Goal: Task Accomplishment & Management: Use online tool/utility

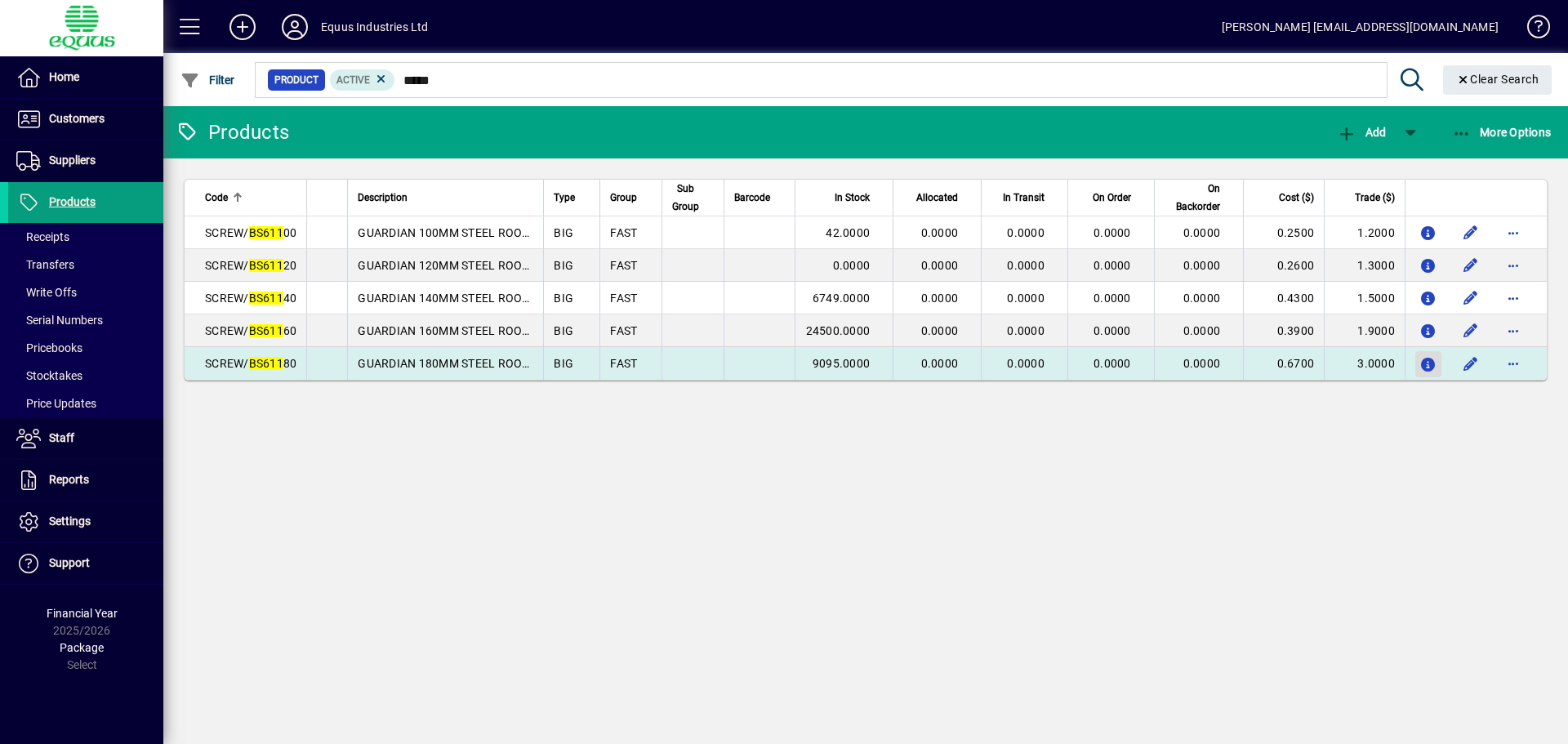
click at [1428, 361] on icon "button" at bounding box center [1428, 365] width 17 height 14
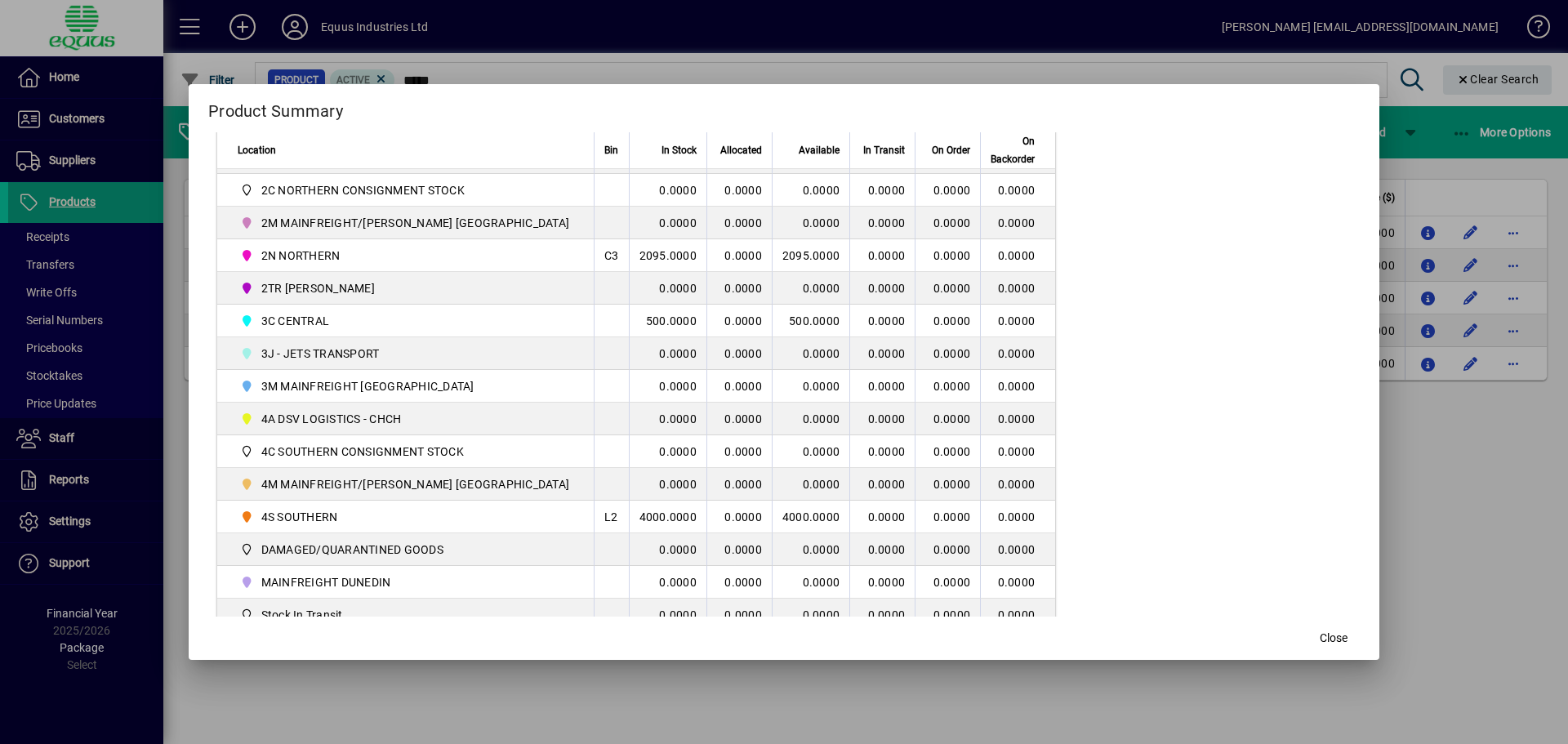
scroll to position [409, 0]
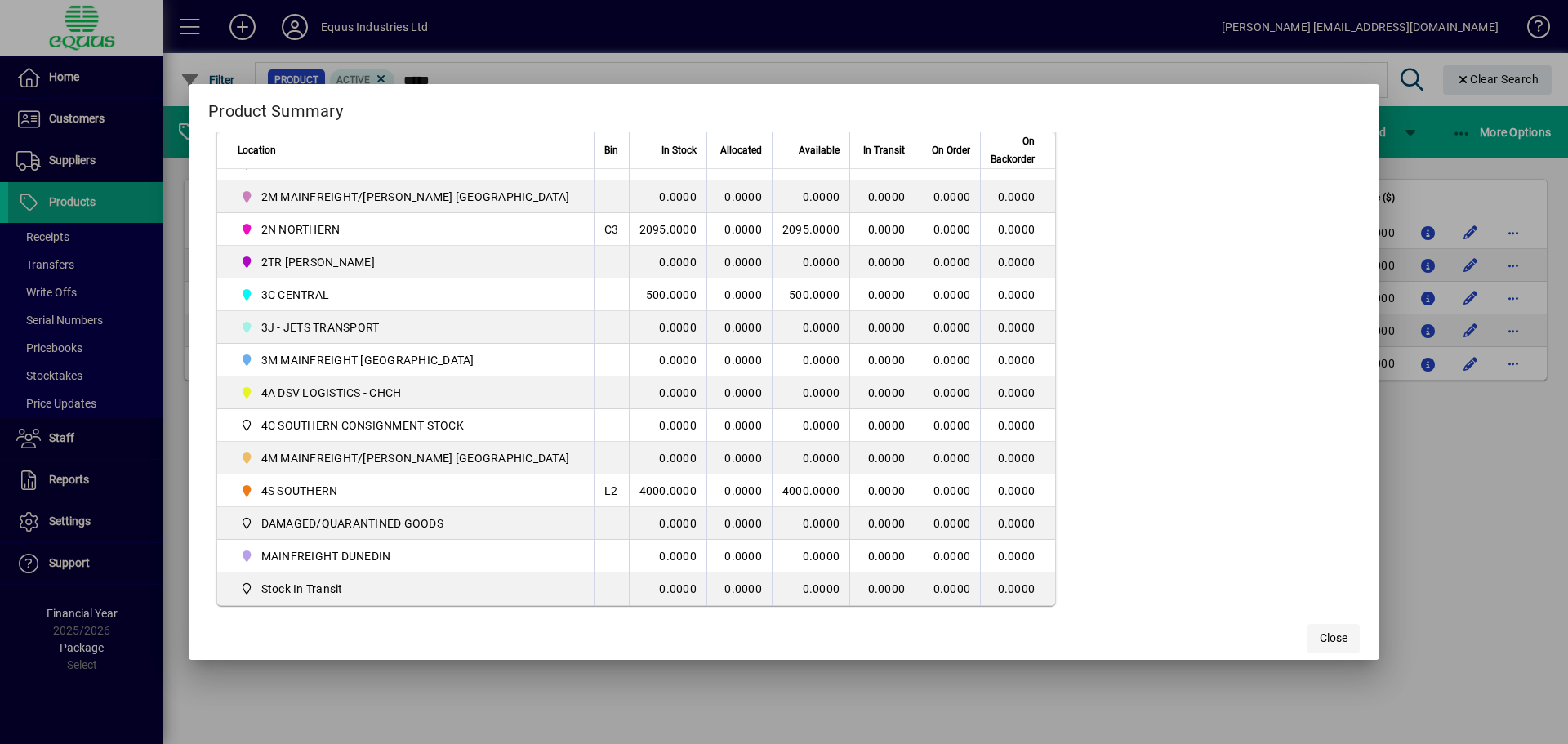
click at [1319, 642] on span "Close" at bounding box center [1333, 638] width 27 height 17
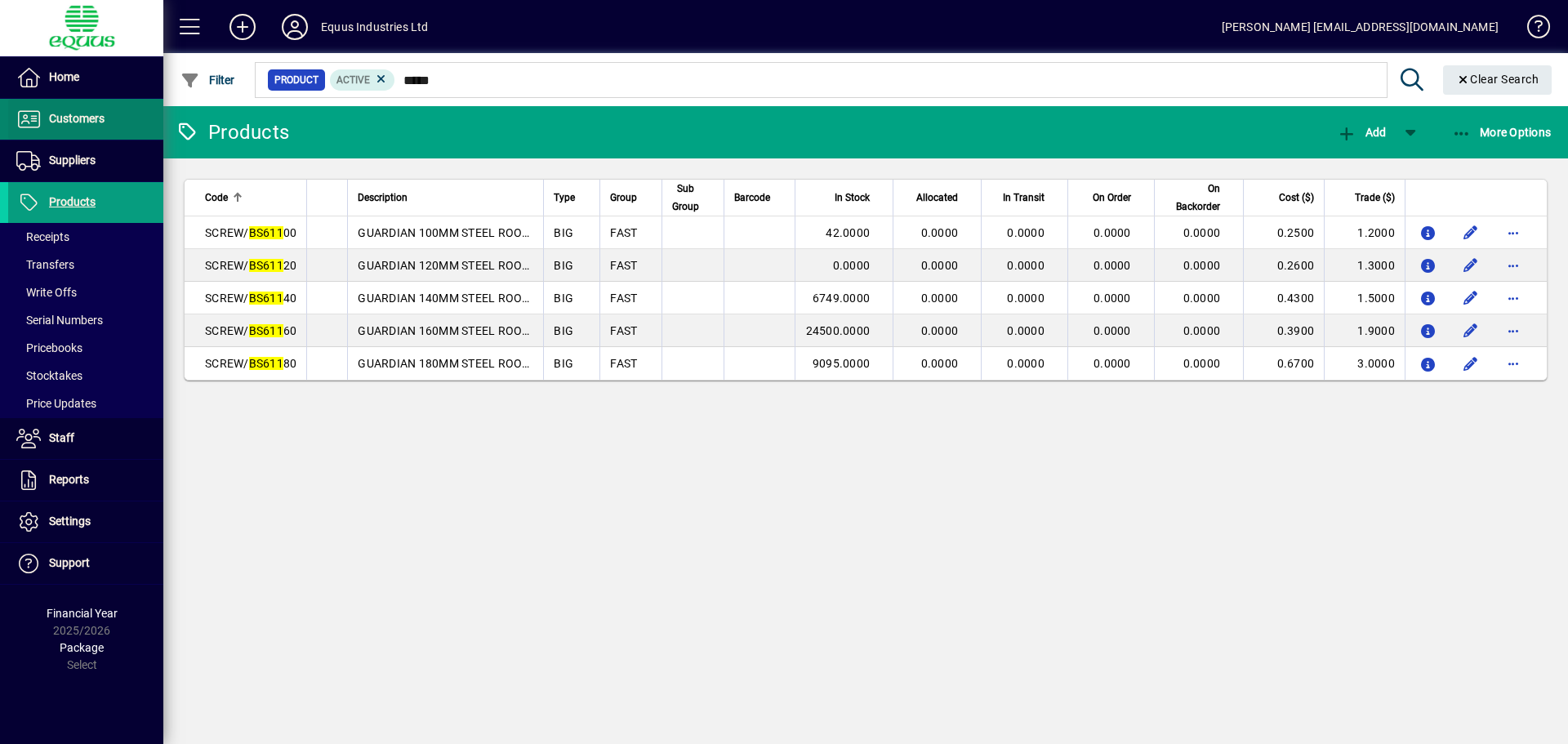
click at [70, 118] on span "Customers" at bounding box center [77, 118] width 56 height 13
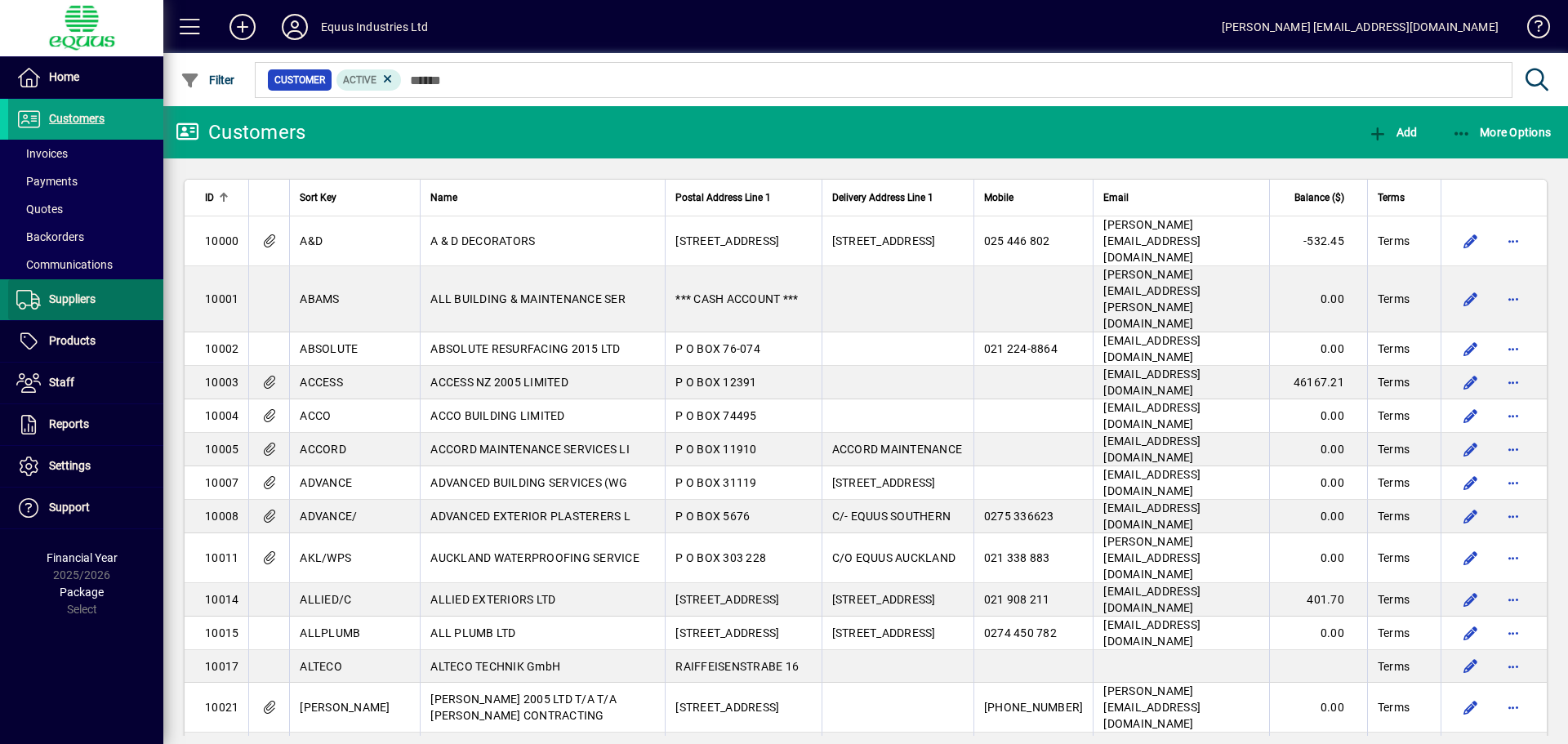
click at [74, 288] on span at bounding box center [86, 300] width 155 height 39
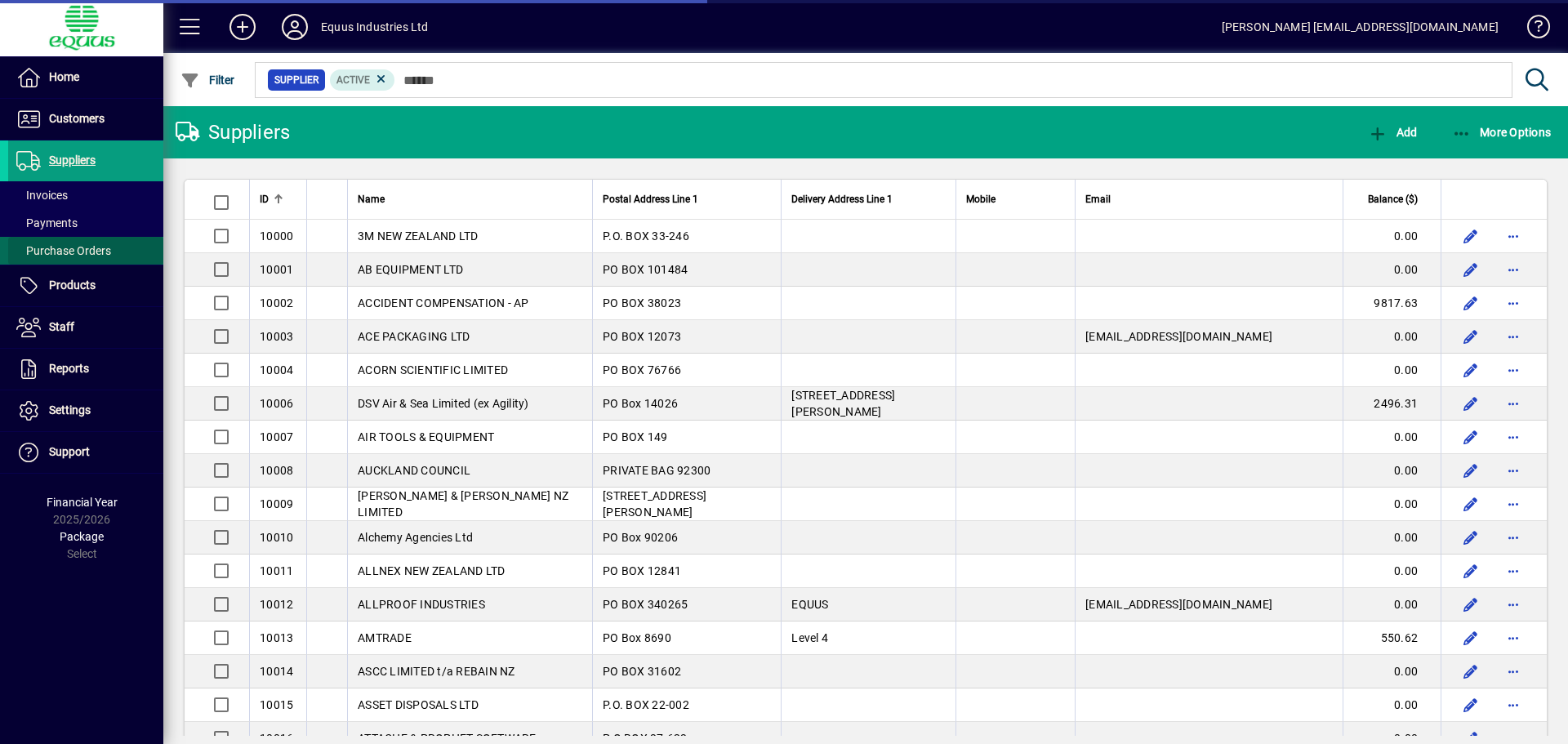
click at [80, 247] on span "Purchase Orders" at bounding box center [64, 250] width 95 height 13
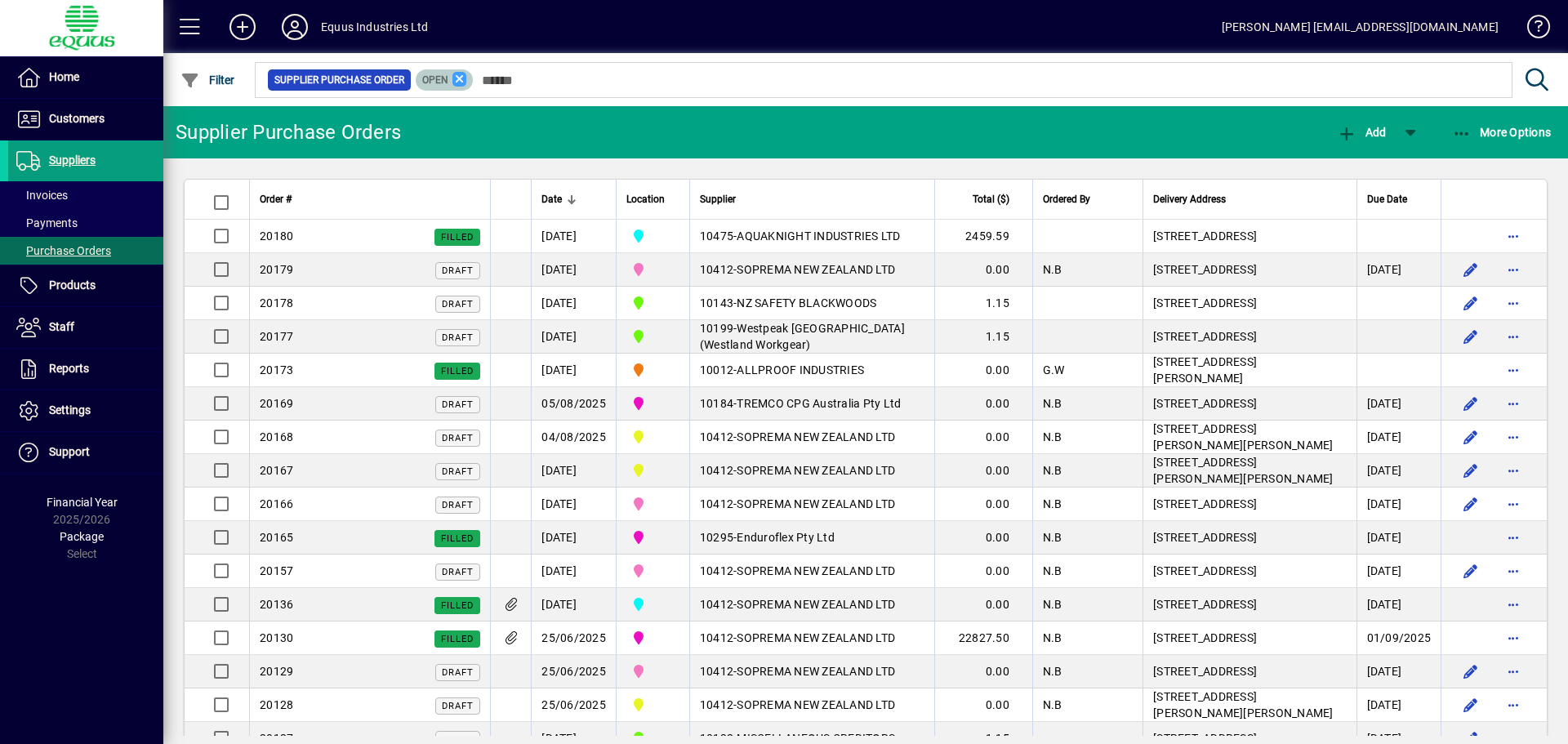
click at [464, 77] on icon at bounding box center [460, 80] width 15 height 15
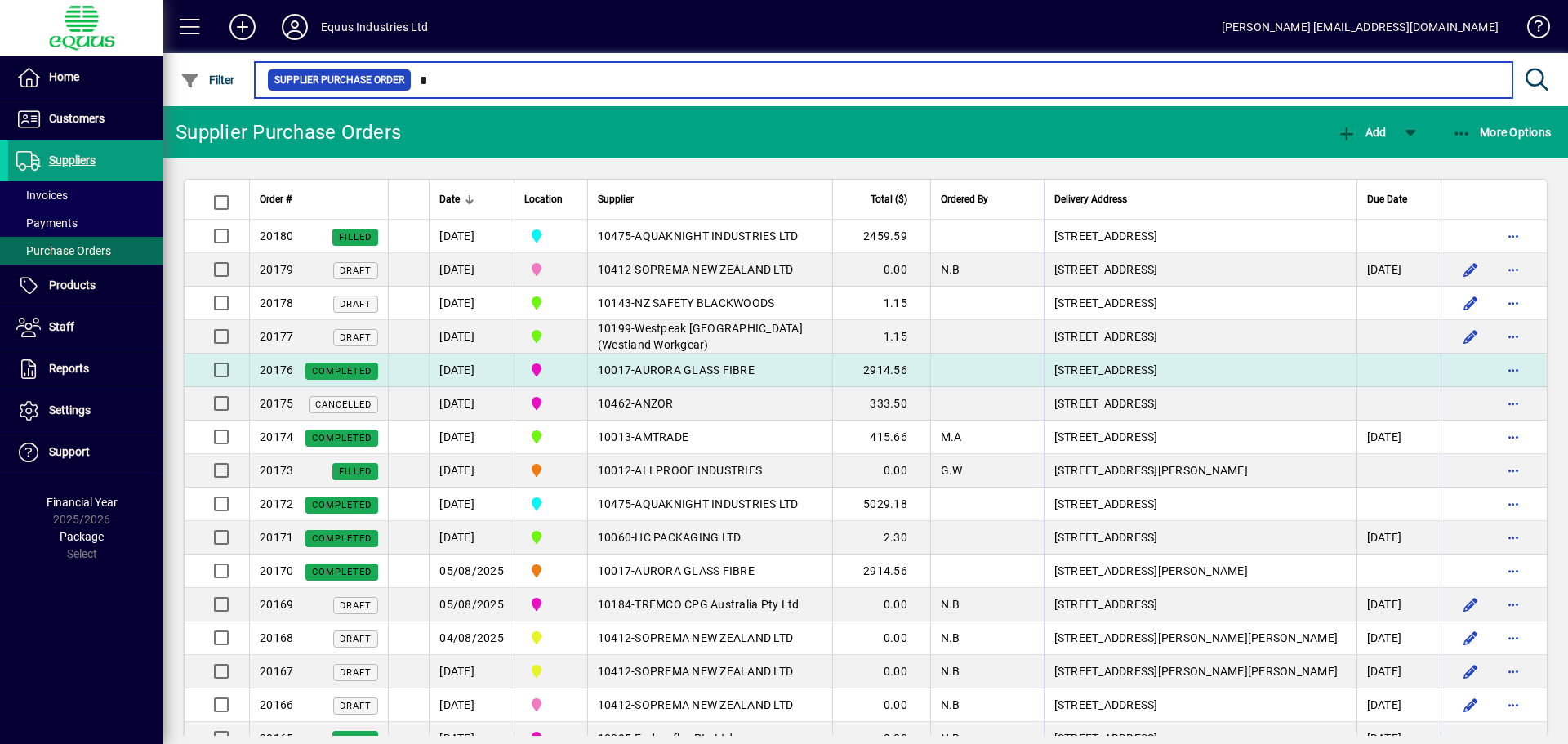
type input "*"
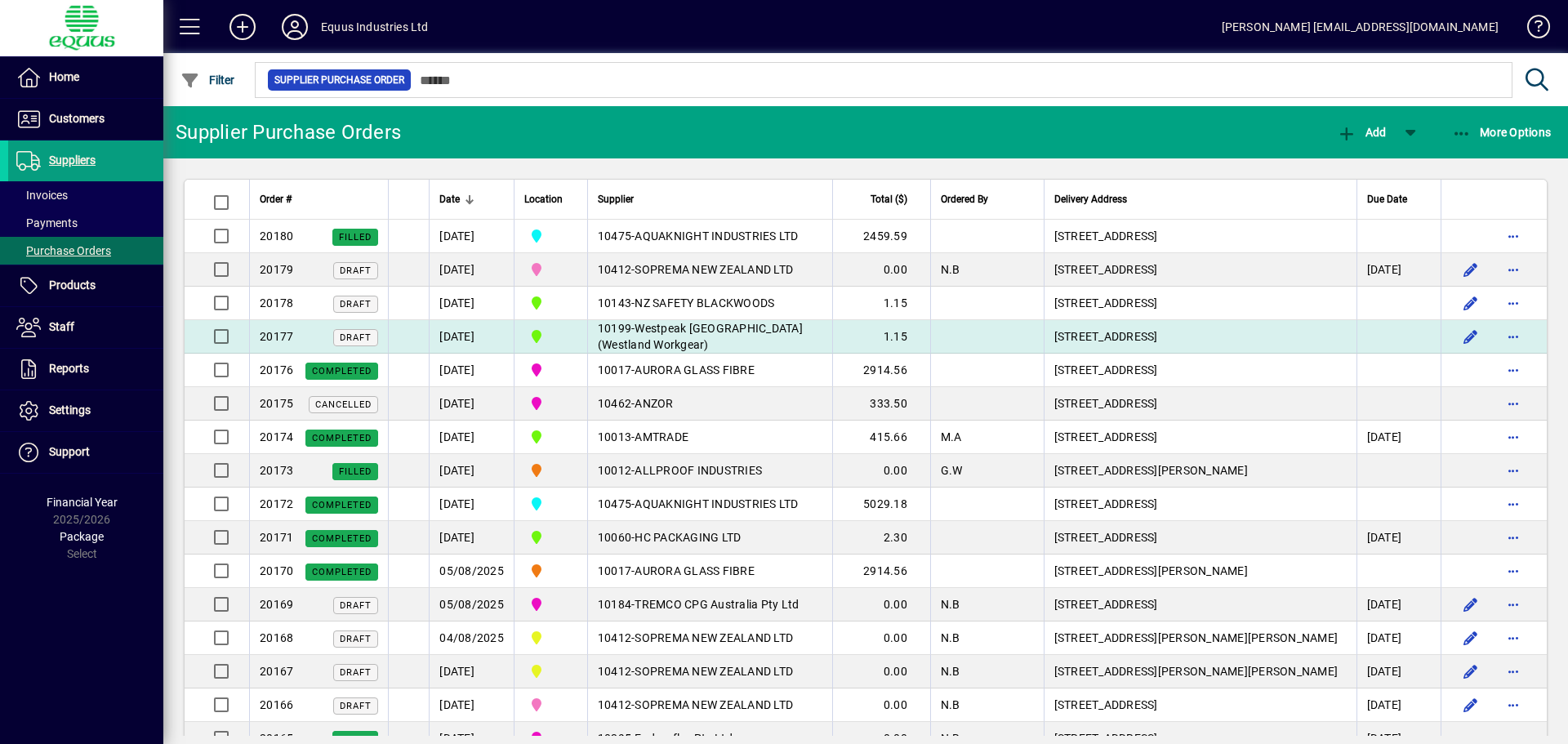
click at [665, 335] on td "10199 - Westpeak New Zealand (Westland Workgear)" at bounding box center [710, 336] width 245 height 34
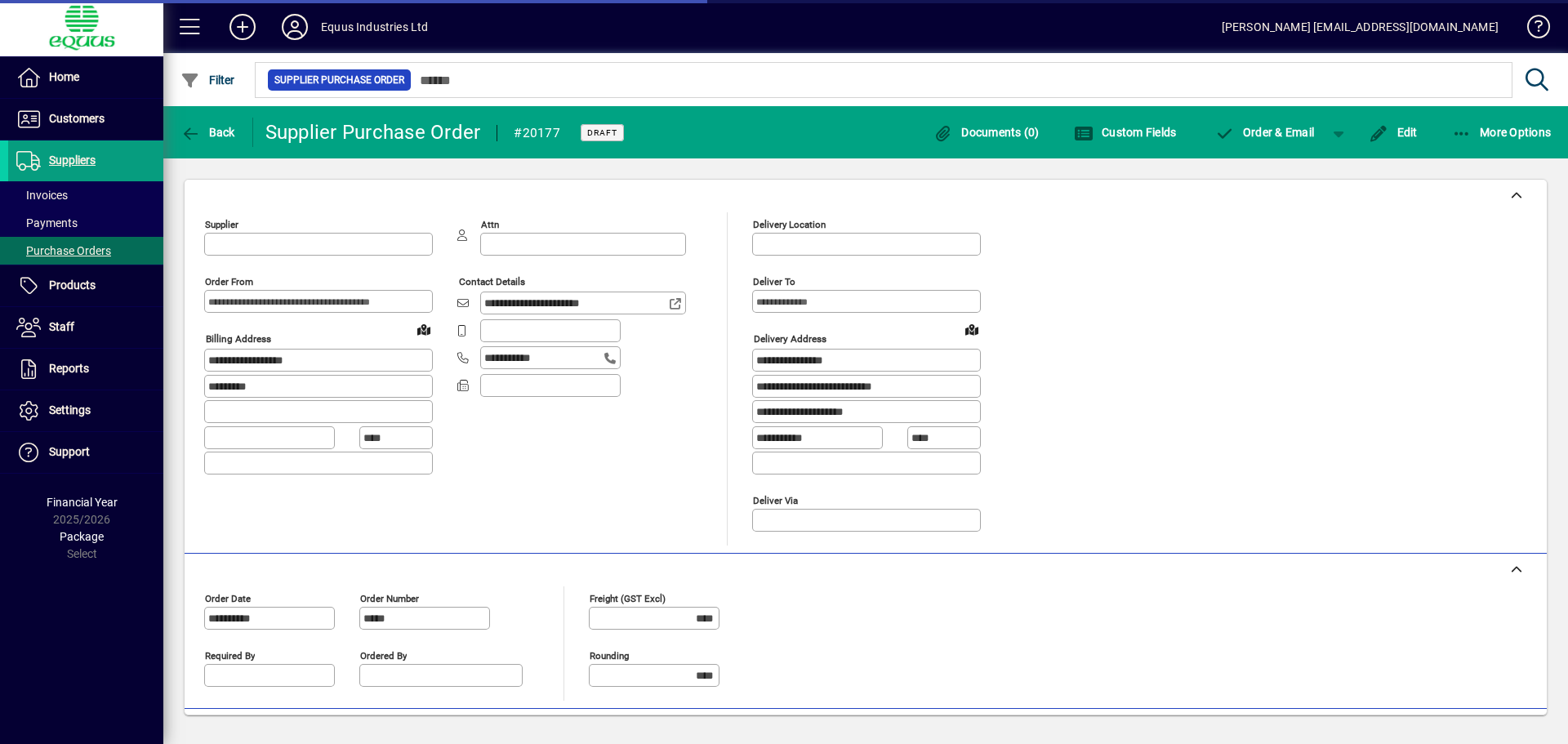
type input "**********"
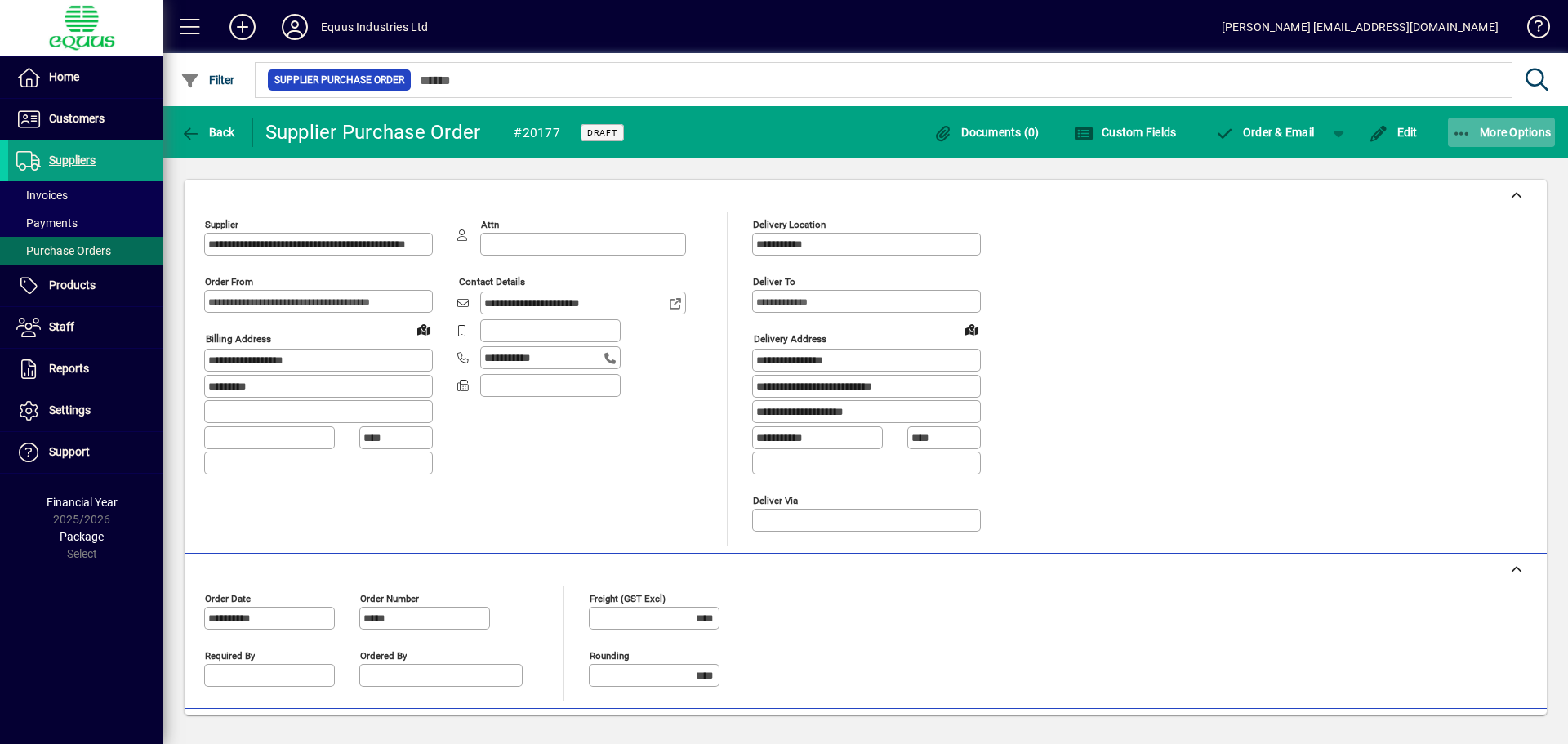
click at [1448, 118] on button "More Options" at bounding box center [1502, 133] width 108 height 29
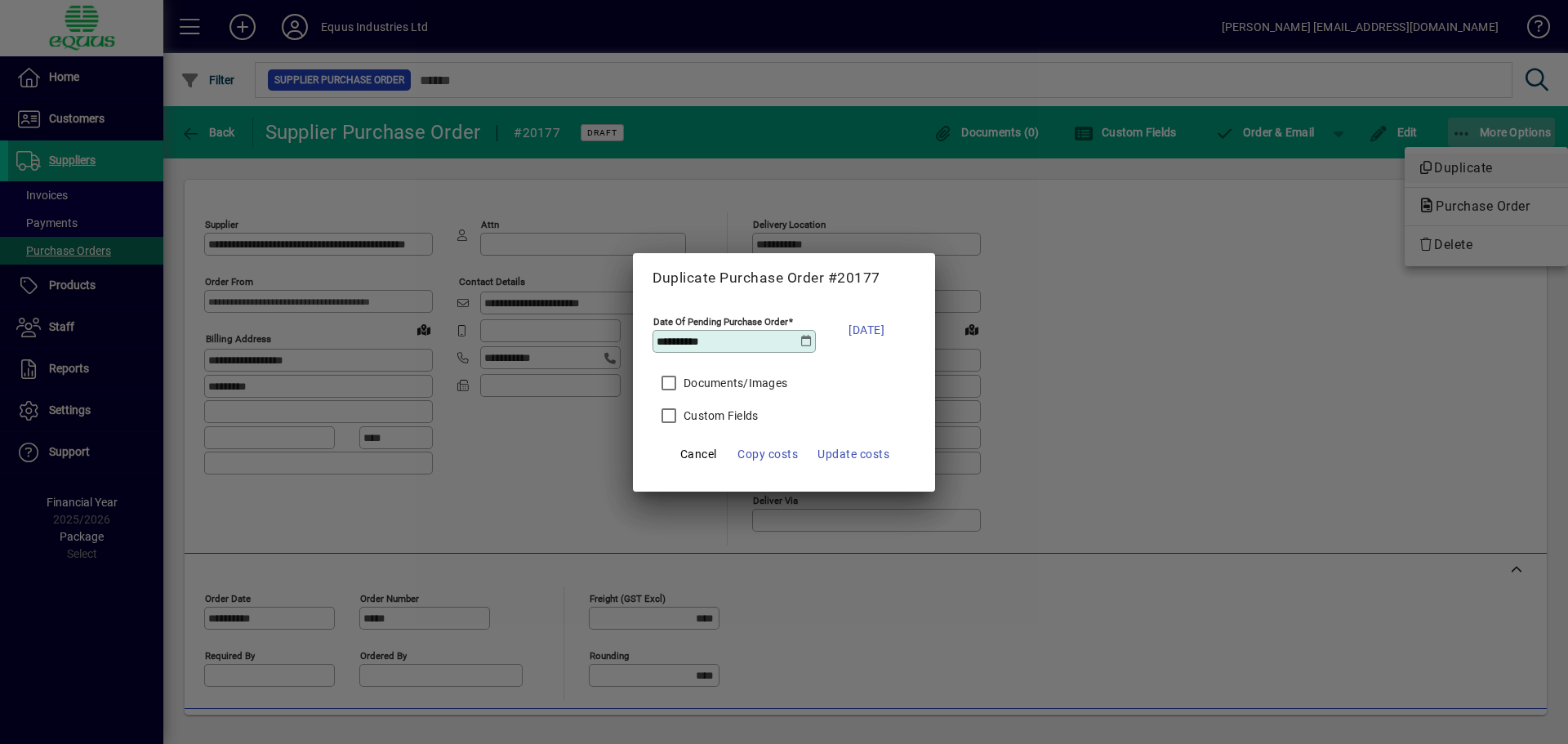
click at [1404, 154] on button "Duplicate" at bounding box center [1486, 168] width 164 height 29
click at [1456, 131] on body "**********" at bounding box center [784, 372] width 1568 height 744
click at [1404, 154] on button "Duplicate" at bounding box center [1486, 168] width 164 height 29
click button "Duplicate" at bounding box center [1486, 168] width 164 height 29
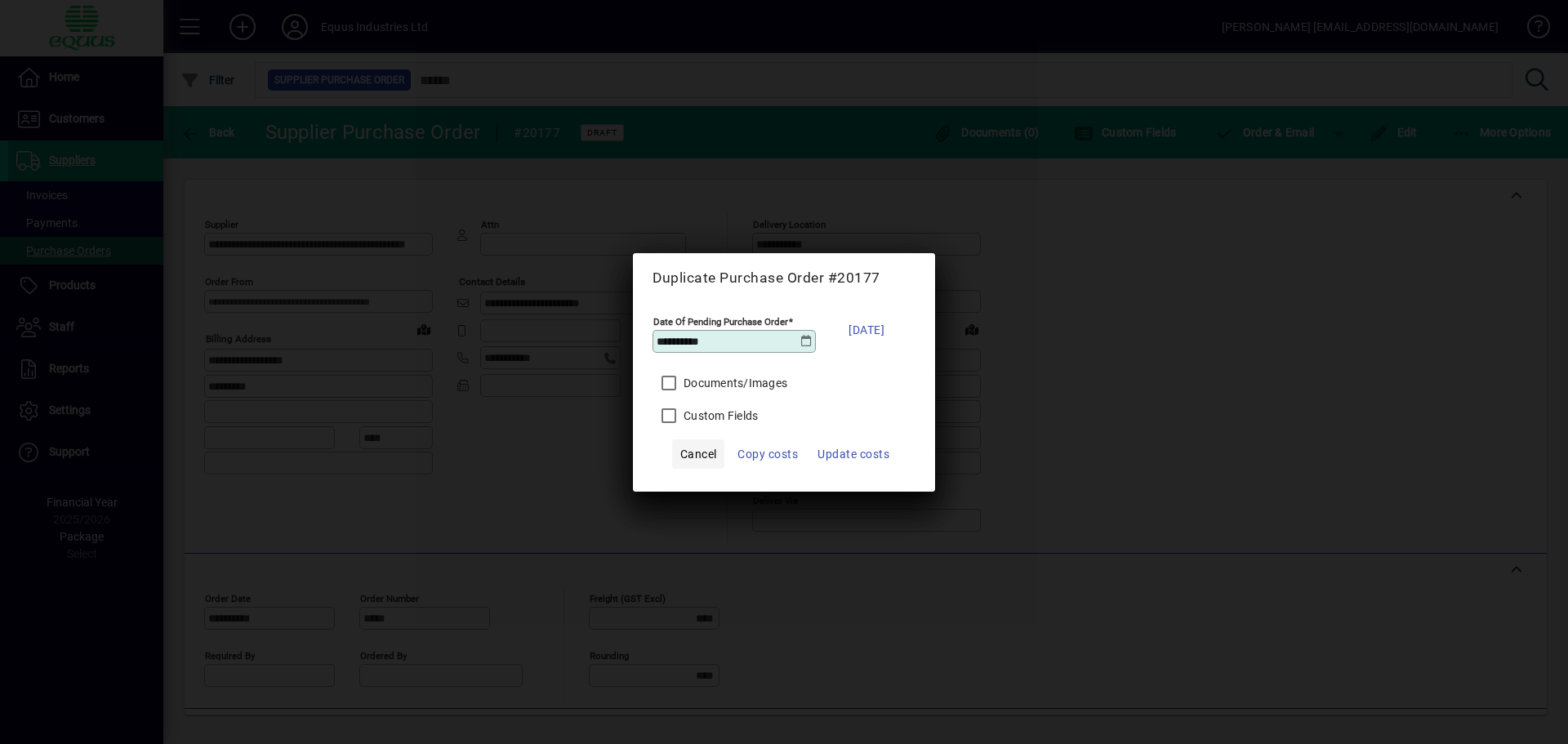
click at [673, 440] on button "Cancel" at bounding box center [698, 454] width 52 height 29
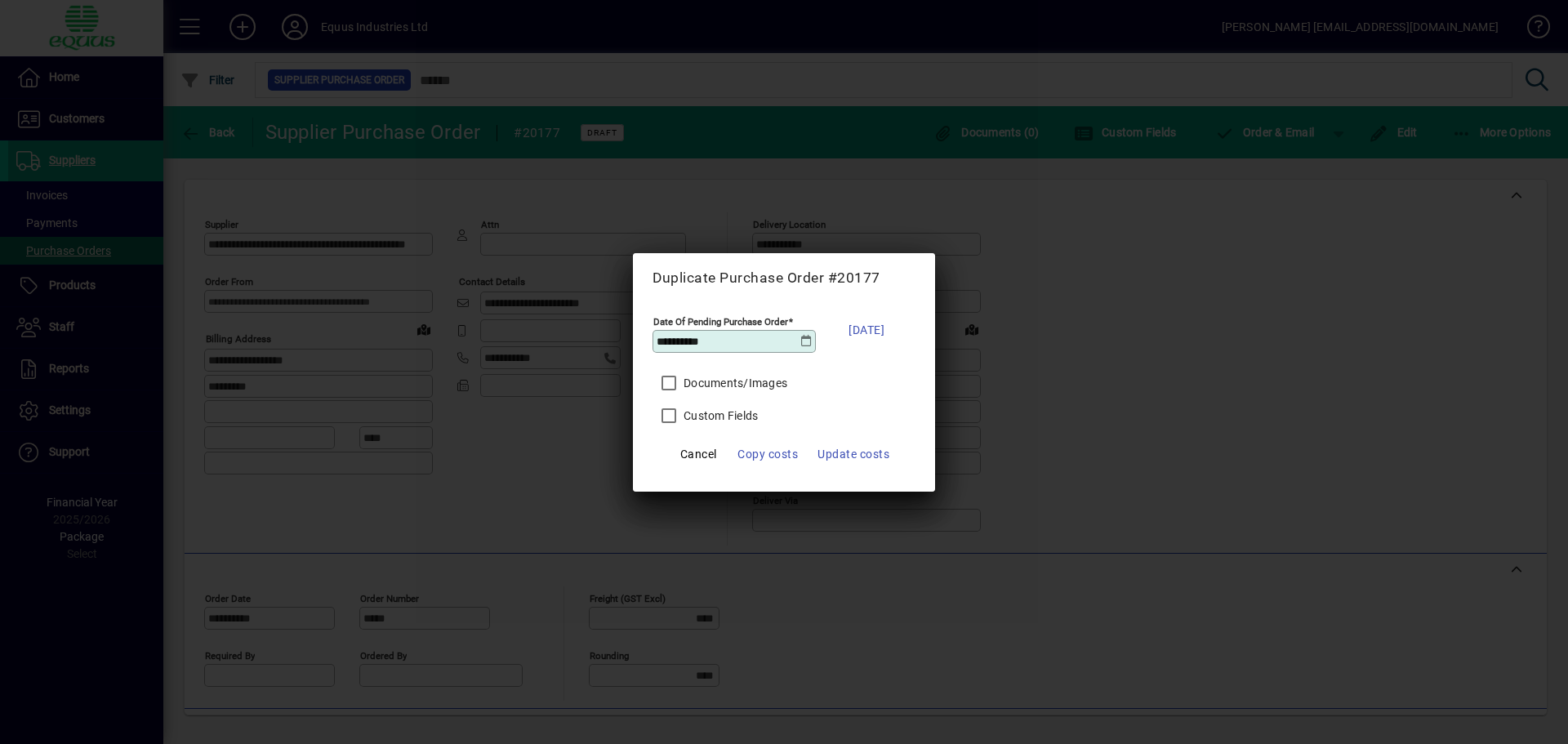
click at [673, 440] on button "Cancel" at bounding box center [698, 454] width 52 height 29
click at [694, 453] on span "Cancel" at bounding box center [698, 453] width 37 height 19
click at [673, 440] on button "Cancel" at bounding box center [698, 454] width 52 height 29
click button "Cancel" at bounding box center [698, 454] width 52 height 29
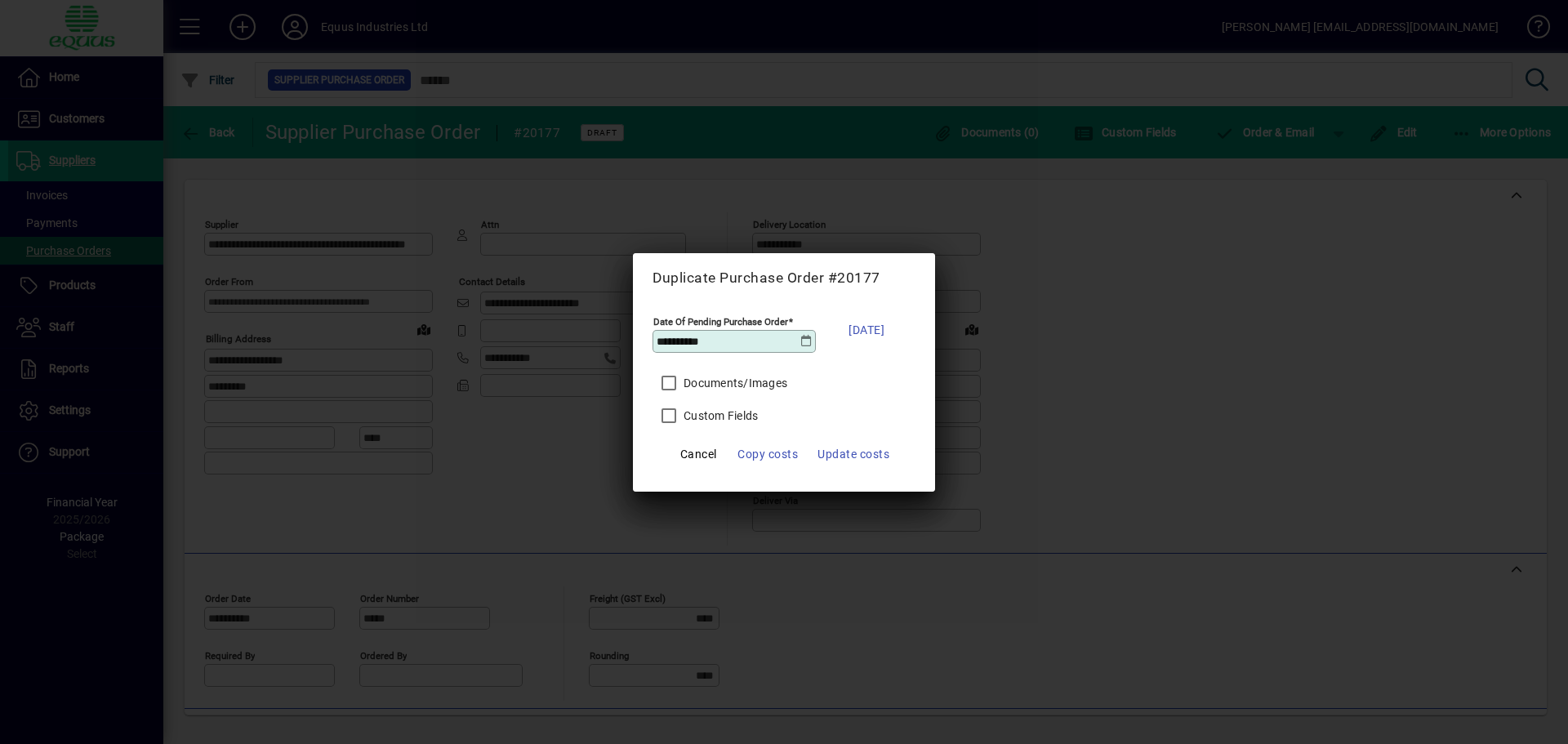
click button "Cancel" at bounding box center [698, 454] width 52 height 29
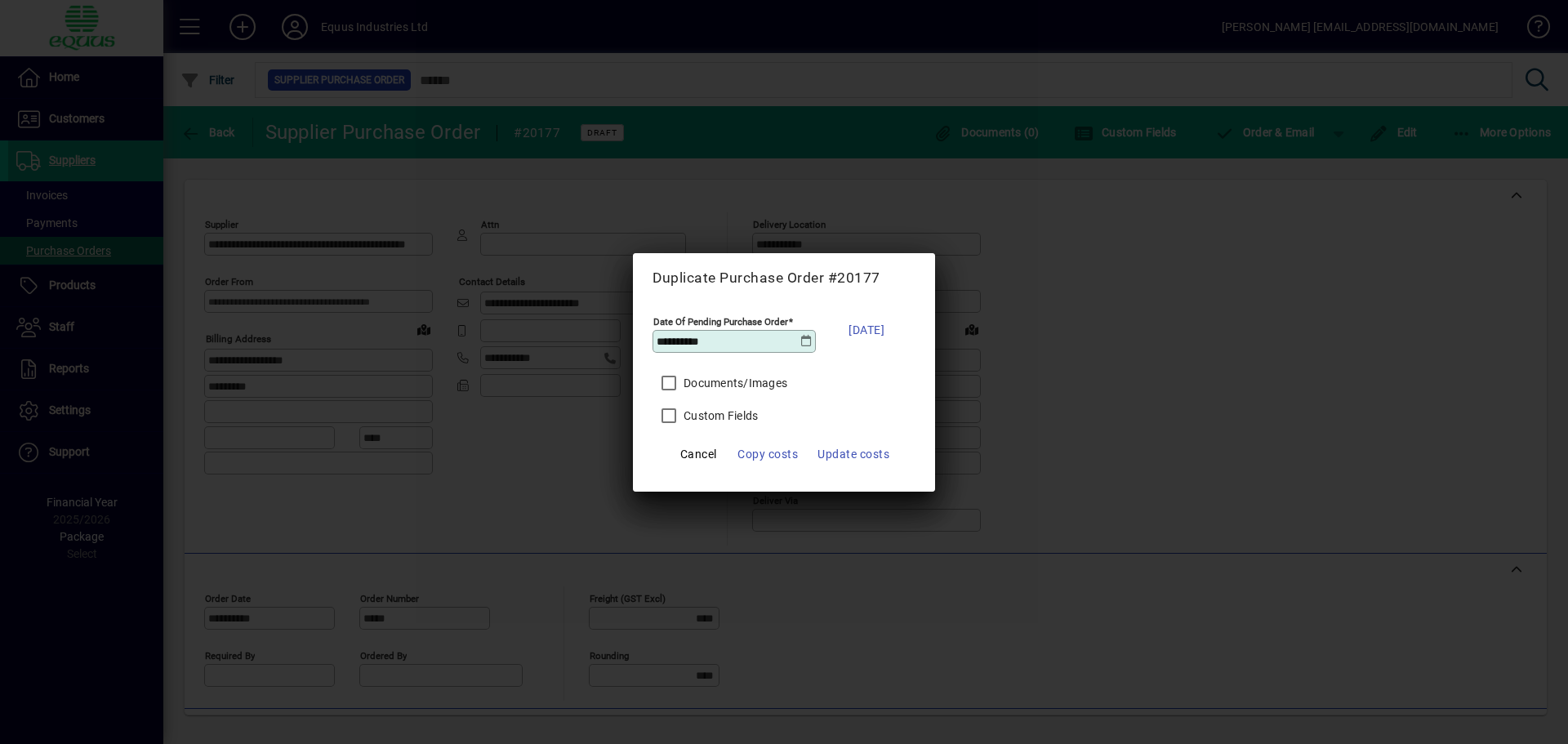
click at [1203, 397] on div at bounding box center [784, 372] width 1568 height 744
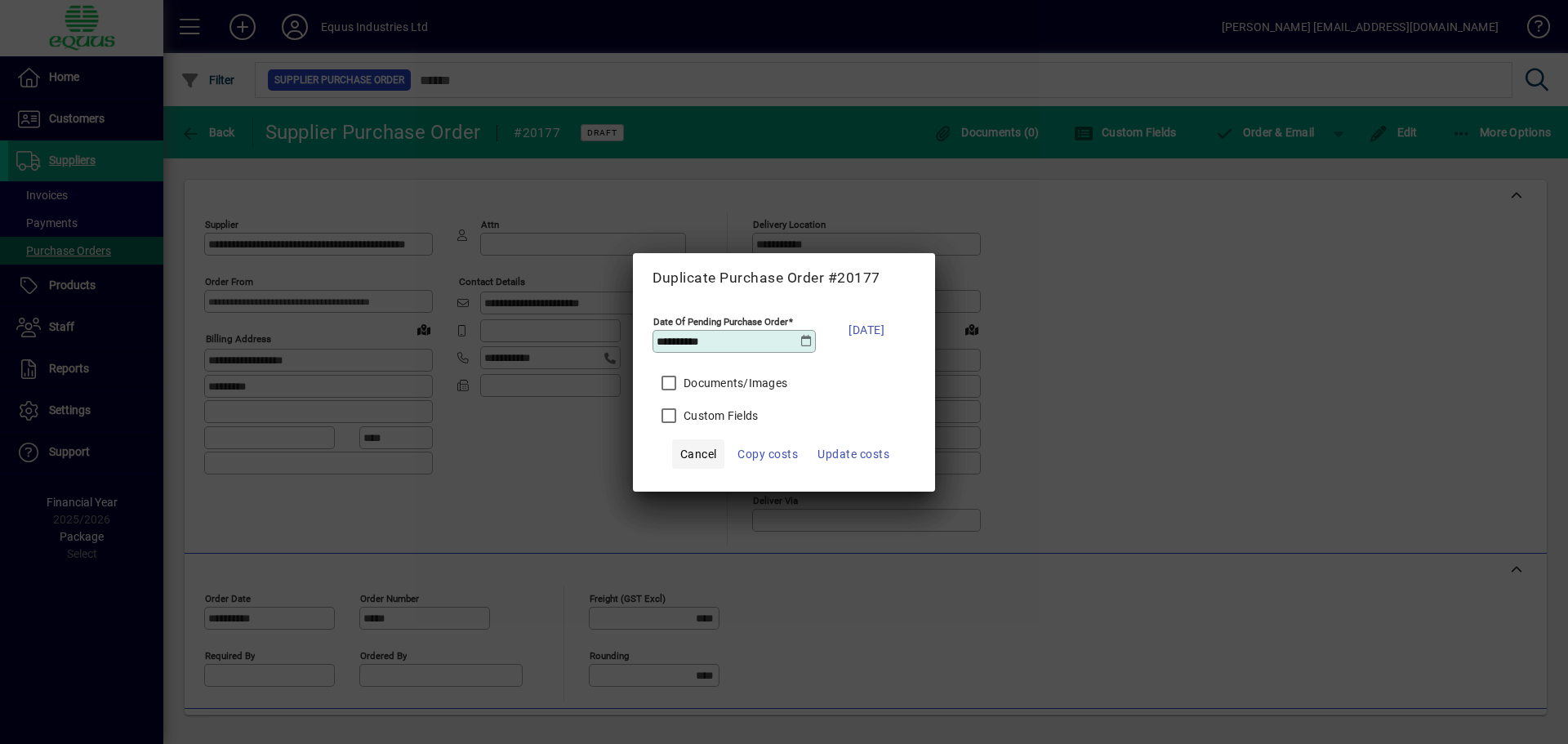
click at [673, 440] on button "Cancel" at bounding box center [698, 454] width 52 height 29
click at [685, 456] on span "Cancel" at bounding box center [698, 453] width 37 height 19
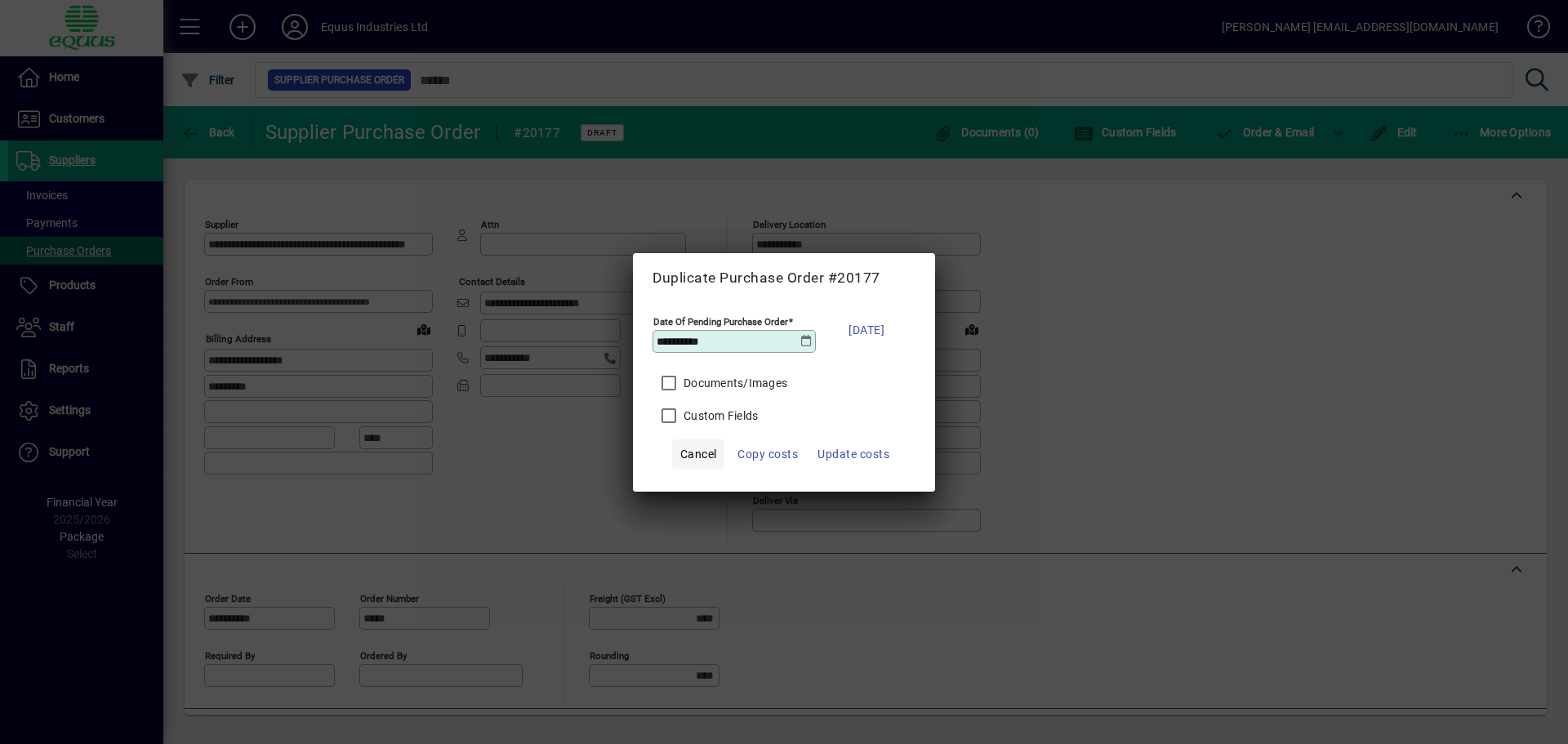
click at [673, 440] on button "Cancel" at bounding box center [698, 454] width 52 height 29
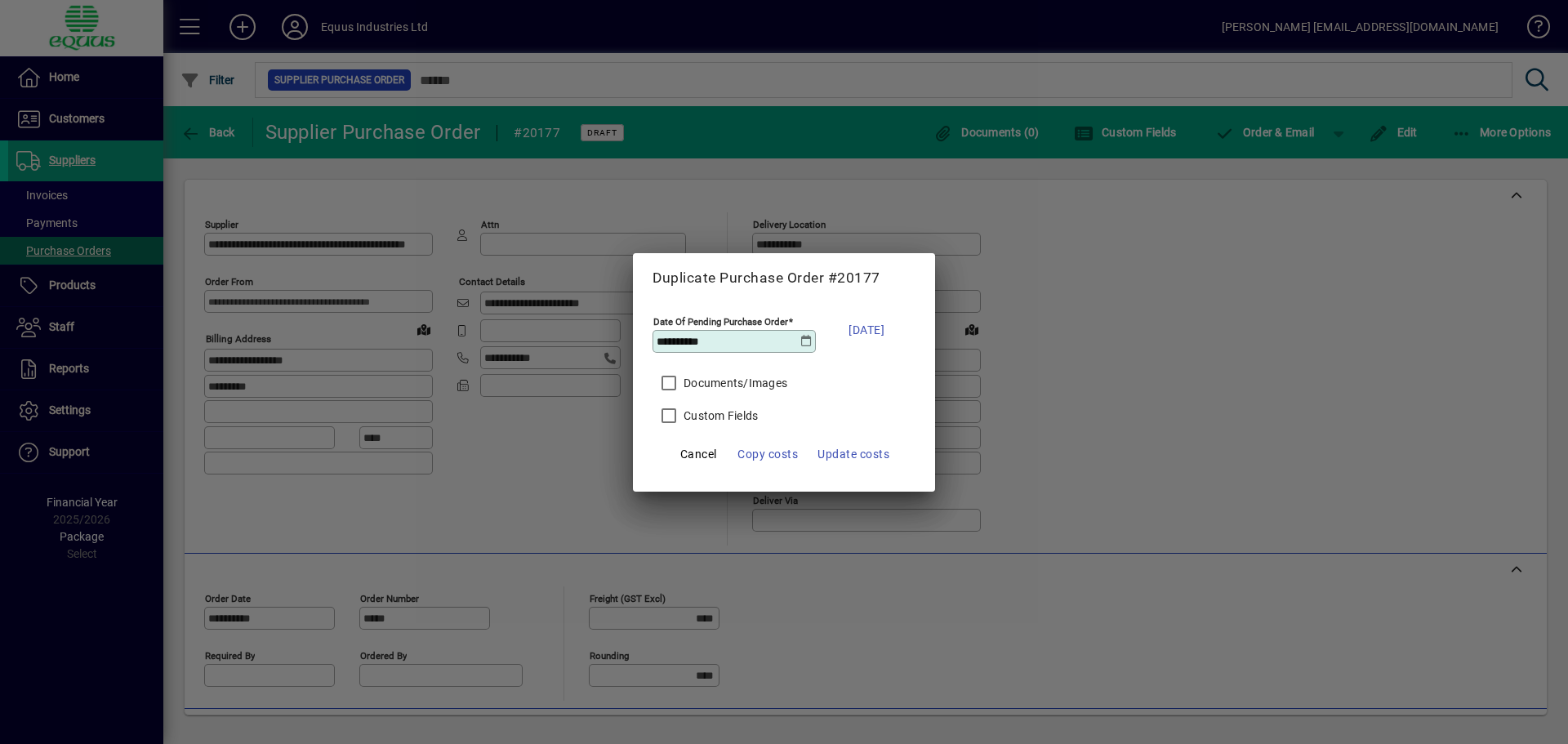
click at [673, 440] on button "Cancel" at bounding box center [698, 454] width 52 height 29
click at [1134, 424] on div at bounding box center [784, 372] width 1568 height 744
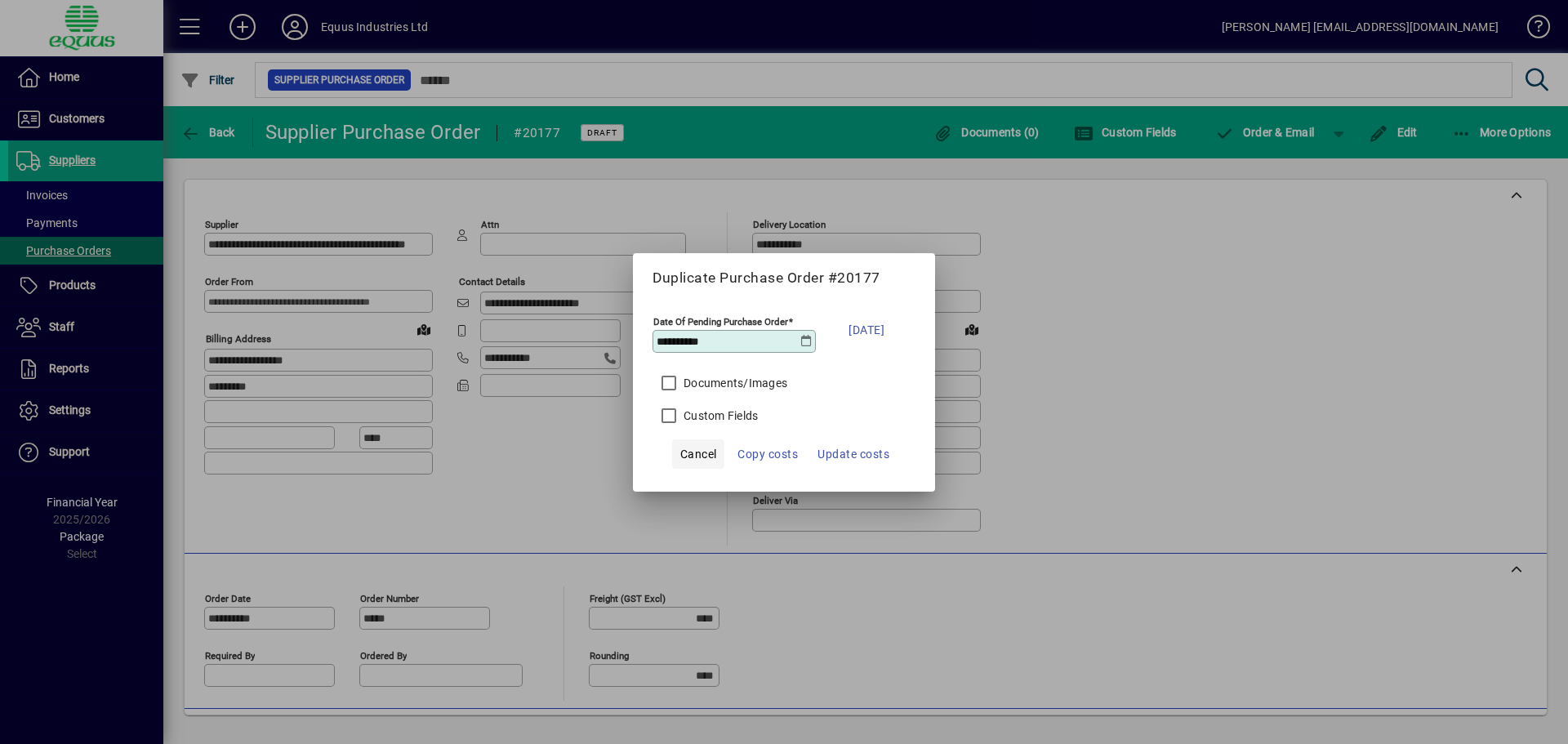
click at [673, 440] on button "Cancel" at bounding box center [698, 454] width 52 height 29
click at [687, 458] on span "Cancel" at bounding box center [698, 453] width 37 height 19
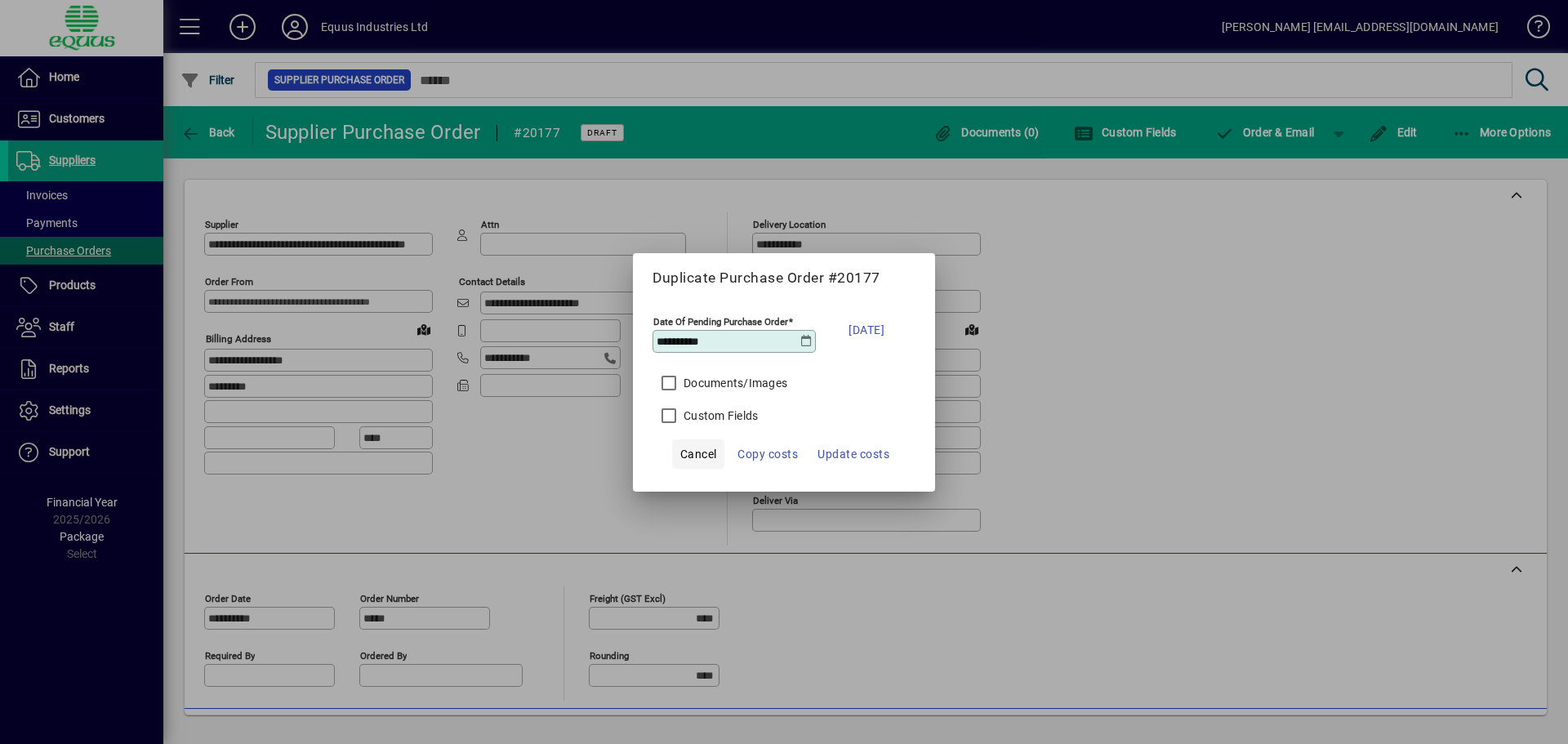
click at [673, 440] on button "Cancel" at bounding box center [698, 454] width 52 height 29
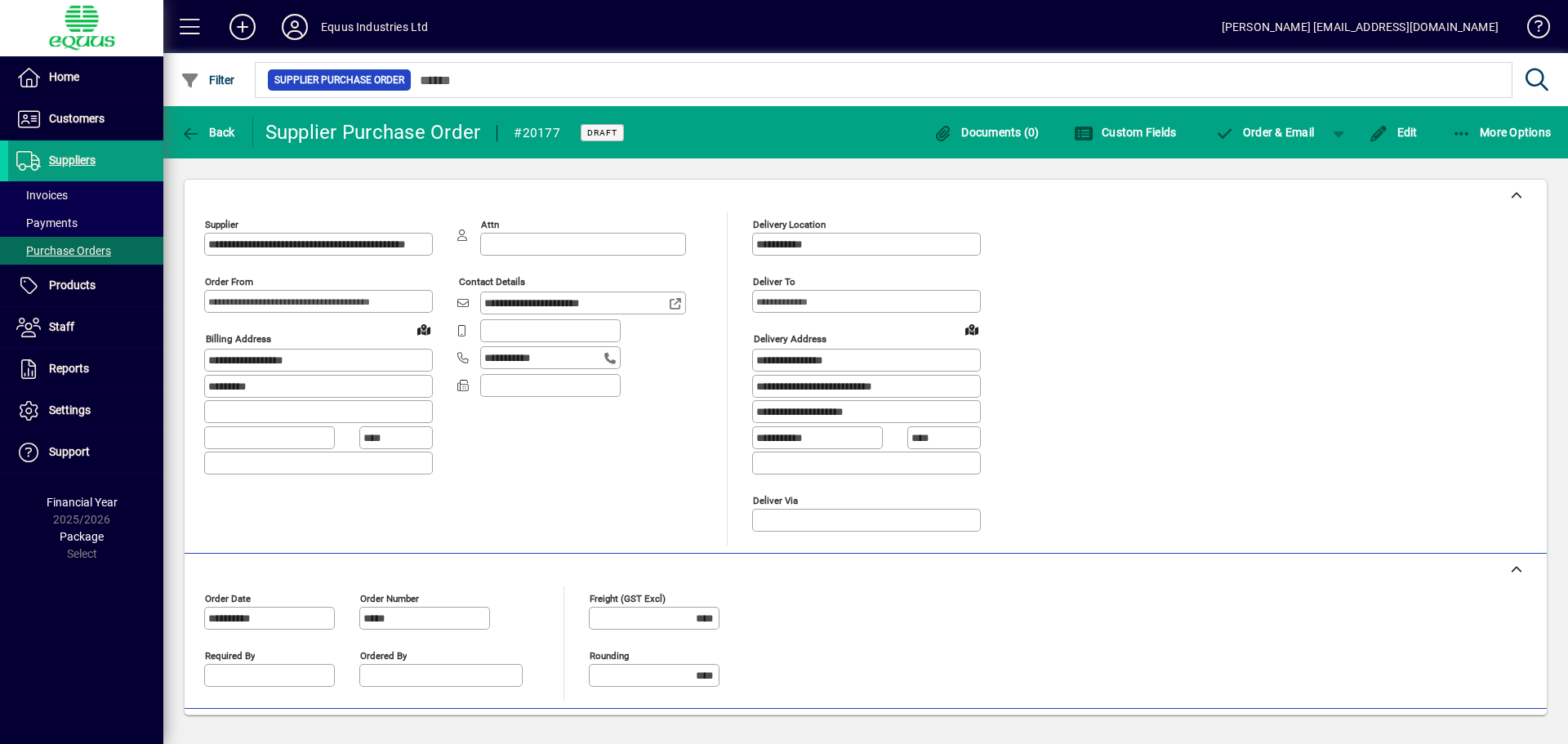
click at [673, 440] on button "Cancel" at bounding box center [698, 454] width 52 height 29
click at [1448, 118] on button "More Options" at bounding box center [1502, 133] width 108 height 29
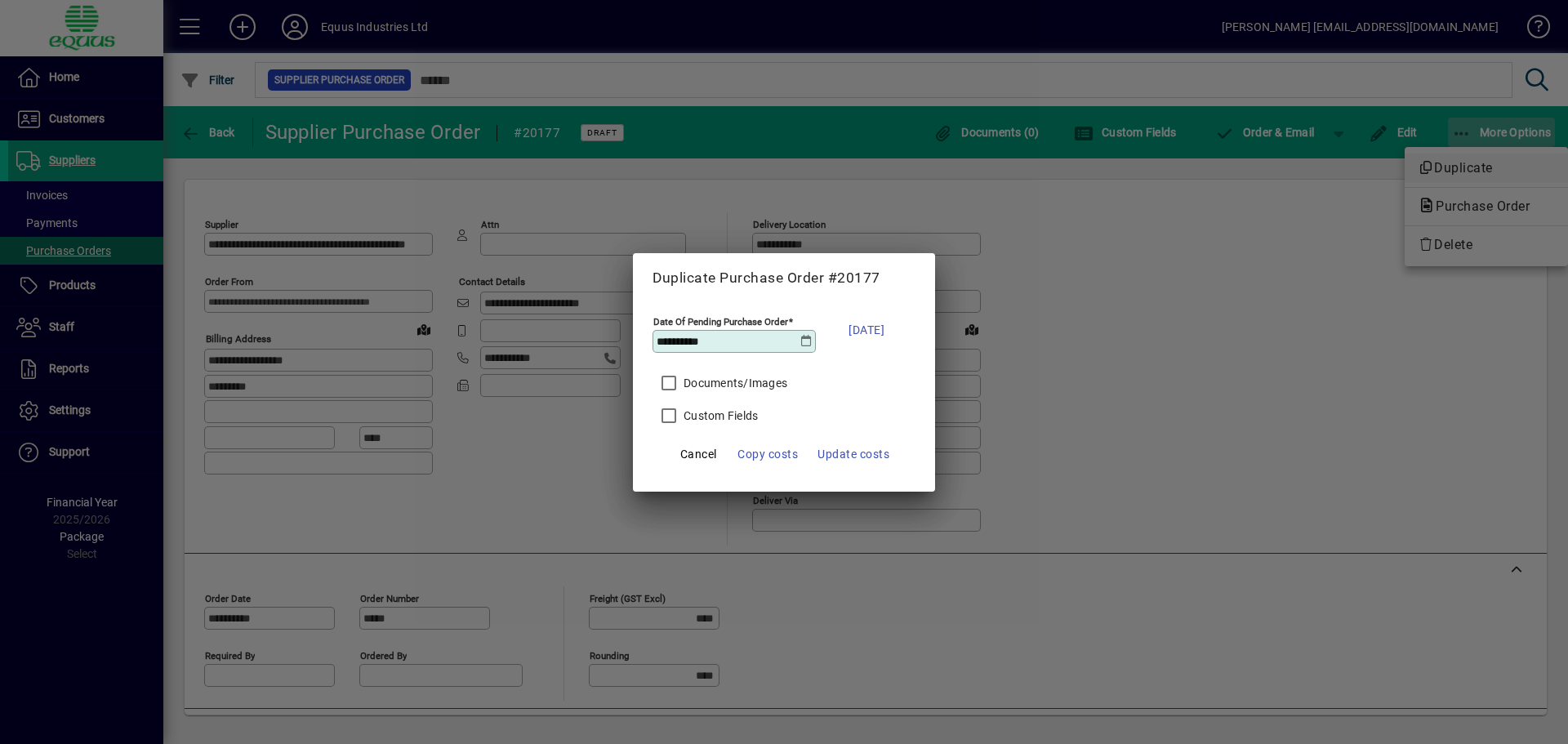
click at [1404, 154] on button "Duplicate" at bounding box center [1486, 168] width 164 height 29
click at [1460, 129] on body "**********" at bounding box center [784, 372] width 1568 height 744
click button "Duplicate" at bounding box center [1486, 168] width 164 height 29
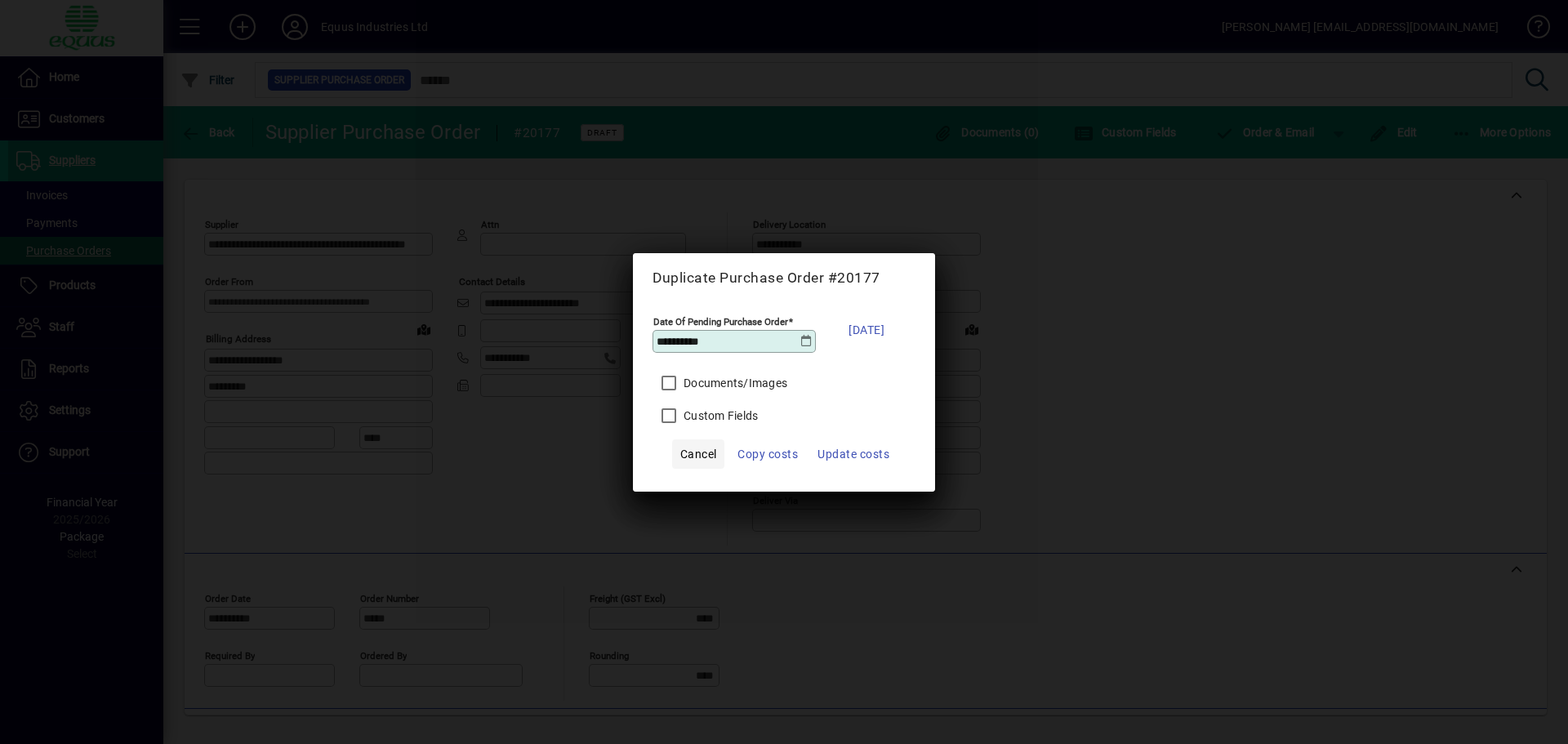
click at [673, 440] on button "Cancel" at bounding box center [698, 454] width 52 height 29
click at [691, 457] on span "Cancel" at bounding box center [698, 453] width 37 height 19
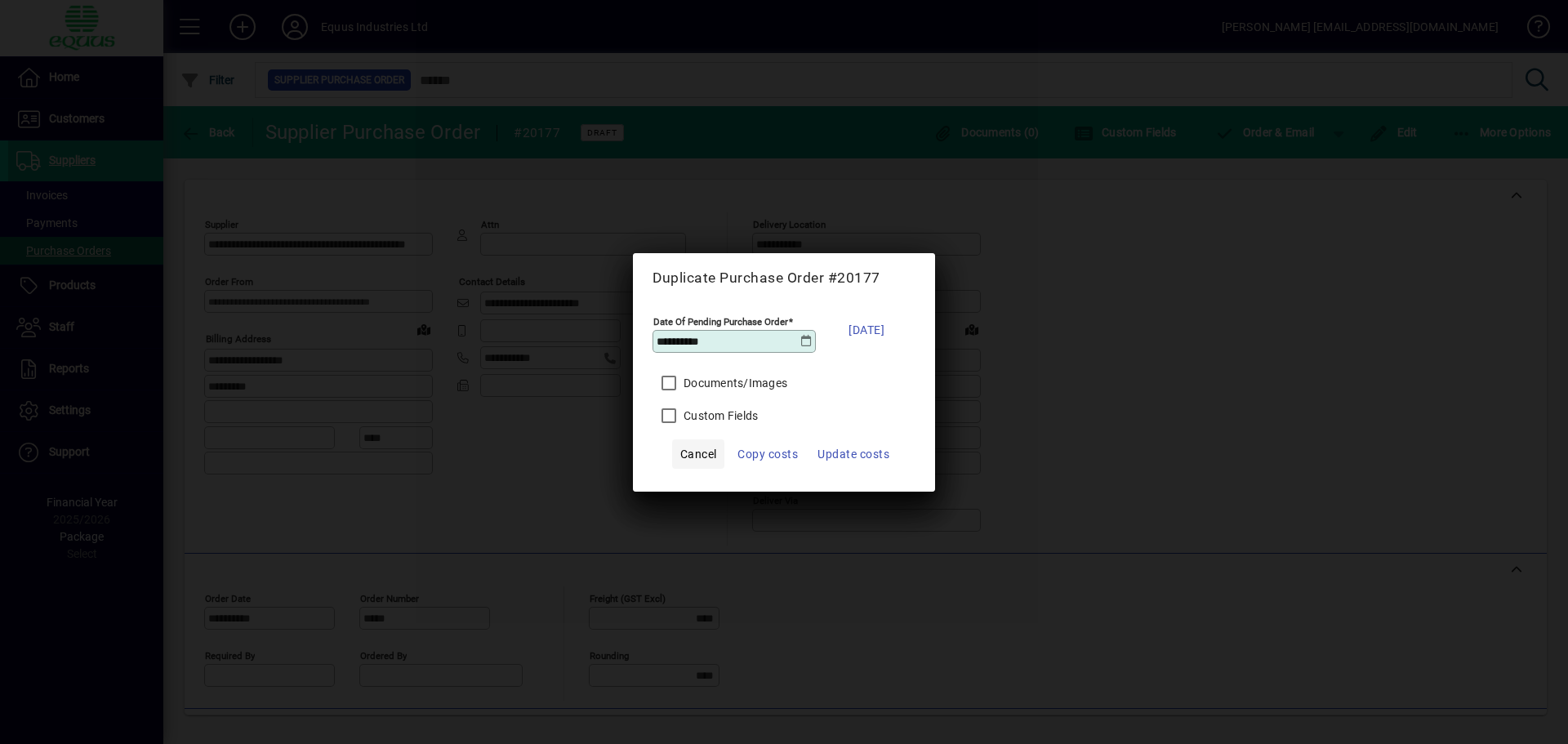
click at [673, 440] on button "Cancel" at bounding box center [698, 454] width 52 height 29
click button "Cancel" at bounding box center [698, 454] width 52 height 29
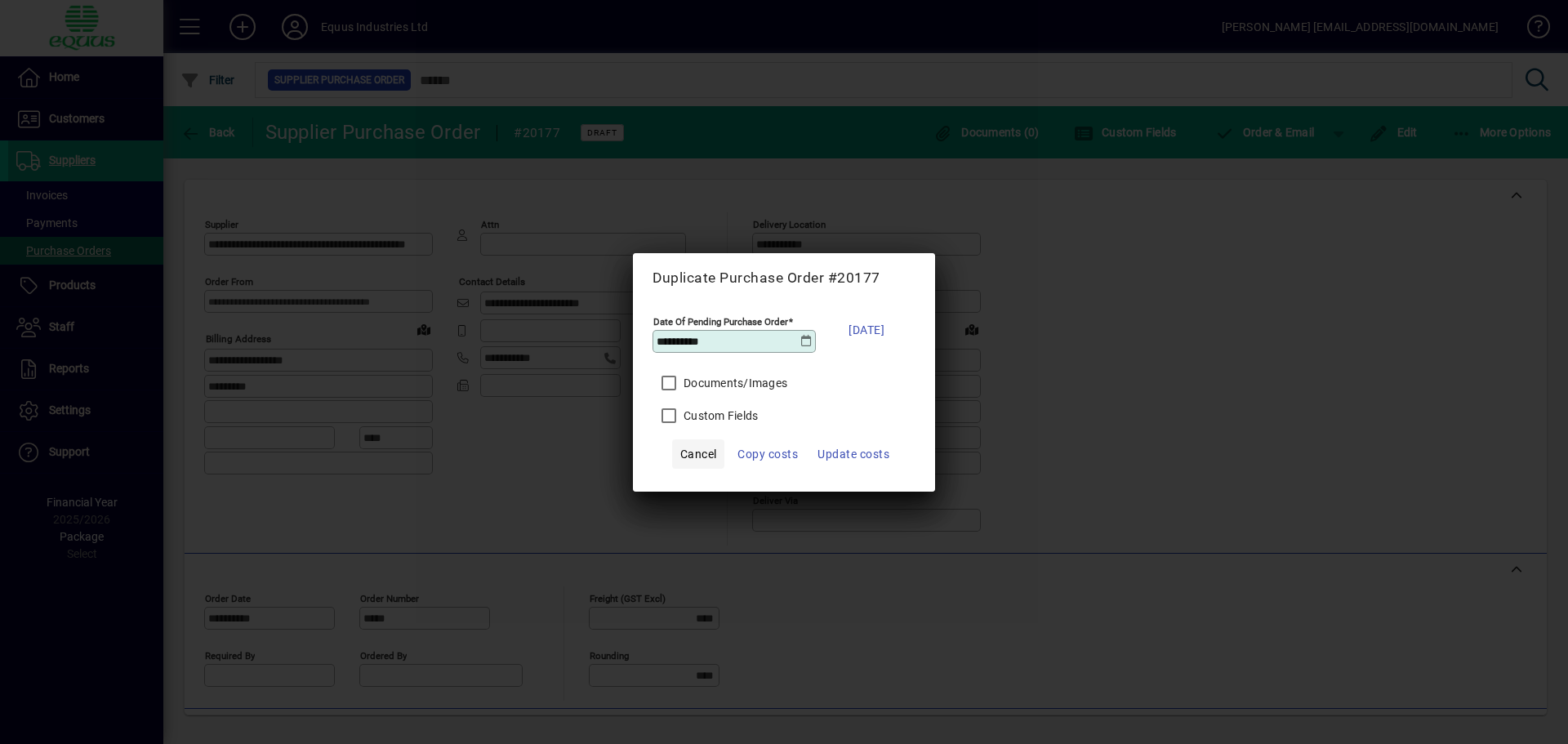
click at [673, 440] on button "Cancel" at bounding box center [698, 454] width 52 height 29
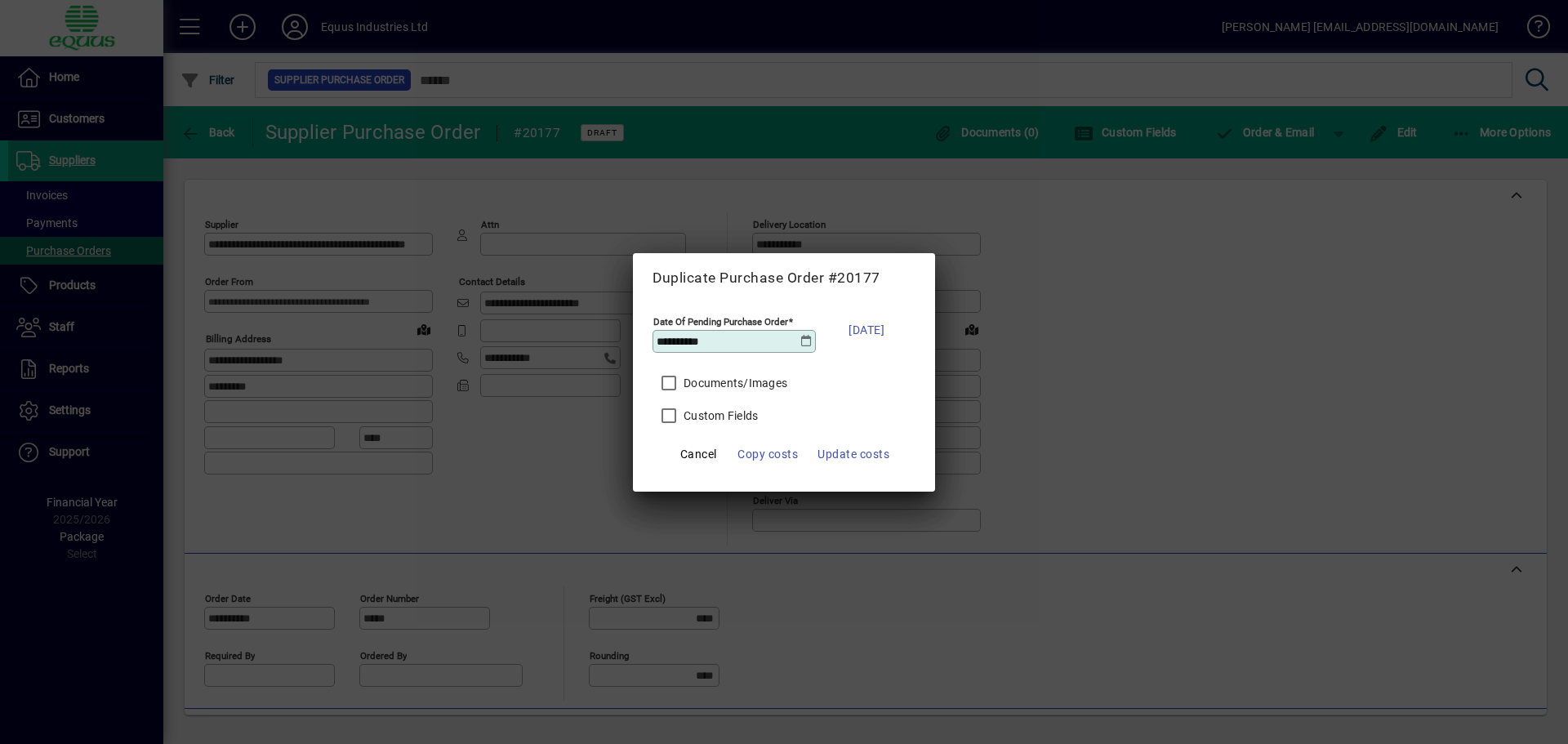
click at [694, 451] on span "Cancel" at bounding box center [698, 453] width 37 height 19
click at [673, 440] on button "Cancel" at bounding box center [698, 454] width 52 height 29
click button "Copy costs" at bounding box center [768, 454] width 73 height 29
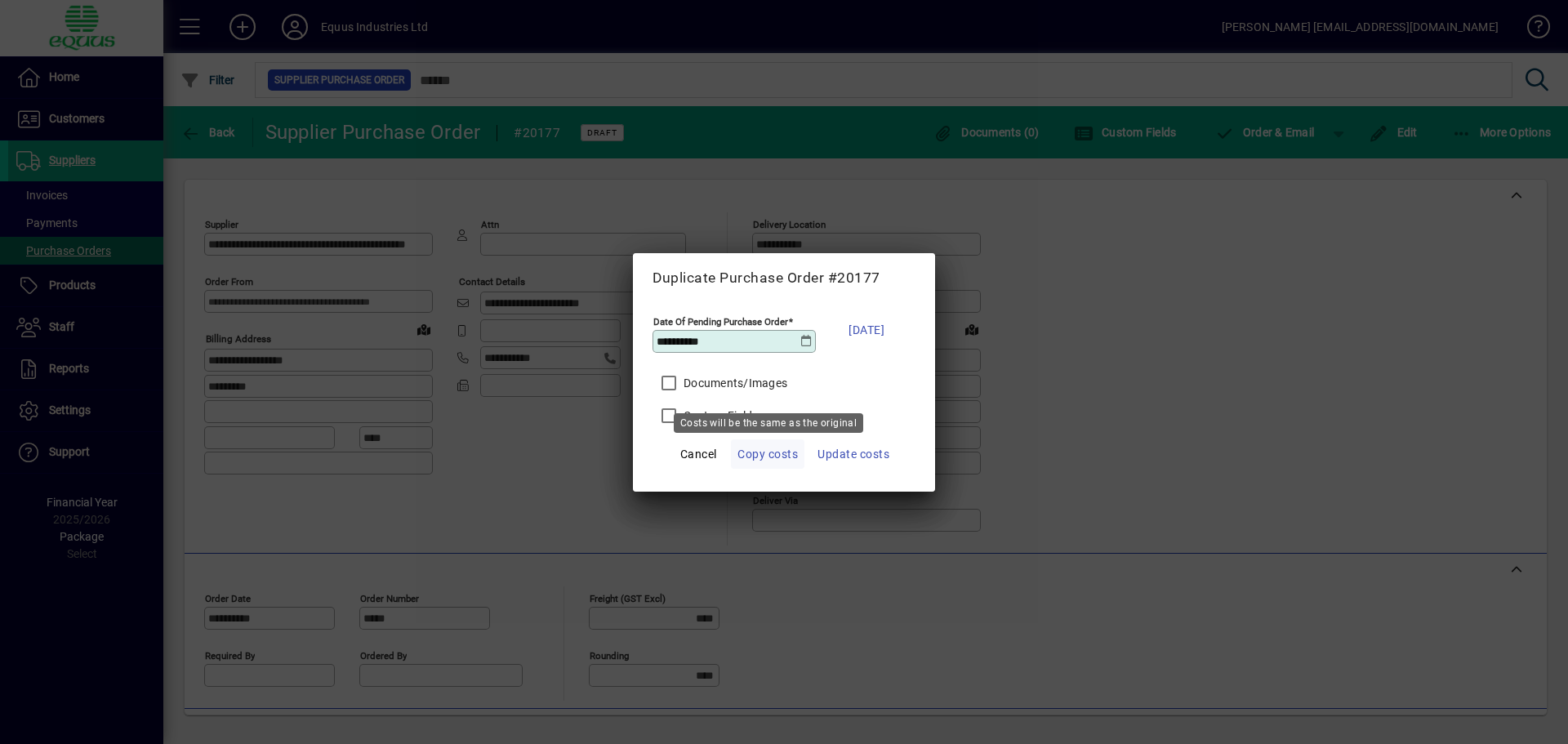
click button "Copy costs" at bounding box center [768, 454] width 73 height 29
click at [774, 457] on button "Copy costs" at bounding box center [768, 454] width 73 height 29
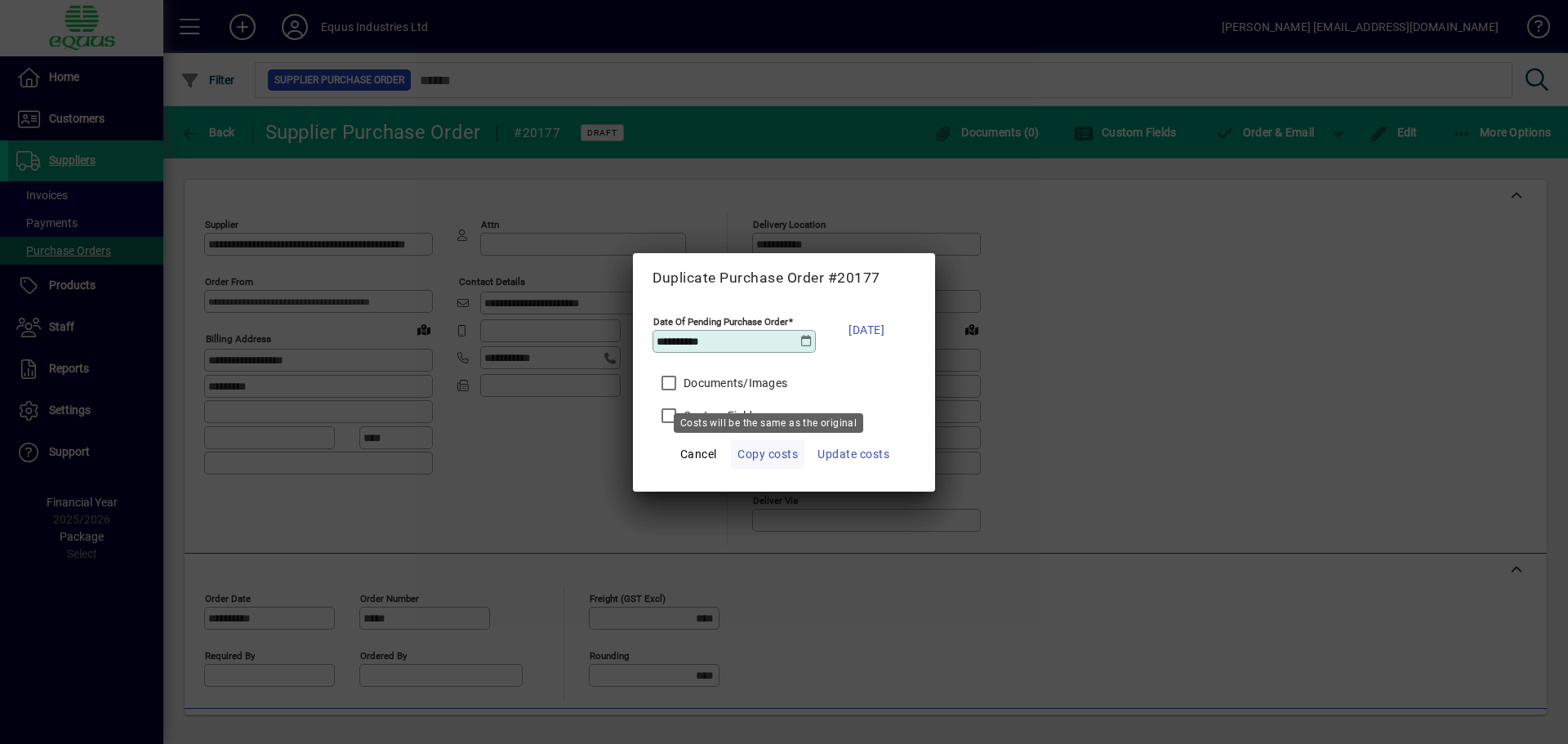
click button "Copy costs" at bounding box center [768, 454] width 73 height 29
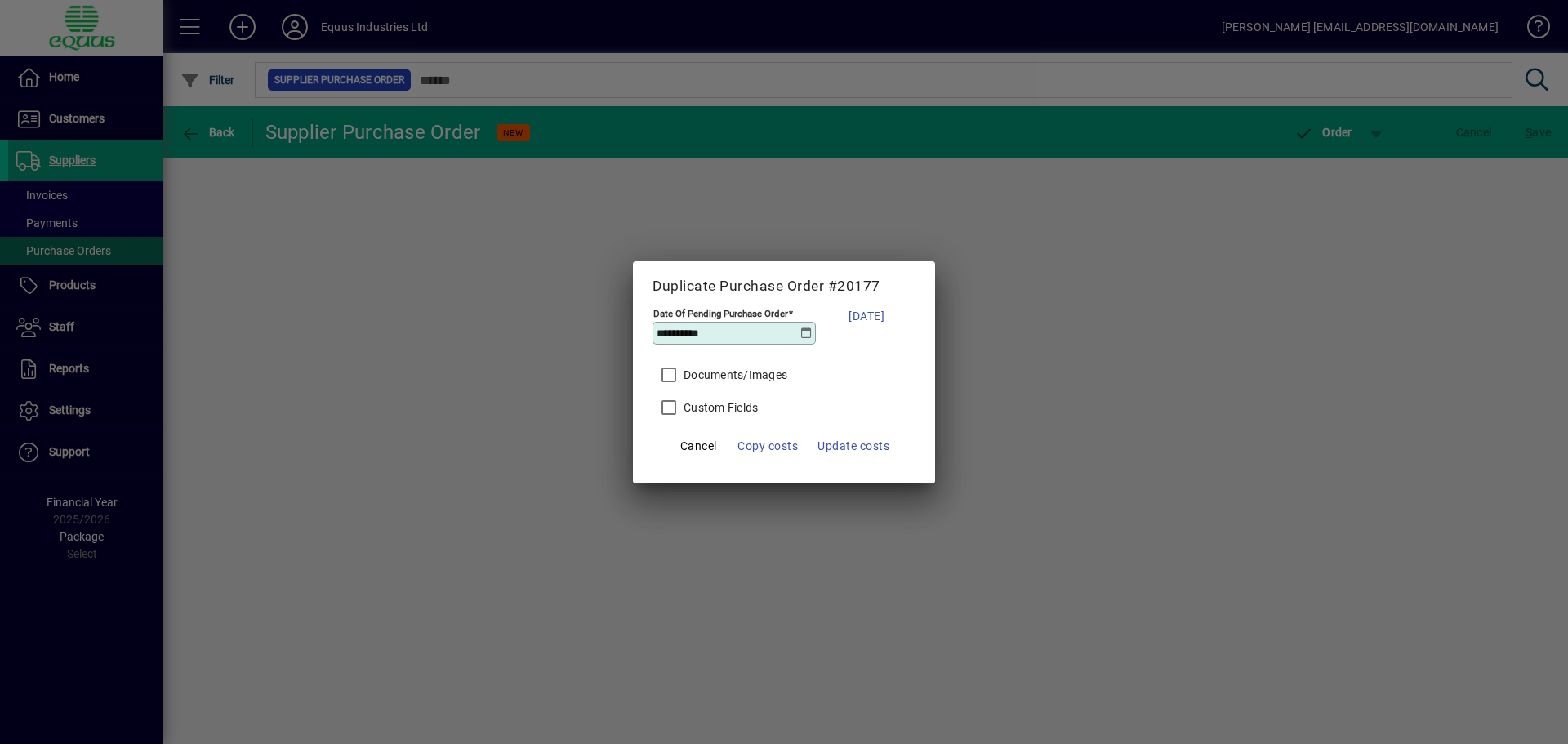
click button "Copy costs" at bounding box center [768, 446] width 73 height 29
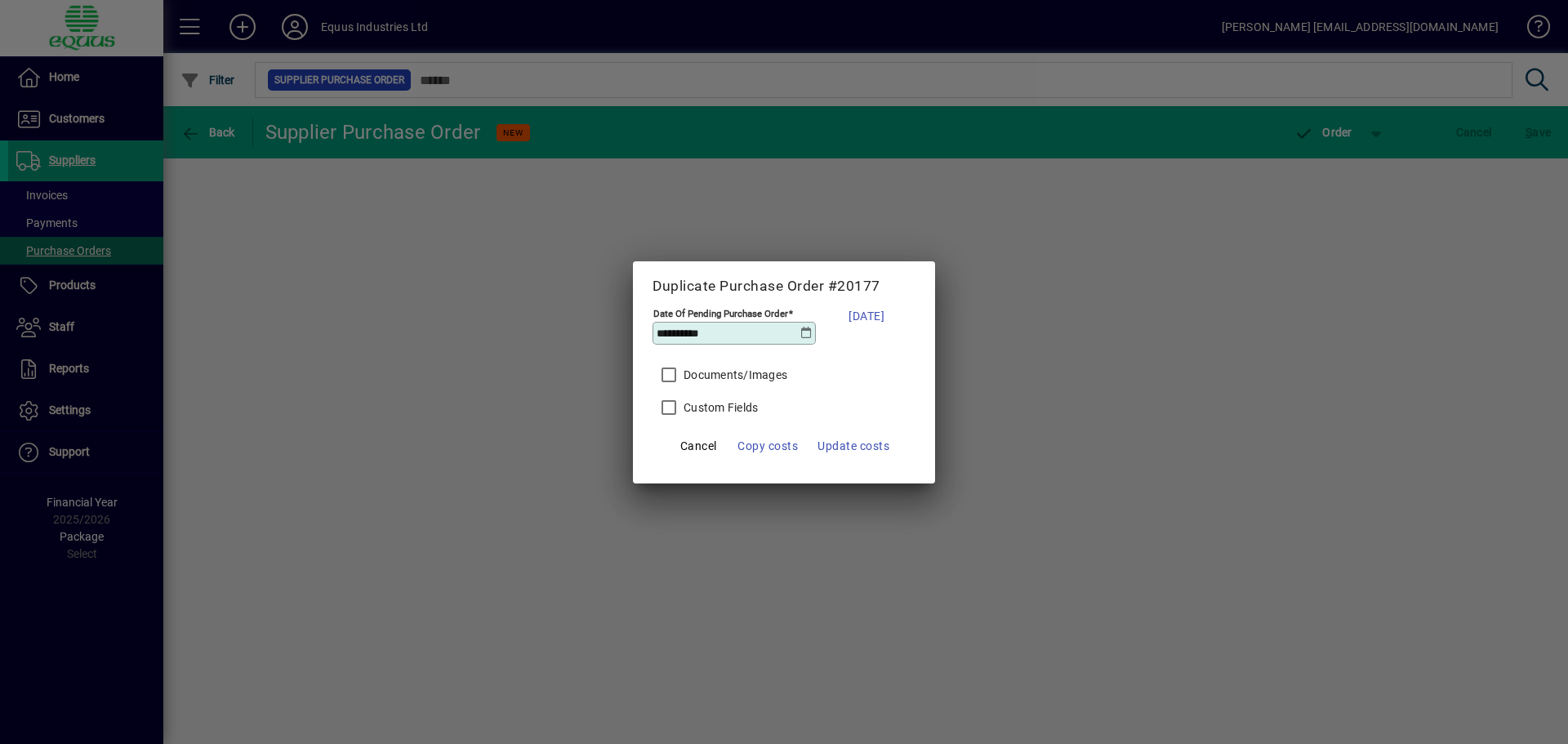
click button "Copy costs" at bounding box center [768, 446] width 73 height 29
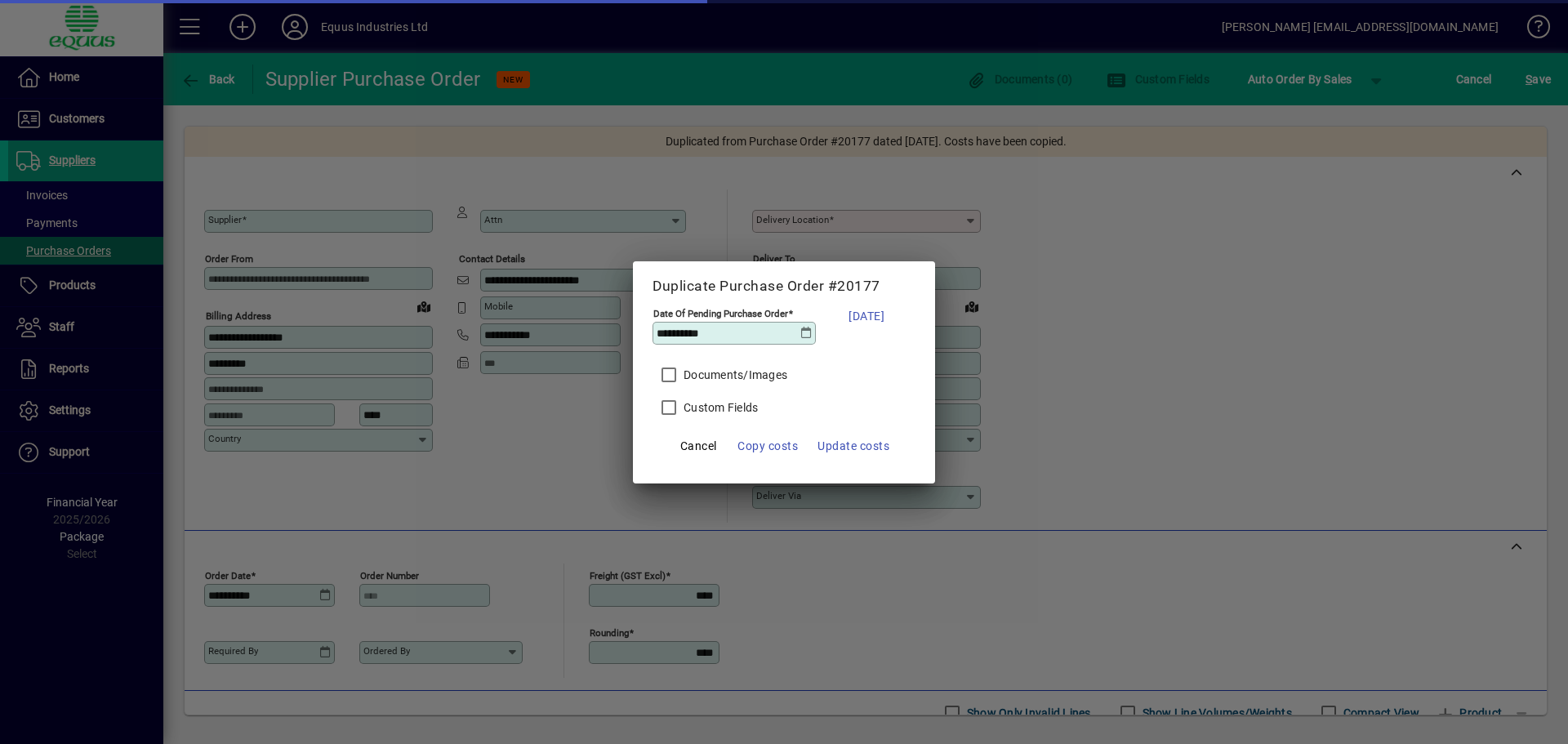
type input "**********"
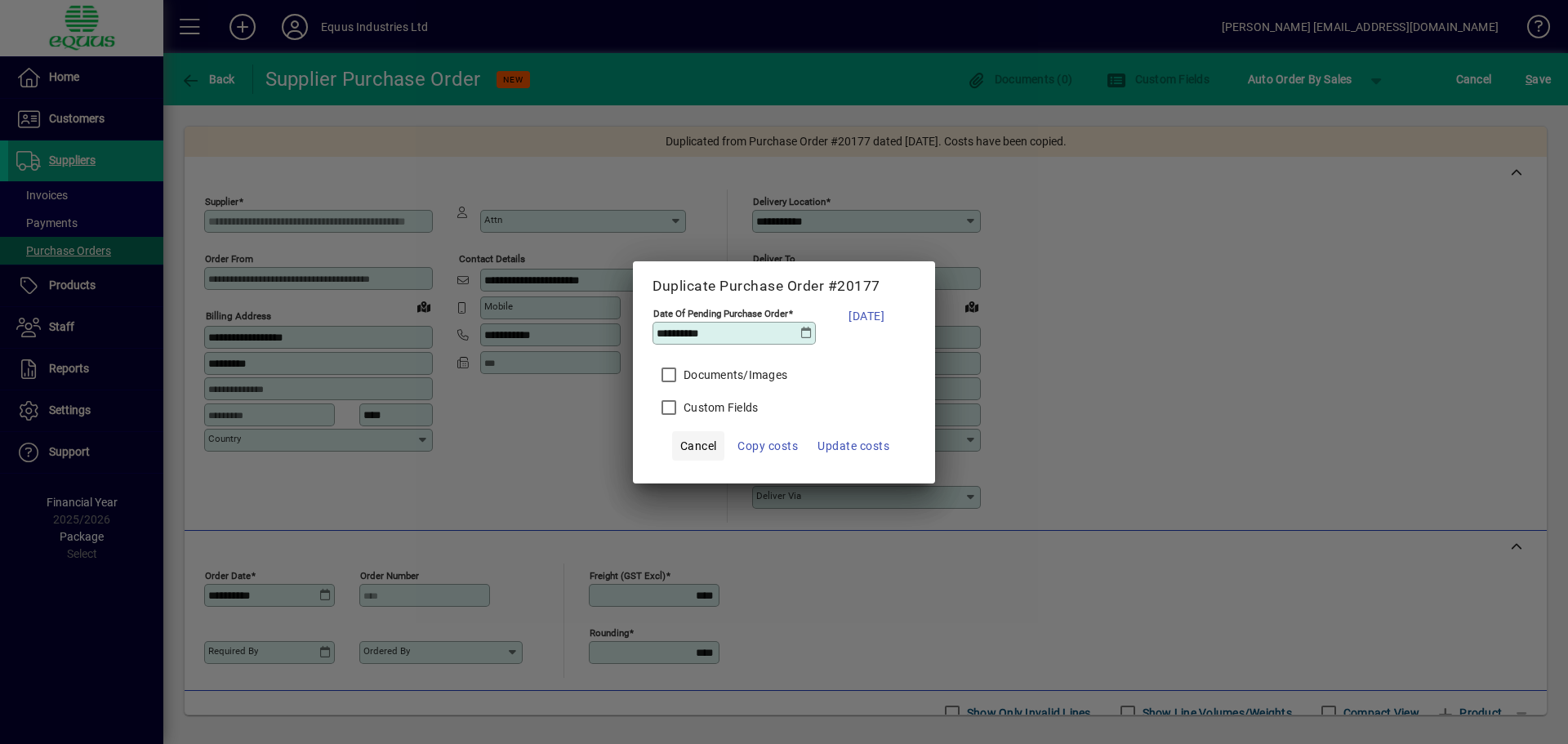
click at [673, 431] on button "Cancel" at bounding box center [698, 446] width 52 height 29
click at [682, 448] on span "Cancel" at bounding box center [698, 445] width 37 height 19
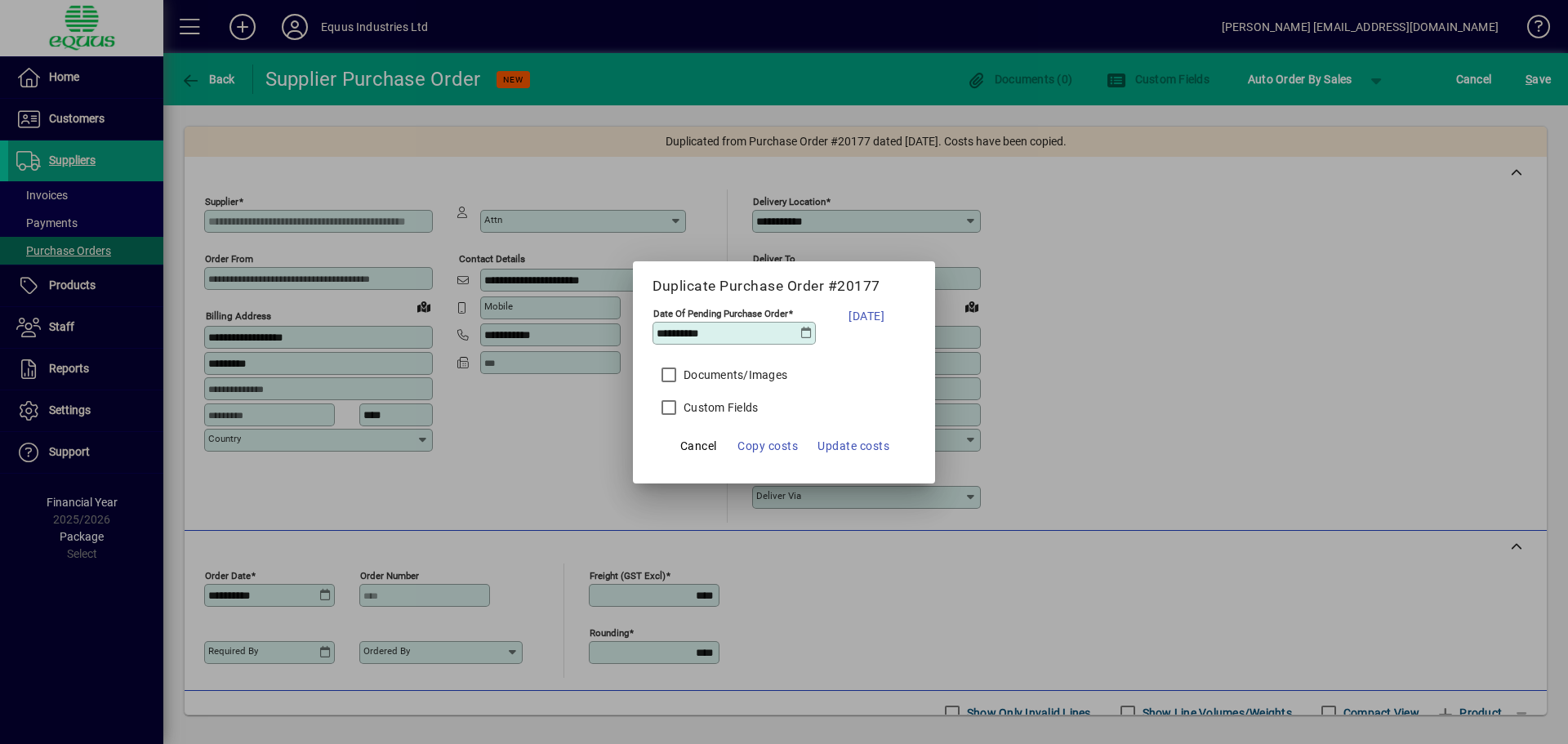
click at [673, 431] on button "Cancel" at bounding box center [698, 446] width 52 height 29
click button "Cancel" at bounding box center [698, 446] width 52 height 29
click at [673, 431] on button "Cancel" at bounding box center [698, 446] width 52 height 29
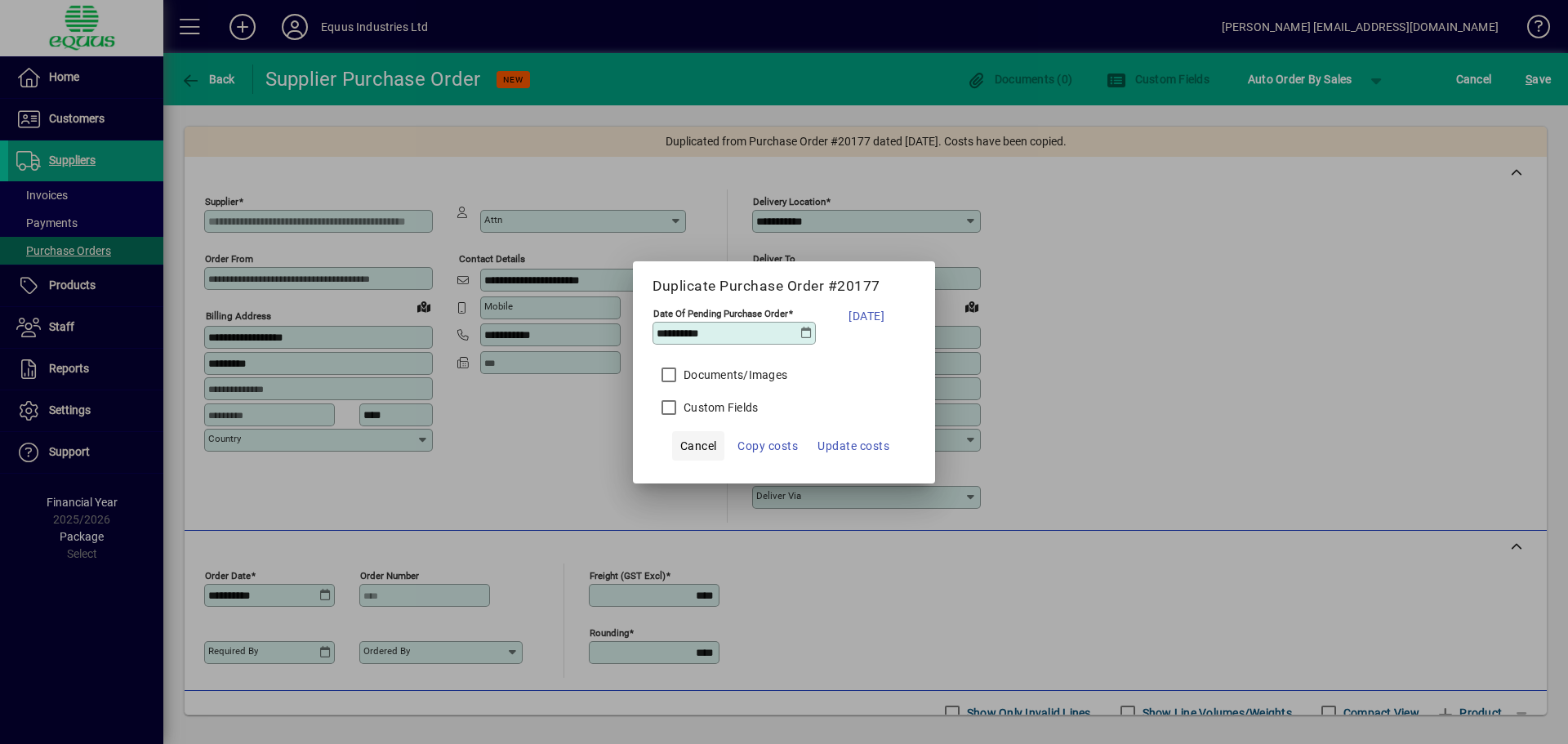
click at [673, 431] on button "Cancel" at bounding box center [698, 446] width 52 height 29
click at [697, 442] on span "Cancel" at bounding box center [698, 445] width 37 height 19
click at [673, 431] on button "Cancel" at bounding box center [698, 446] width 52 height 29
click button "Cancel" at bounding box center [698, 446] width 52 height 29
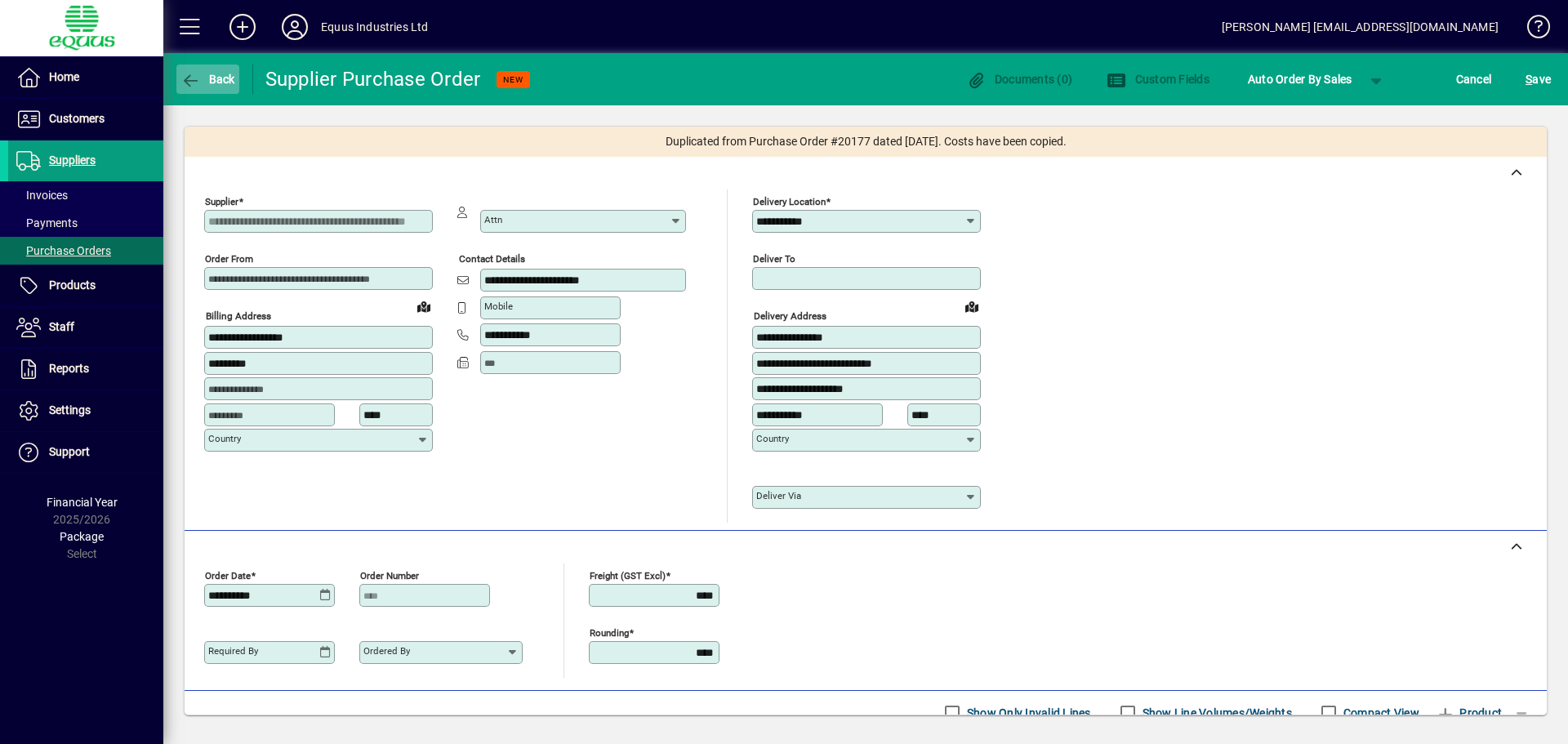
click button "Back" at bounding box center [207, 80] width 63 height 29
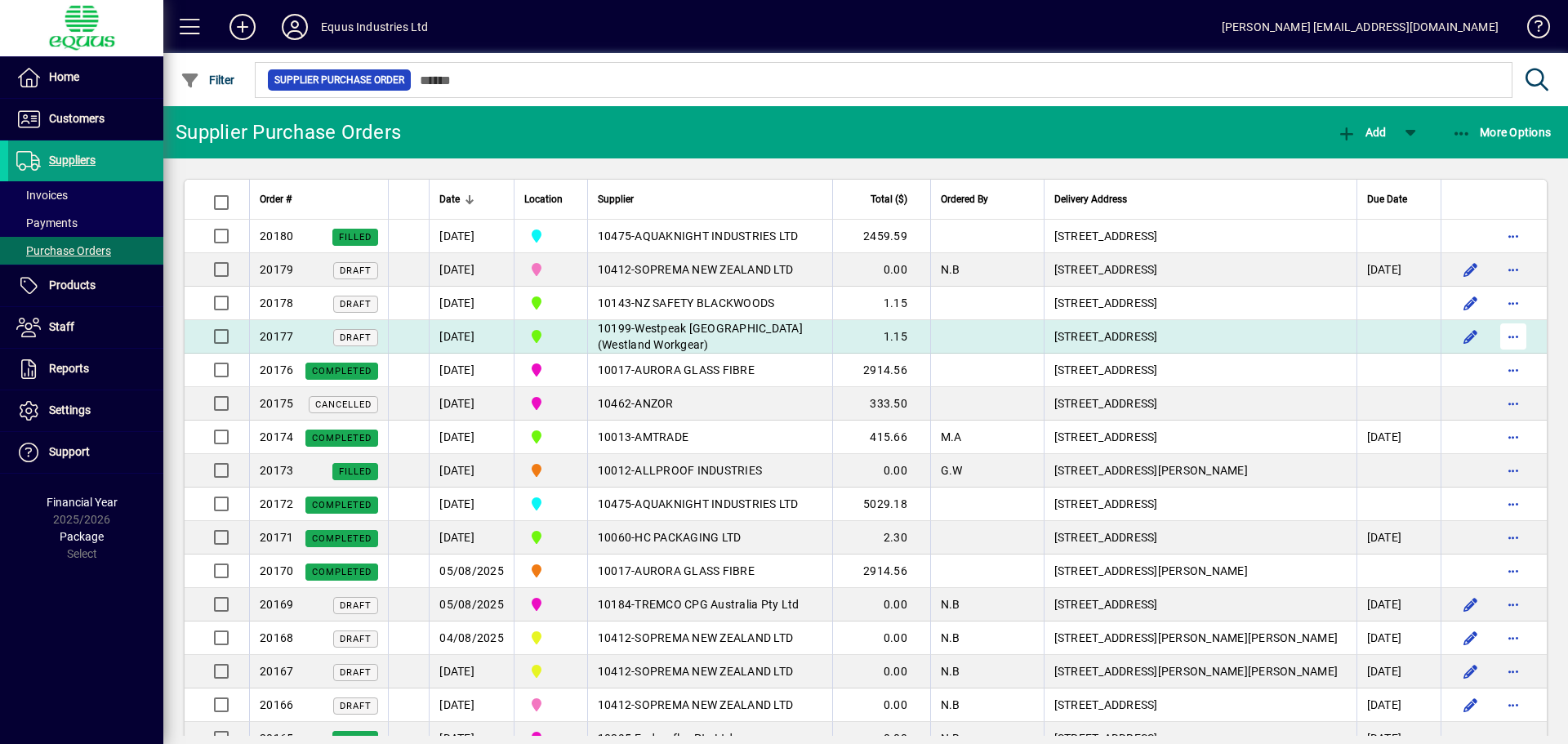
click at [1500, 324] on button "button" at bounding box center [1513, 336] width 26 height 27
click at [1499, 335] on body "Home Customers Invoices Payments Quotes Backorders Communications Suppliers Inv…" at bounding box center [784, 372] width 1568 height 744
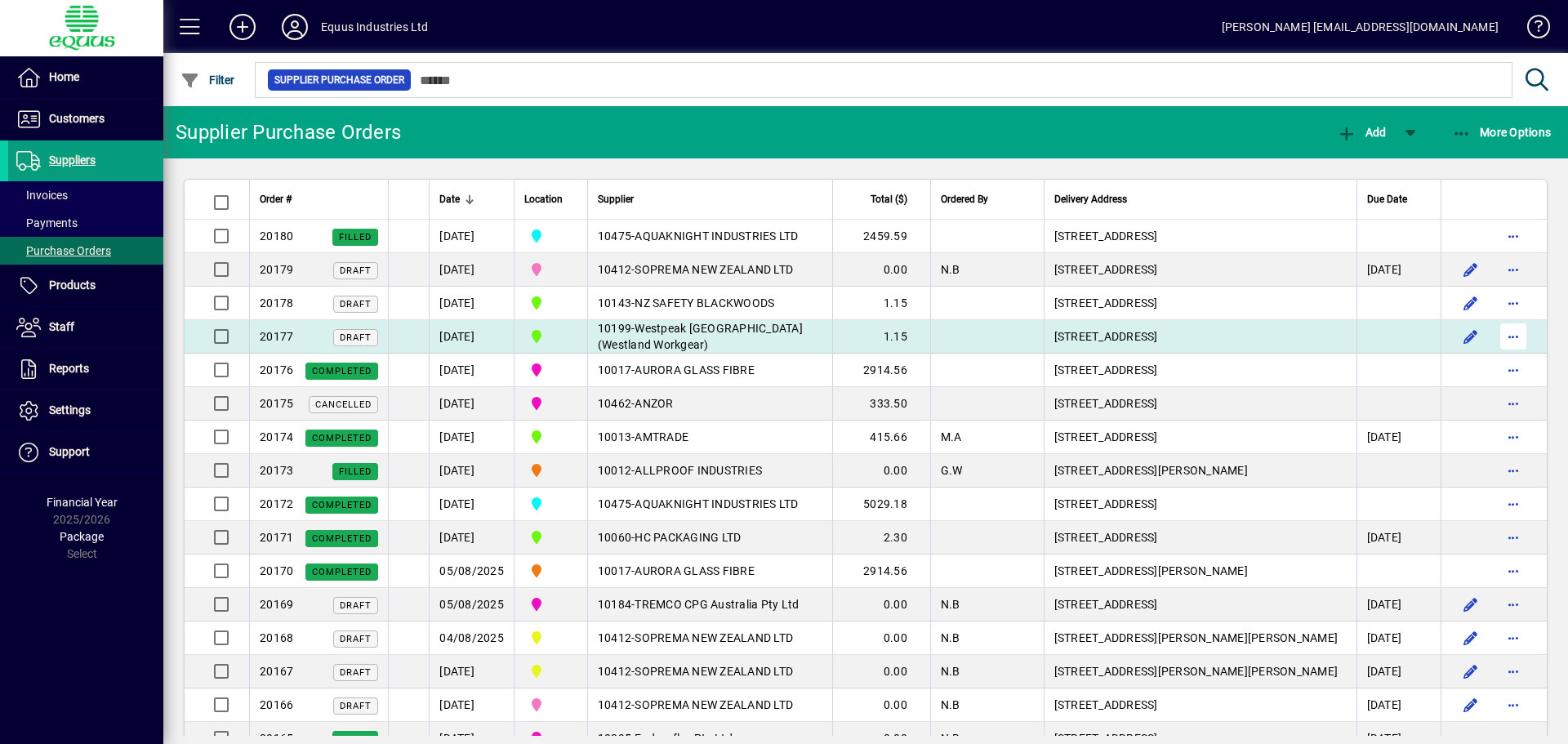
click at [1500, 324] on button "button" at bounding box center [1513, 336] width 26 height 27
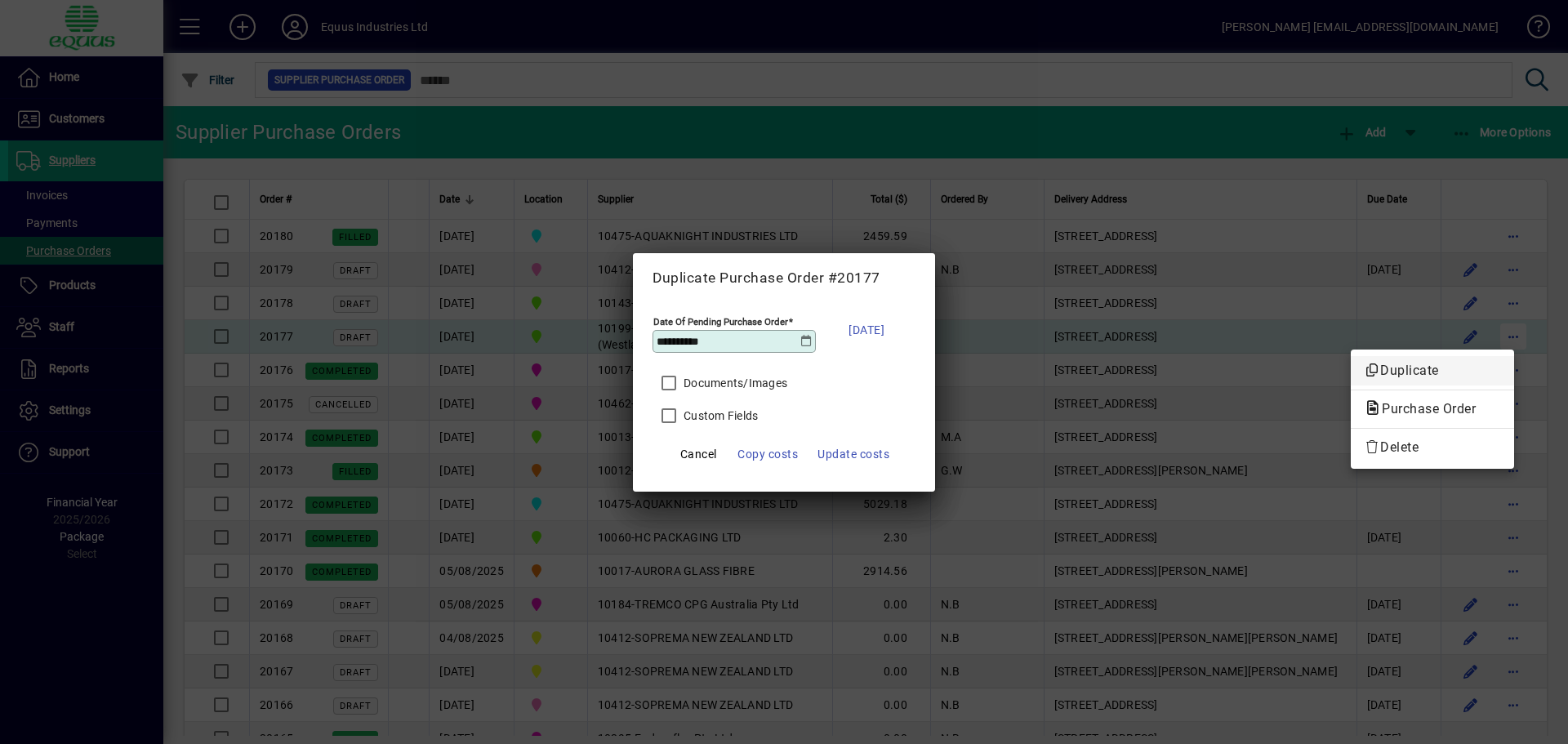
click at [1351, 356] on button "Duplicate" at bounding box center [1432, 371] width 164 height 29
click at [1500, 324] on button "button" at bounding box center [1513, 336] width 26 height 27
click at [1351, 356] on button "Duplicate" at bounding box center [1432, 371] width 164 height 29
click at [1500, 324] on button "button" at bounding box center [1513, 336] width 26 height 27
click at [1351, 356] on button "Duplicate" at bounding box center [1432, 371] width 164 height 29
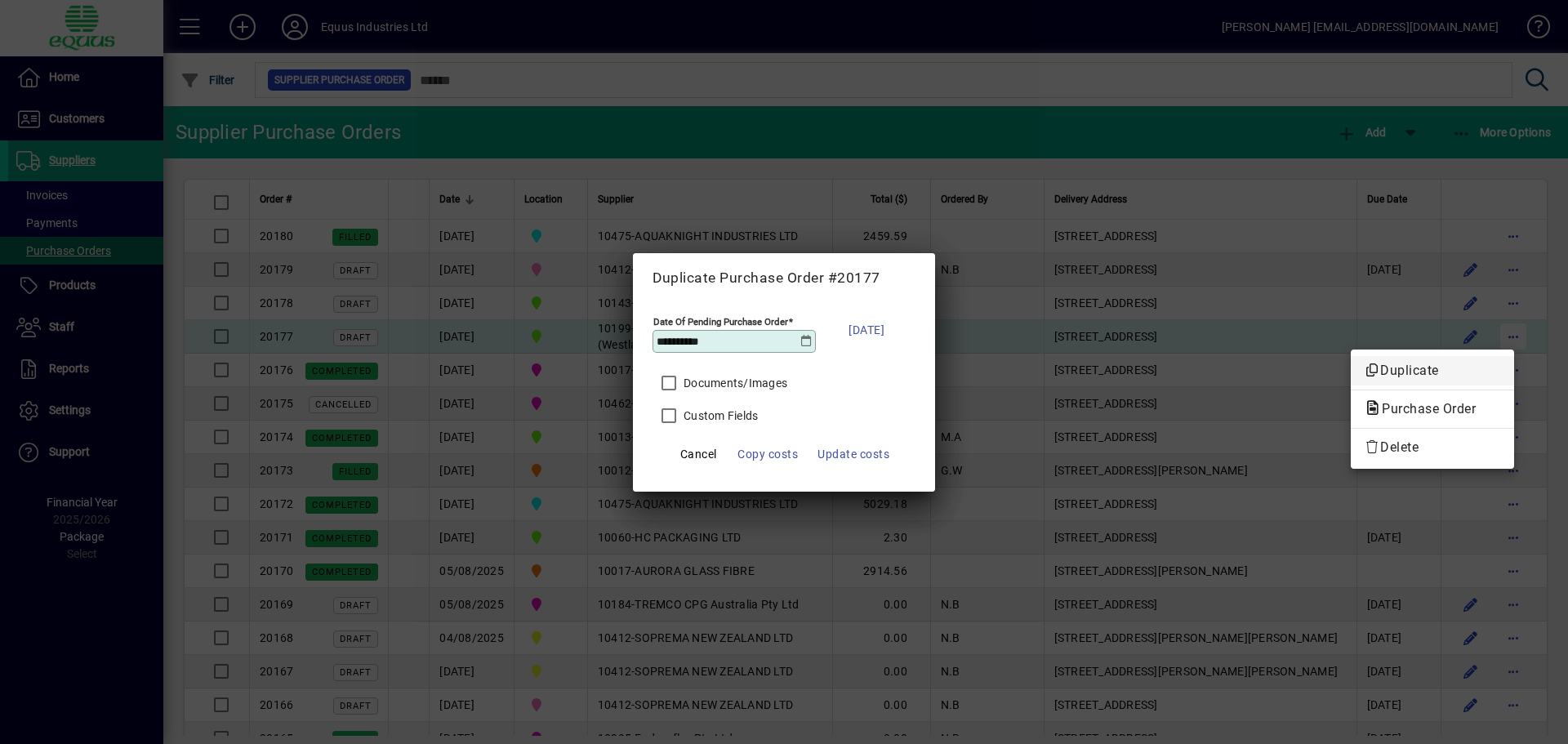
click at [1500, 324] on button "button" at bounding box center [1513, 336] width 26 height 27
click at [1351, 356] on button "Duplicate" at bounding box center [1432, 371] width 164 height 29
click at [1500, 324] on button "button" at bounding box center [1513, 336] width 26 height 27
click at [1351, 356] on button "Duplicate" at bounding box center [1432, 371] width 164 height 29
click at [1500, 324] on button "button" at bounding box center [1513, 336] width 26 height 27
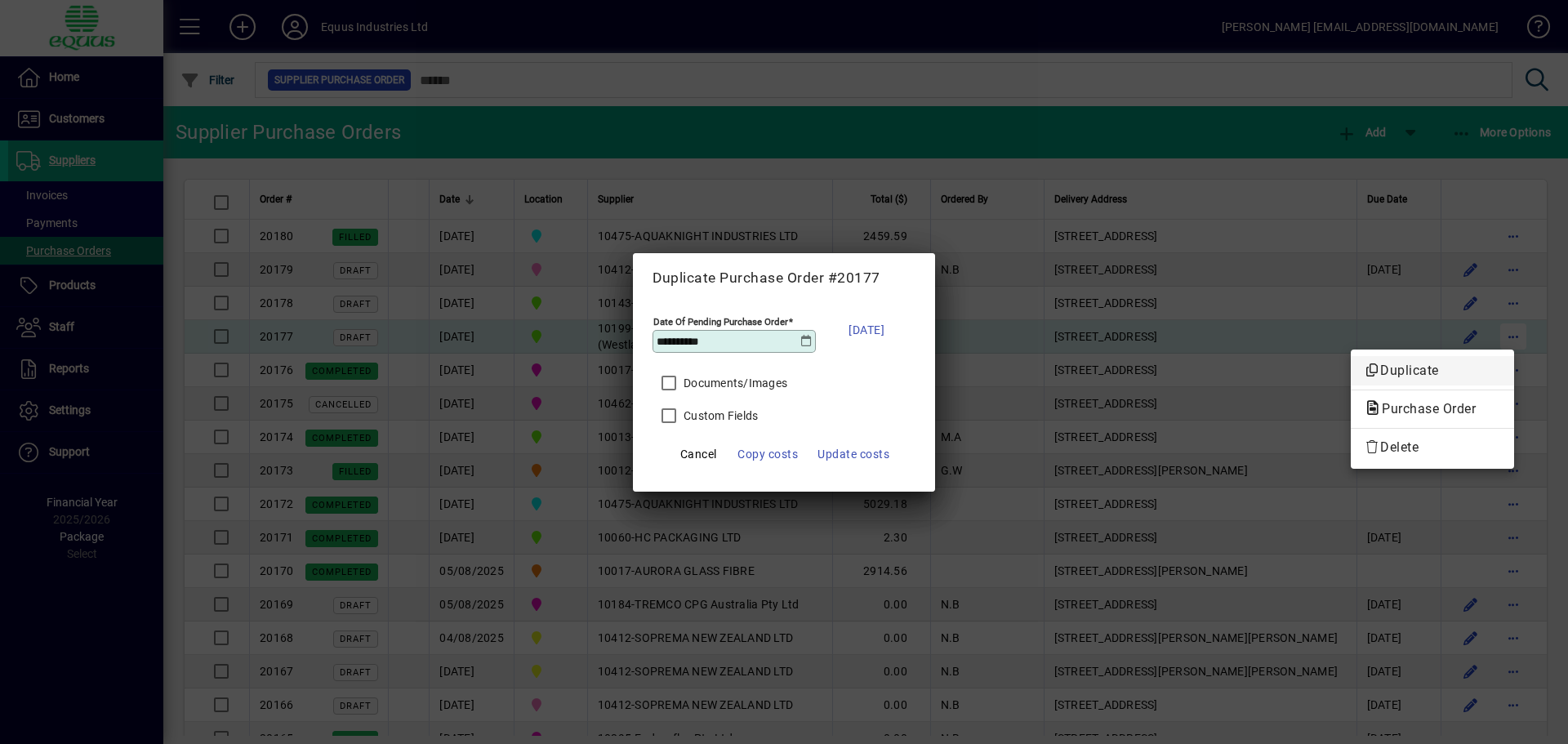
click at [1351, 356] on button "Duplicate" at bounding box center [1432, 371] width 164 height 29
click at [1500, 324] on button "button" at bounding box center [1513, 336] width 26 height 27
click at [1351, 356] on button "Duplicate" at bounding box center [1432, 371] width 164 height 29
click at [1500, 324] on button "button" at bounding box center [1513, 336] width 26 height 27
click at [1351, 356] on button "Duplicate" at bounding box center [1432, 371] width 164 height 29
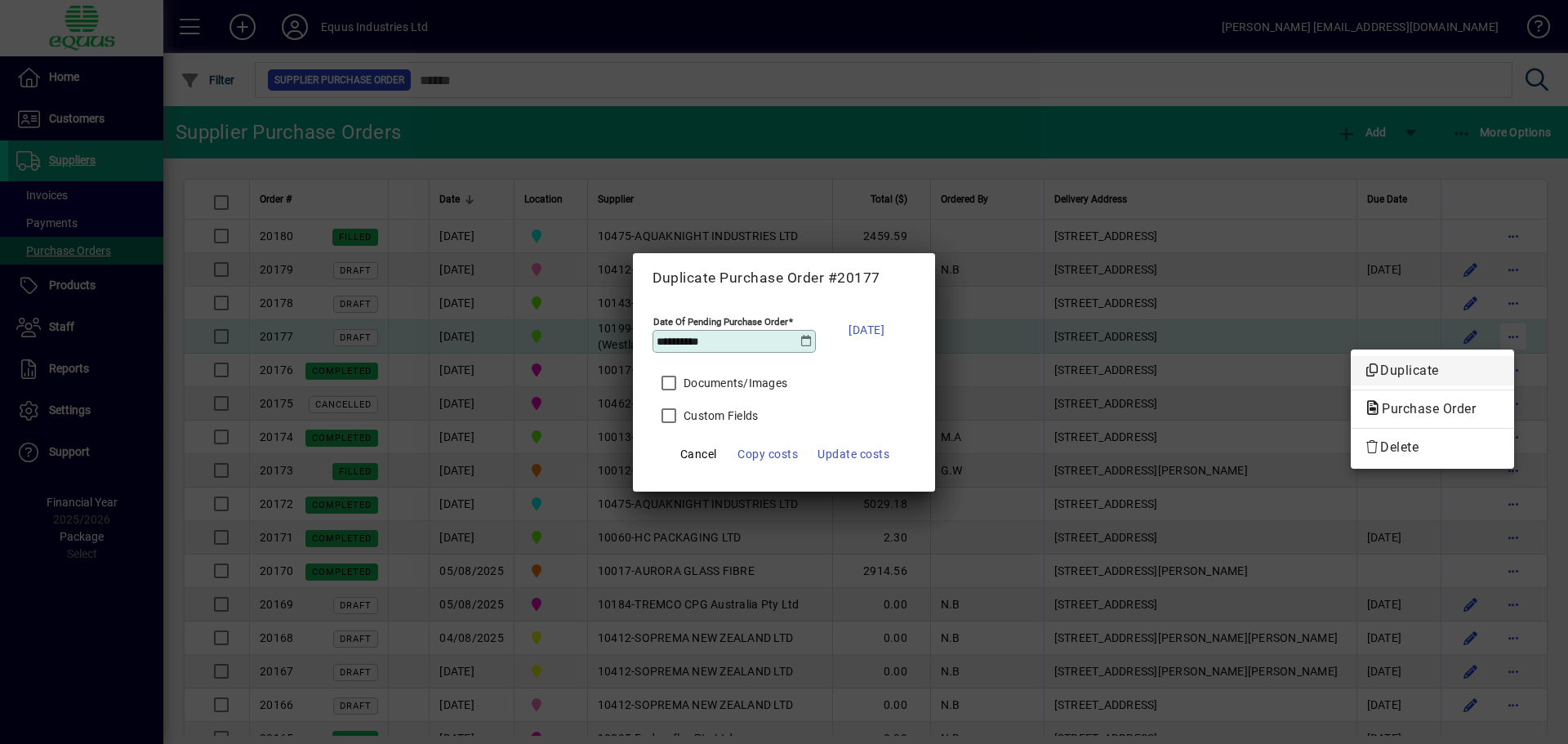
click at [1500, 324] on button "button" at bounding box center [1513, 336] width 26 height 27
click at [1351, 356] on button "Duplicate" at bounding box center [1432, 371] width 164 height 29
click at [1500, 324] on button "button" at bounding box center [1513, 336] width 26 height 27
click at [1351, 356] on button "Duplicate" at bounding box center [1432, 371] width 164 height 29
click at [1500, 324] on button "button" at bounding box center [1513, 336] width 26 height 27
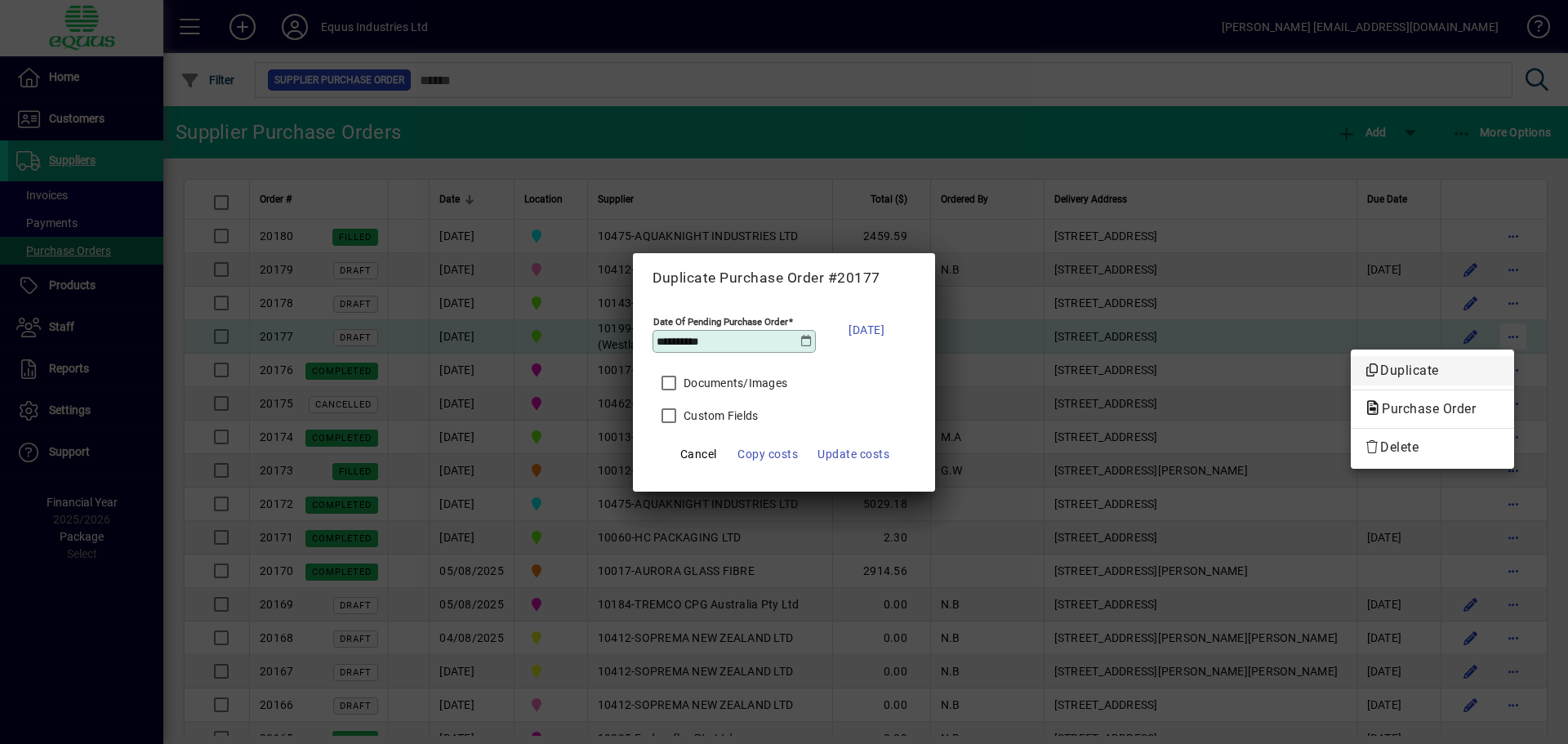
click at [1351, 356] on button "Duplicate" at bounding box center [1432, 371] width 164 height 29
click at [1500, 324] on button "button" at bounding box center [1513, 336] width 26 height 27
click at [1351, 356] on button "Duplicate" at bounding box center [1432, 371] width 164 height 29
click at [1500, 324] on button "button" at bounding box center [1513, 336] width 26 height 27
click at [1351, 356] on button "Duplicate" at bounding box center [1432, 371] width 164 height 29
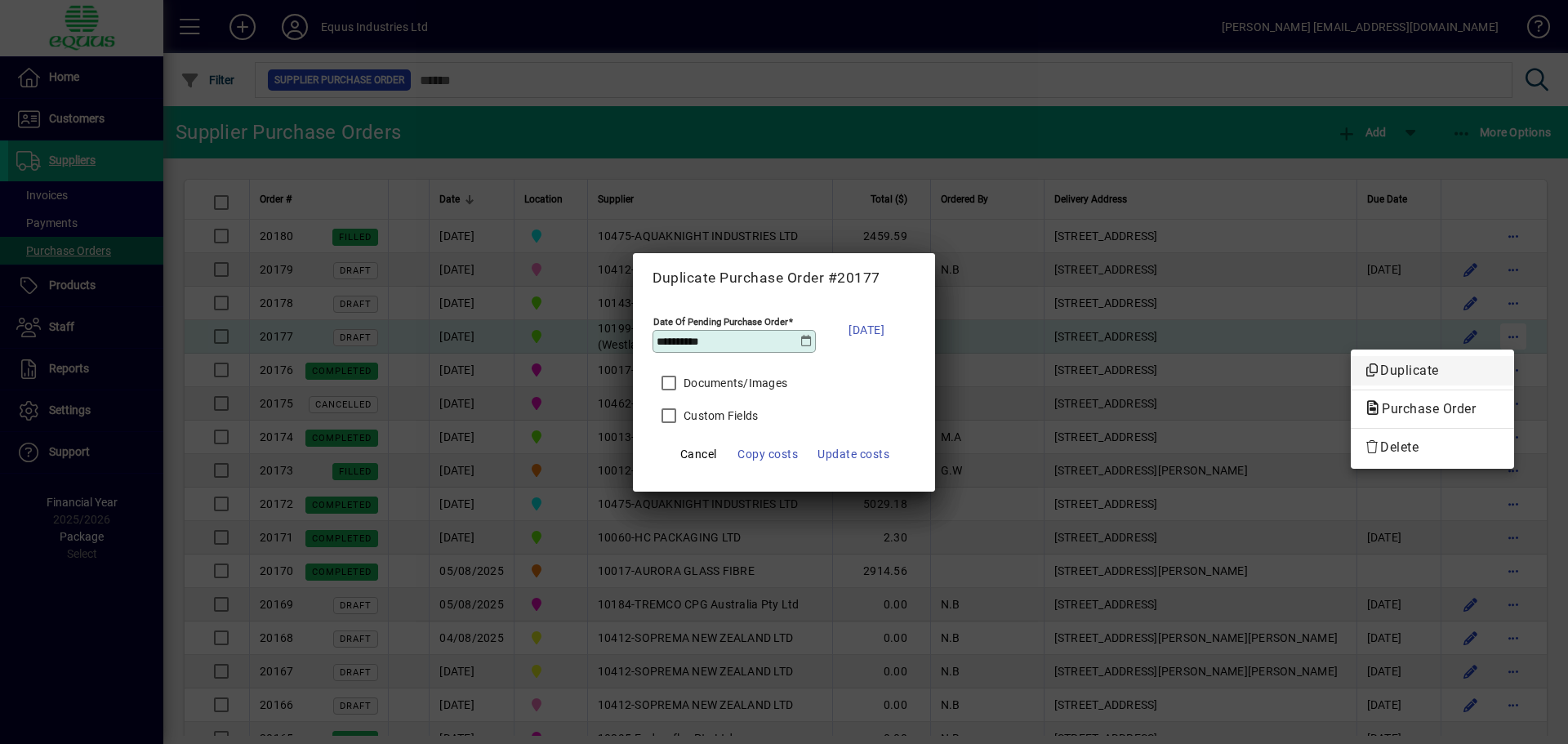
click at [1500, 324] on button "button" at bounding box center [1513, 336] width 26 height 27
click at [1351, 356] on button "Duplicate" at bounding box center [1432, 371] width 164 height 29
click at [1500, 324] on button "button" at bounding box center [1513, 336] width 26 height 27
click at [1351, 356] on button "Duplicate" at bounding box center [1432, 371] width 164 height 29
click at [1500, 324] on button "button" at bounding box center [1513, 336] width 26 height 27
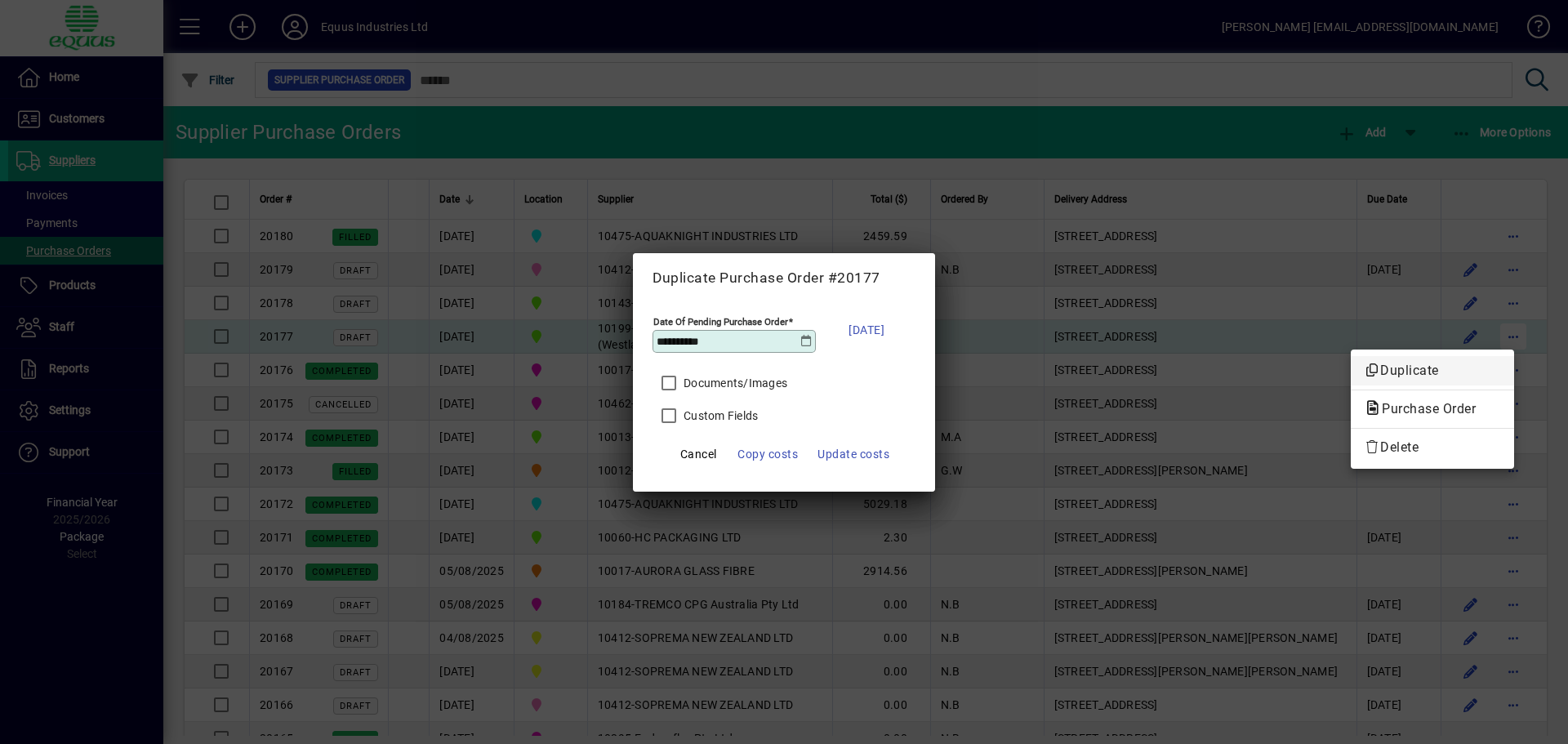
click at [1351, 356] on button "Duplicate" at bounding box center [1432, 371] width 164 height 29
click at [1500, 324] on button "button" at bounding box center [1513, 336] width 26 height 27
click at [1351, 356] on button "Duplicate" at bounding box center [1432, 371] width 164 height 29
click at [1500, 324] on button "button" at bounding box center [1513, 336] width 26 height 27
click at [1351, 356] on button "Duplicate" at bounding box center [1432, 371] width 164 height 29
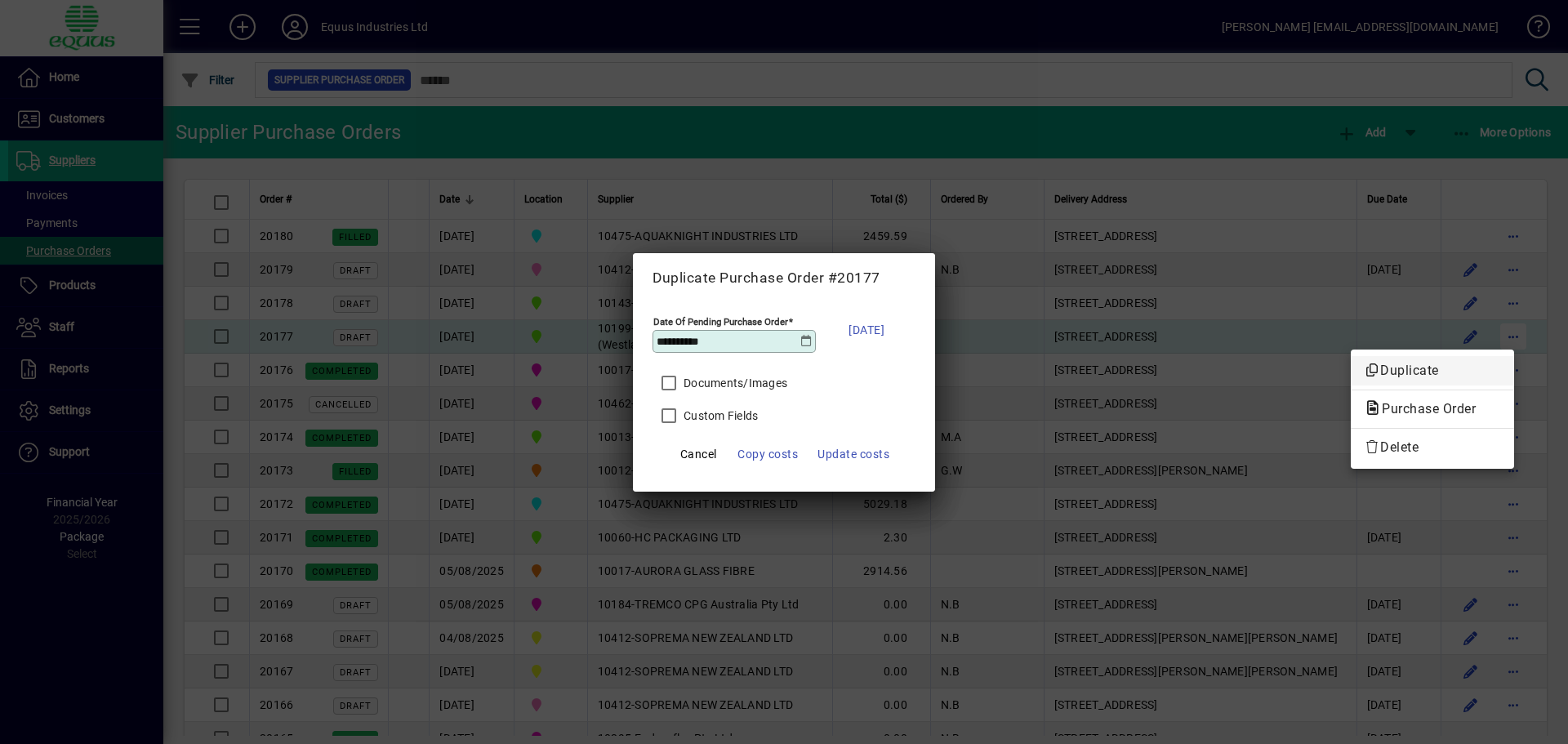
click at [1500, 324] on button "button" at bounding box center [1513, 336] width 26 height 27
click at [1351, 356] on button "Duplicate" at bounding box center [1432, 371] width 164 height 29
click at [1500, 324] on button "button" at bounding box center [1513, 336] width 26 height 27
click at [1351, 356] on button "Duplicate" at bounding box center [1432, 371] width 164 height 29
click at [1500, 324] on button "button" at bounding box center [1513, 336] width 26 height 27
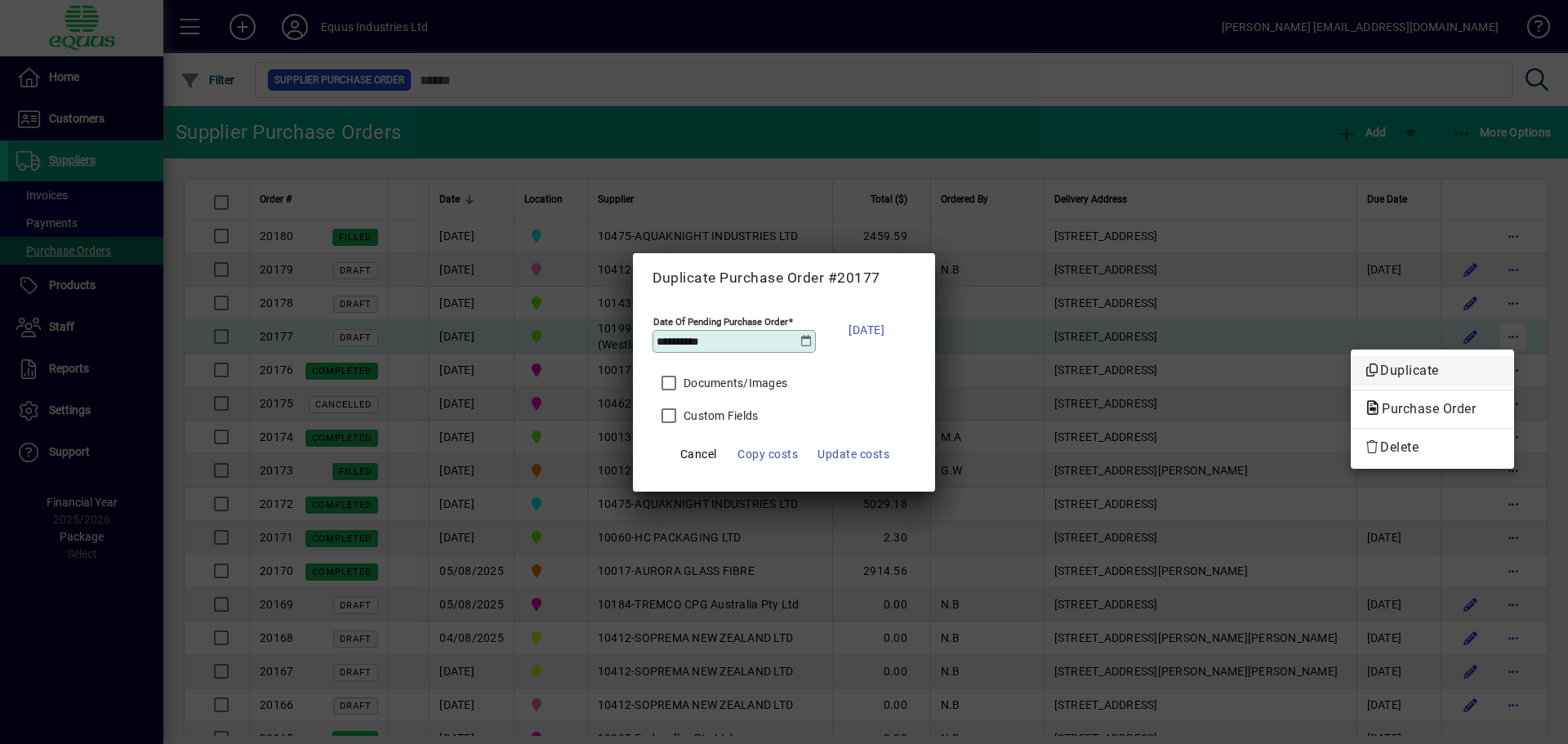
click at [1351, 356] on button "Duplicate" at bounding box center [1432, 371] width 164 height 29
click at [1500, 324] on button "button" at bounding box center [1513, 336] width 26 height 27
click at [1351, 356] on button "Duplicate" at bounding box center [1432, 371] width 164 height 29
click at [1500, 324] on button "button" at bounding box center [1513, 336] width 26 height 27
click at [1351, 356] on button "Duplicate" at bounding box center [1432, 371] width 164 height 29
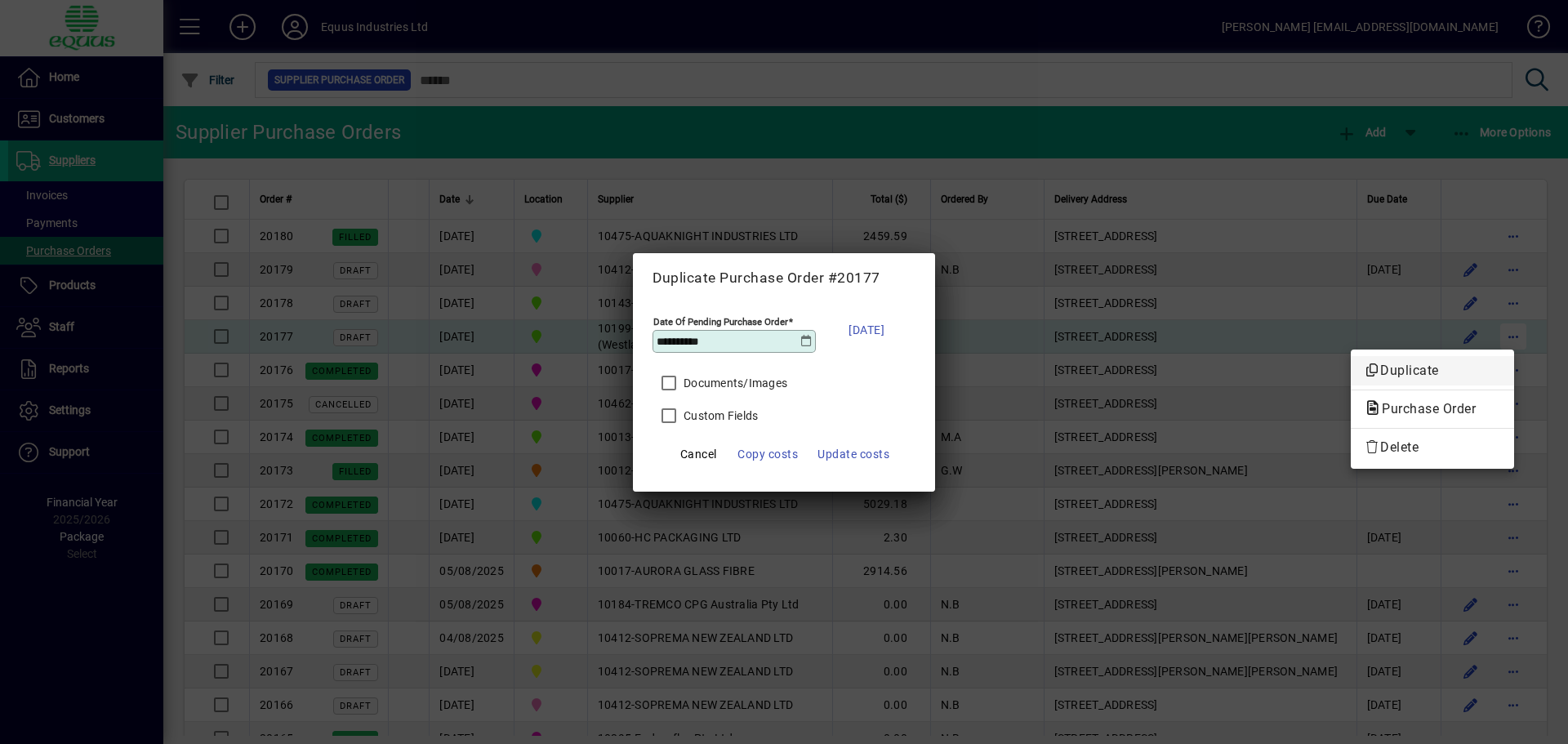
click at [1500, 324] on button "button" at bounding box center [1513, 336] width 26 height 27
click at [1351, 356] on button "Duplicate" at bounding box center [1432, 371] width 164 height 29
click at [1500, 324] on button "button" at bounding box center [1513, 336] width 26 height 27
click at [1351, 356] on button "Duplicate" at bounding box center [1432, 371] width 164 height 29
click at [1500, 324] on button "button" at bounding box center [1513, 336] width 26 height 27
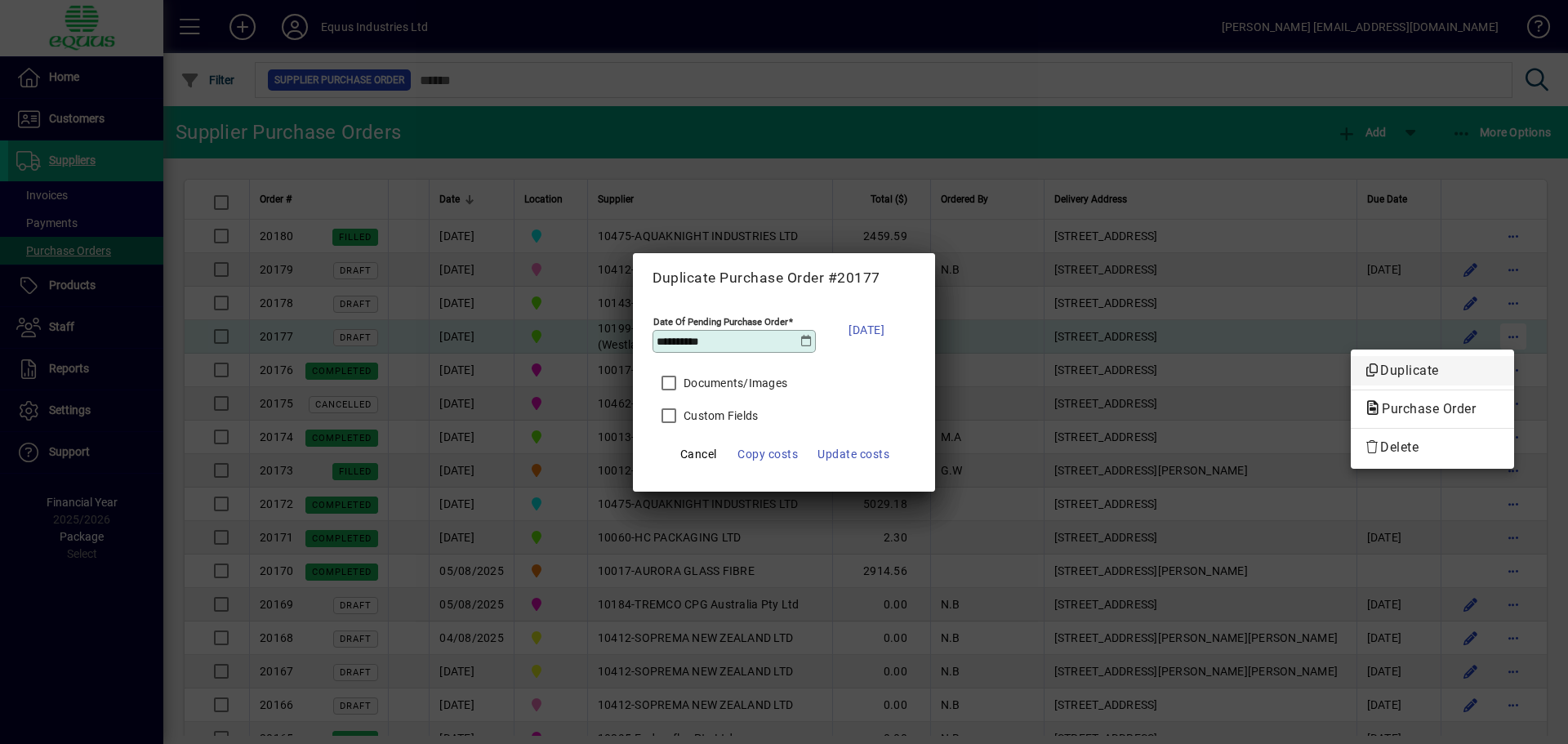
click at [1351, 356] on button "Duplicate" at bounding box center [1432, 371] width 164 height 29
click at [1500, 324] on button "button" at bounding box center [1513, 336] width 26 height 27
click at [1351, 356] on button "Duplicate" at bounding box center [1432, 371] width 164 height 29
click at [1500, 324] on button "button" at bounding box center [1513, 336] width 26 height 27
click at [1351, 356] on button "Duplicate" at bounding box center [1432, 371] width 164 height 29
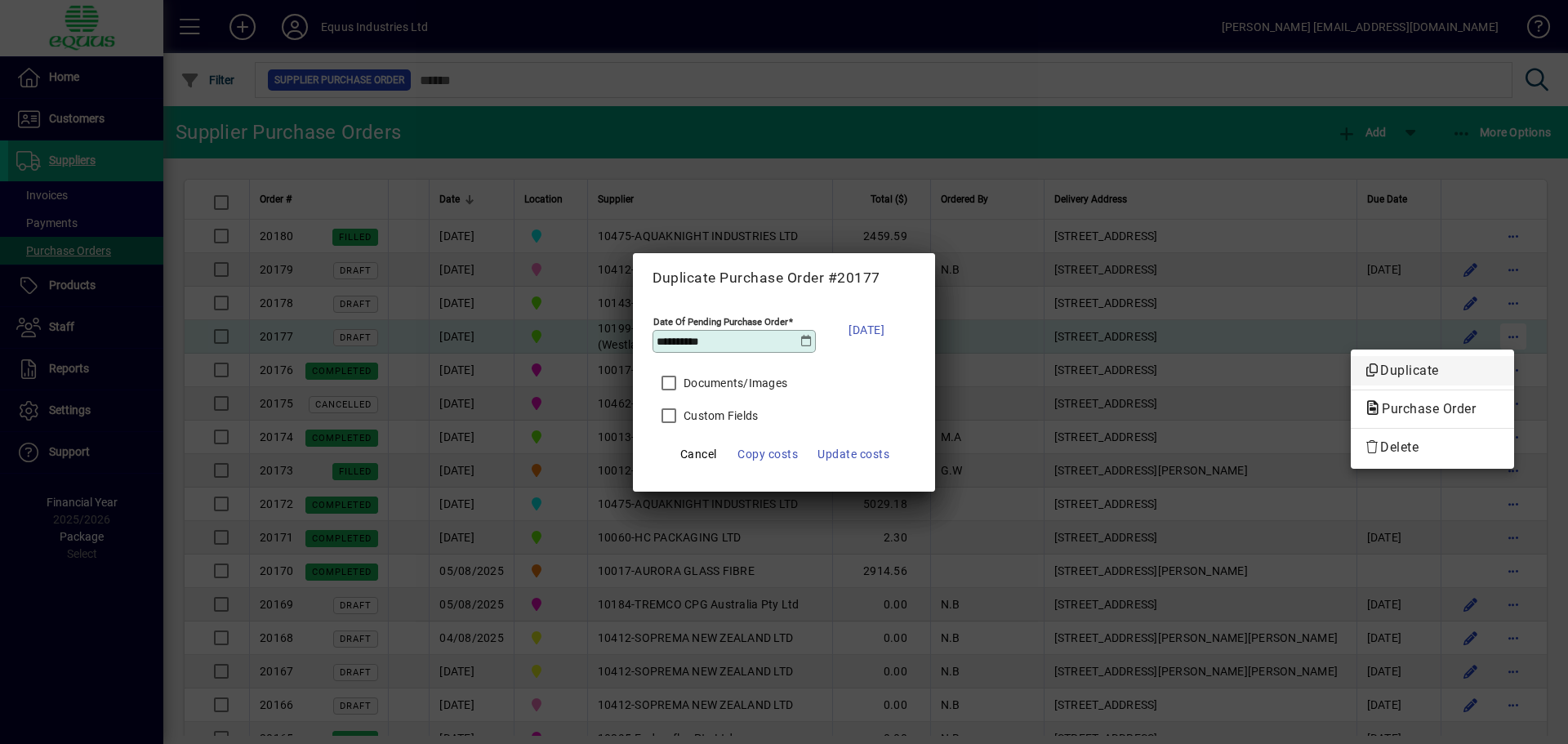
click at [1500, 324] on button "button" at bounding box center [1513, 336] width 26 height 27
click at [1351, 356] on button "Duplicate" at bounding box center [1432, 371] width 164 height 29
click at [1500, 324] on button "button" at bounding box center [1513, 336] width 26 height 27
click at [1351, 356] on button "Duplicate" at bounding box center [1432, 371] width 164 height 29
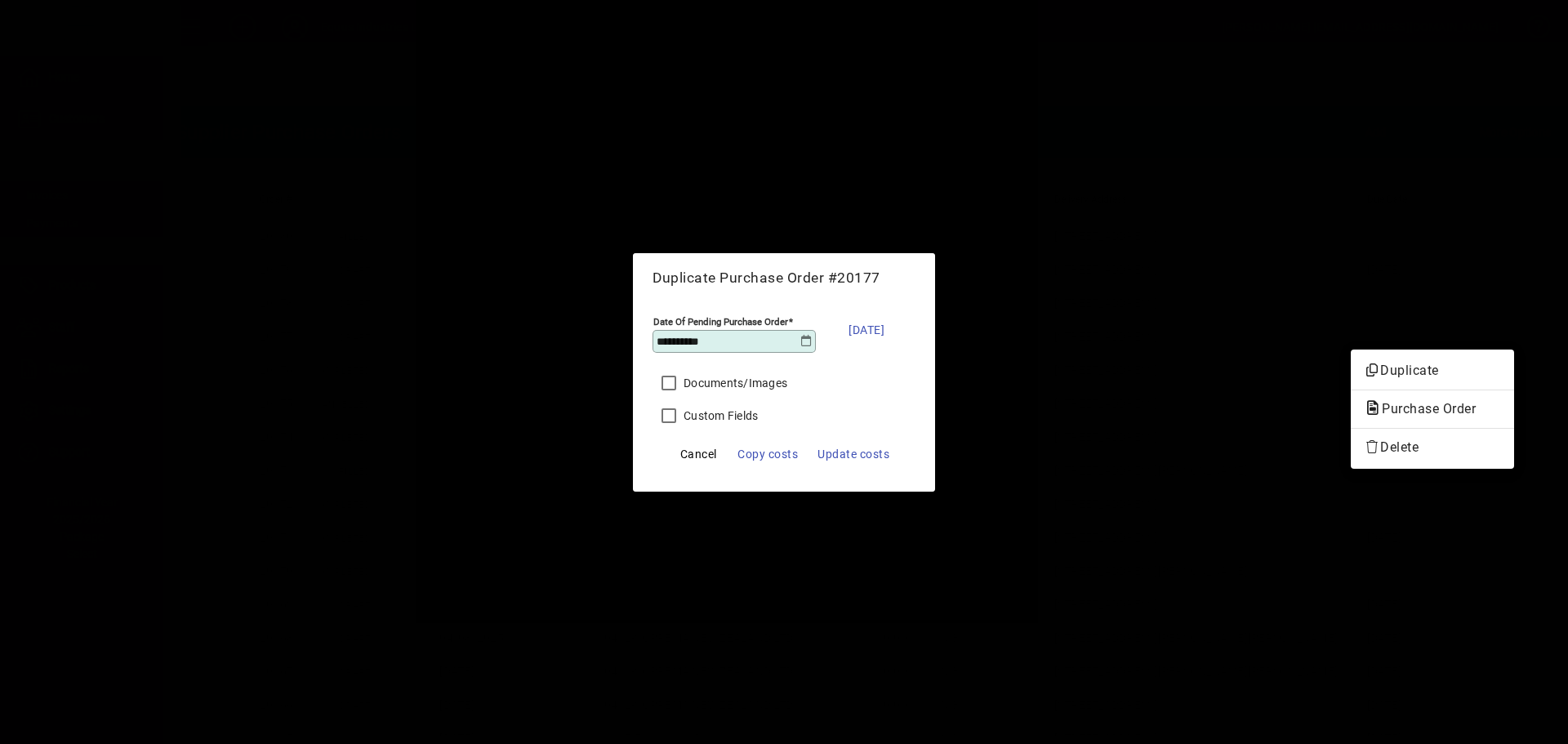
click at [1500, 324] on button "button" at bounding box center [1513, 336] width 26 height 27
click at [1351, 356] on button "Duplicate" at bounding box center [1432, 371] width 164 height 29
click at [1500, 324] on button "button" at bounding box center [1513, 336] width 26 height 27
click at [1351, 356] on button "Duplicate" at bounding box center [1432, 371] width 164 height 29
click at [1500, 324] on button "button" at bounding box center [1513, 336] width 26 height 27
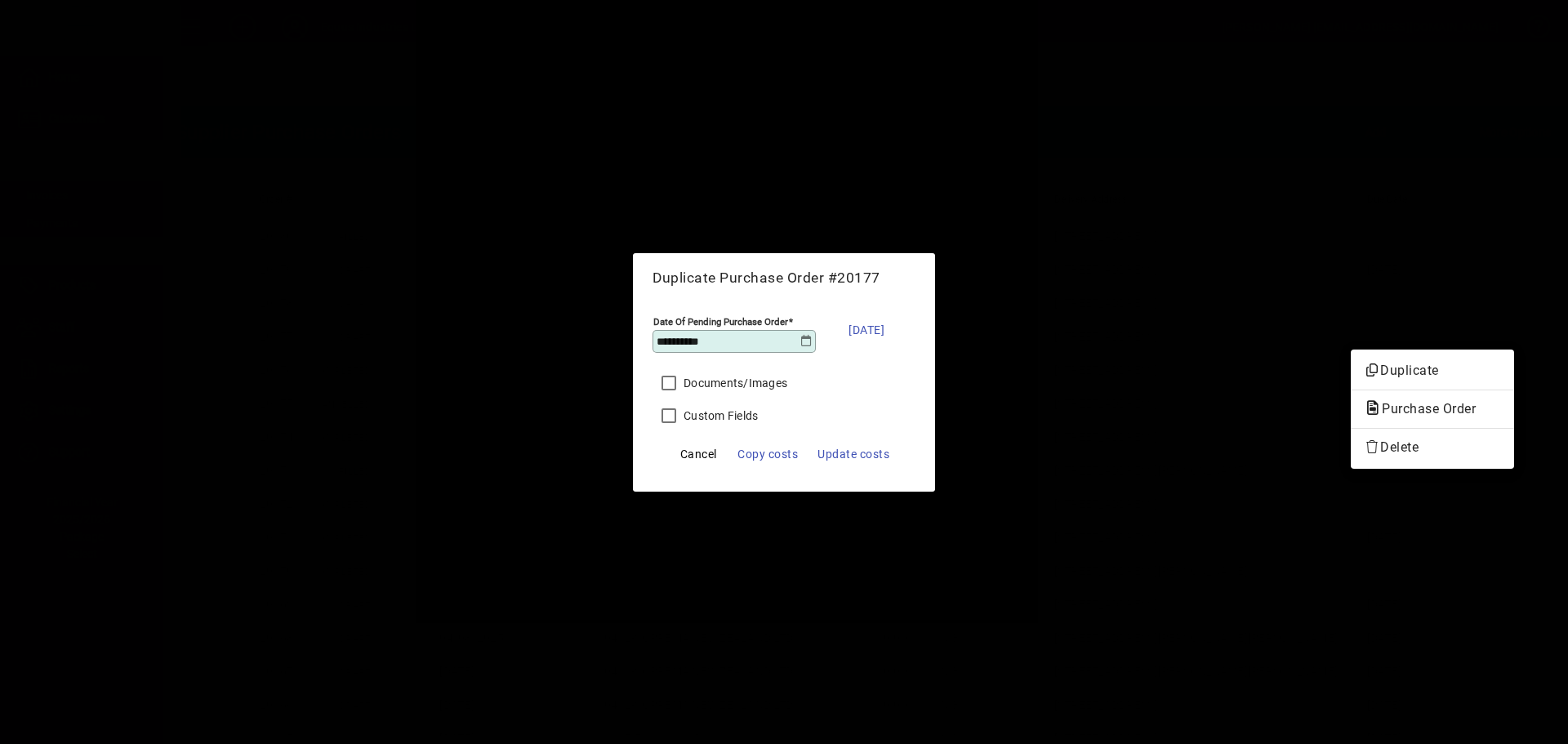
click at [1351, 356] on button "Duplicate" at bounding box center [1432, 371] width 164 height 29
click at [1500, 324] on button "button" at bounding box center [1513, 336] width 26 height 27
click at [1351, 356] on button "Duplicate" at bounding box center [1432, 371] width 164 height 29
click at [1500, 324] on button "button" at bounding box center [1513, 336] width 26 height 27
click at [1351, 356] on button "Duplicate" at bounding box center [1432, 371] width 164 height 29
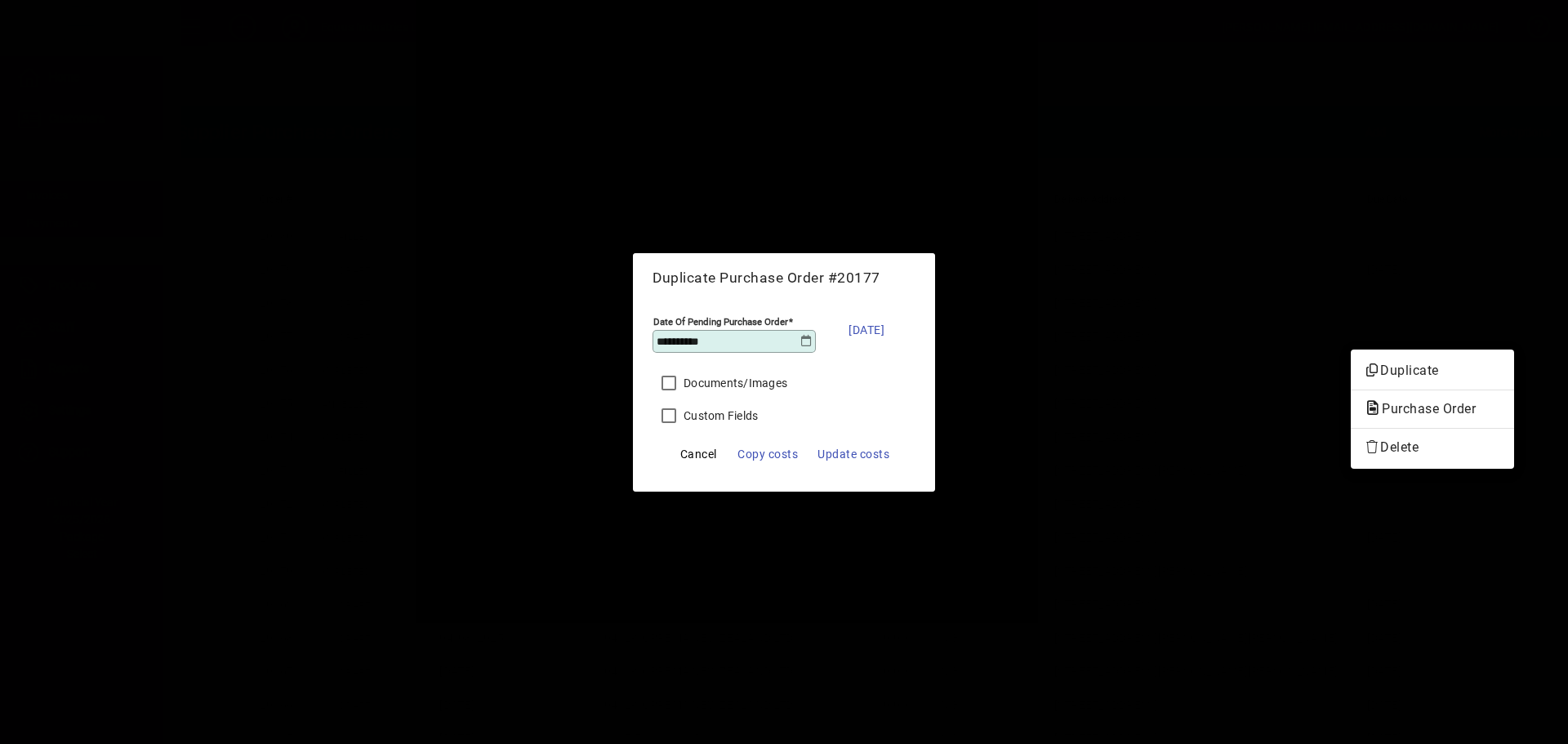
click at [1500, 324] on button "button" at bounding box center [1513, 336] width 26 height 27
click at [1351, 356] on button "Duplicate" at bounding box center [1432, 371] width 164 height 29
click at [1500, 324] on button "button" at bounding box center [1513, 336] width 26 height 27
click at [1351, 356] on button "Duplicate" at bounding box center [1432, 371] width 164 height 29
click at [1500, 324] on button "button" at bounding box center [1513, 336] width 26 height 27
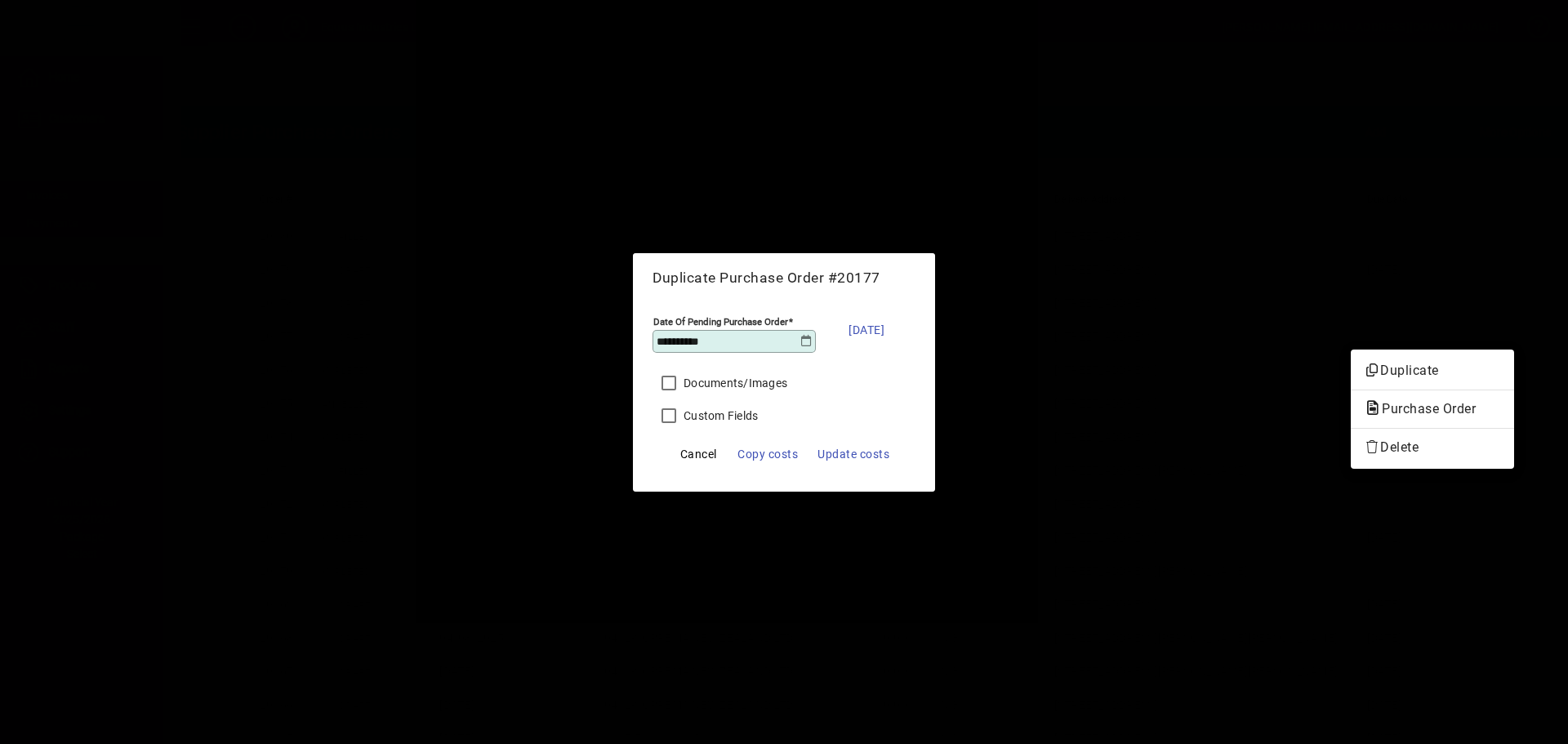
click at [1351, 356] on button "Duplicate" at bounding box center [1432, 371] width 164 height 29
click at [1500, 324] on button "button" at bounding box center [1513, 336] width 26 height 27
click at [1351, 356] on button "Duplicate" at bounding box center [1432, 371] width 164 height 29
click at [1500, 324] on button "button" at bounding box center [1513, 336] width 26 height 27
click at [1351, 356] on button "Duplicate" at bounding box center [1432, 371] width 164 height 29
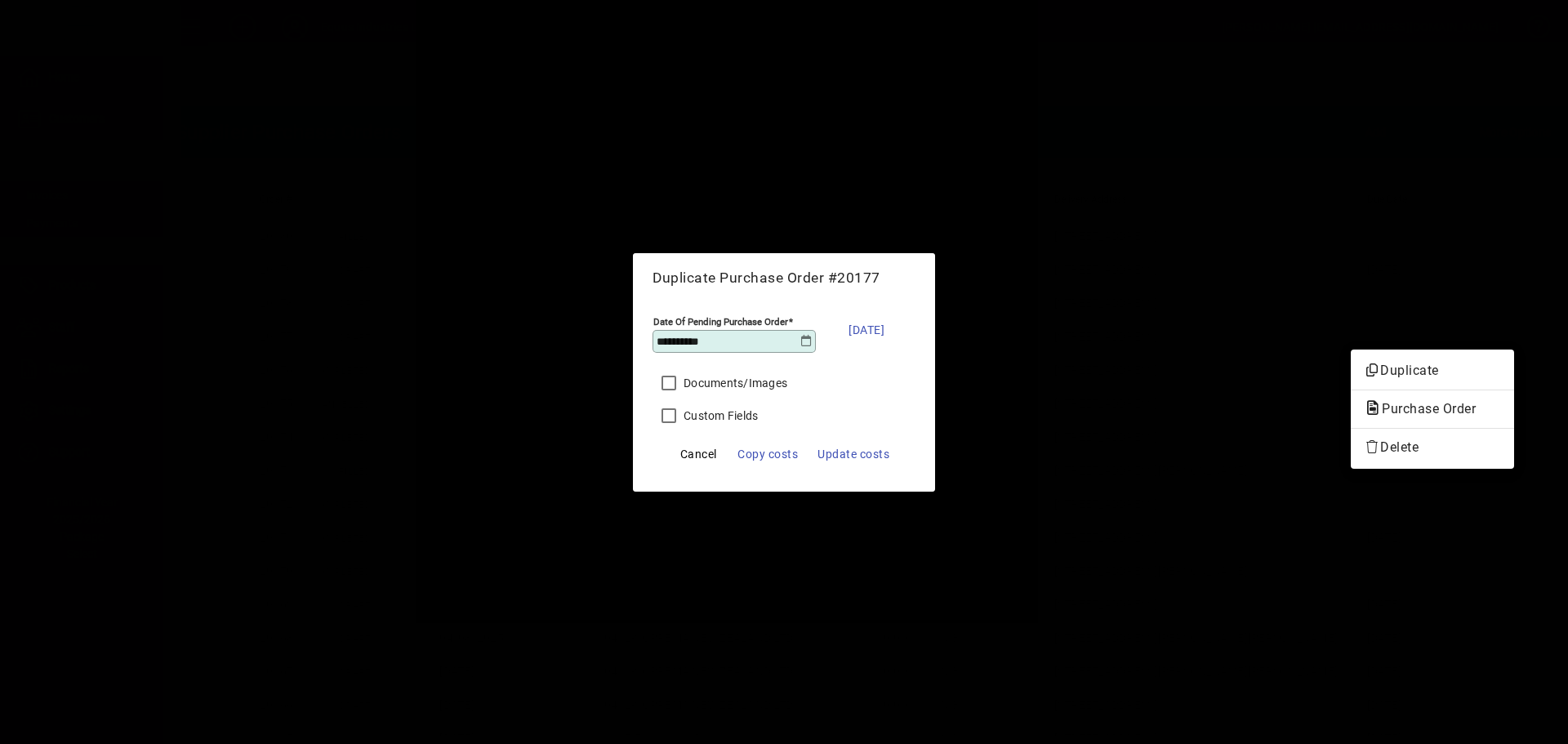
click at [1500, 324] on button "button" at bounding box center [1513, 336] width 26 height 27
click at [1351, 356] on button "Duplicate" at bounding box center [1432, 371] width 164 height 29
click at [1500, 324] on button "button" at bounding box center [1513, 336] width 26 height 27
click at [1351, 356] on button "Duplicate" at bounding box center [1432, 371] width 164 height 29
click at [1500, 324] on button "button" at bounding box center [1513, 336] width 26 height 27
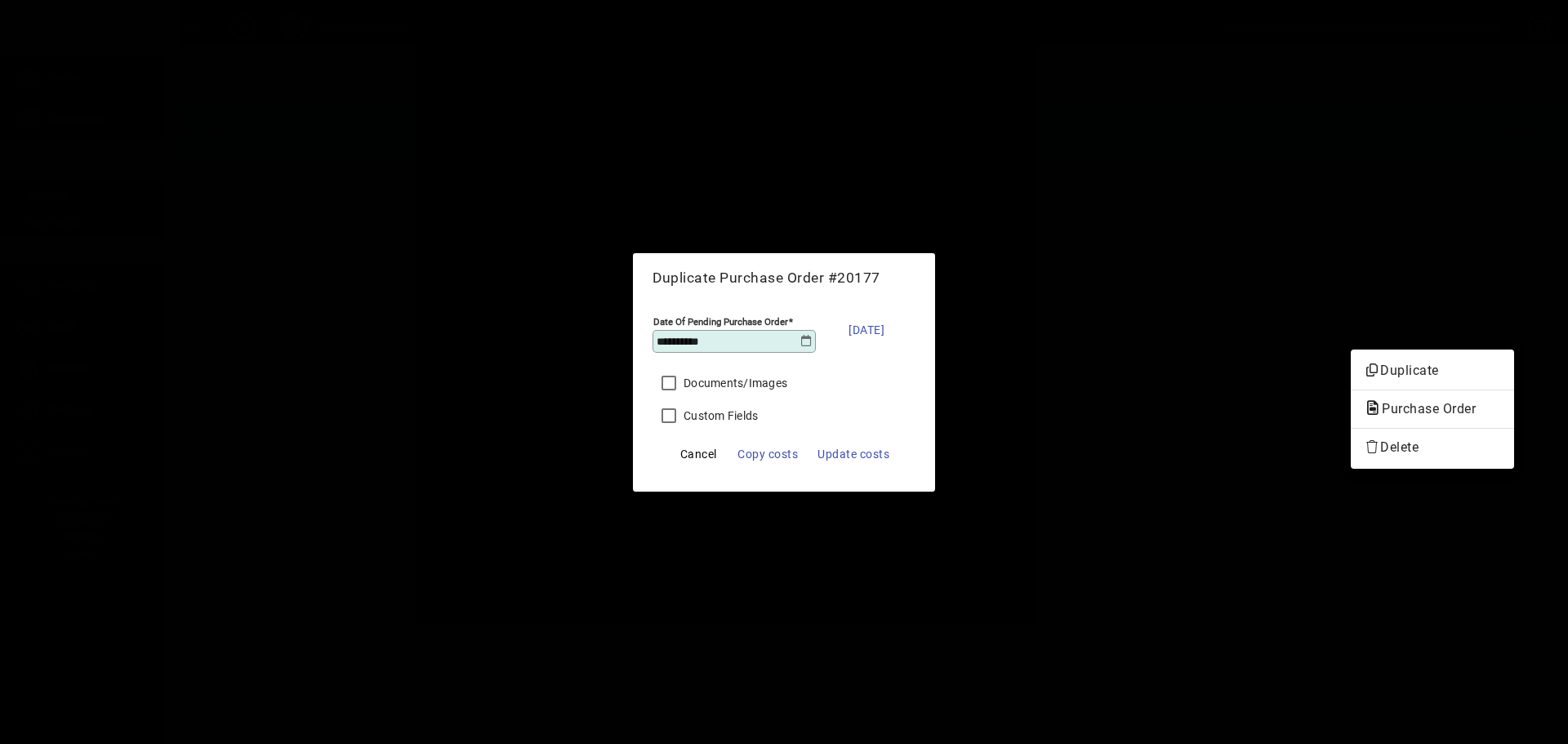
click at [1351, 356] on button "Duplicate" at bounding box center [1432, 371] width 164 height 29
click at [1500, 324] on button "button" at bounding box center [1513, 336] width 26 height 27
click at [1351, 356] on button "Duplicate" at bounding box center [1432, 371] width 164 height 29
click at [1500, 324] on button "button" at bounding box center [1513, 336] width 26 height 27
click at [1351, 356] on button "Duplicate" at bounding box center [1432, 371] width 164 height 29
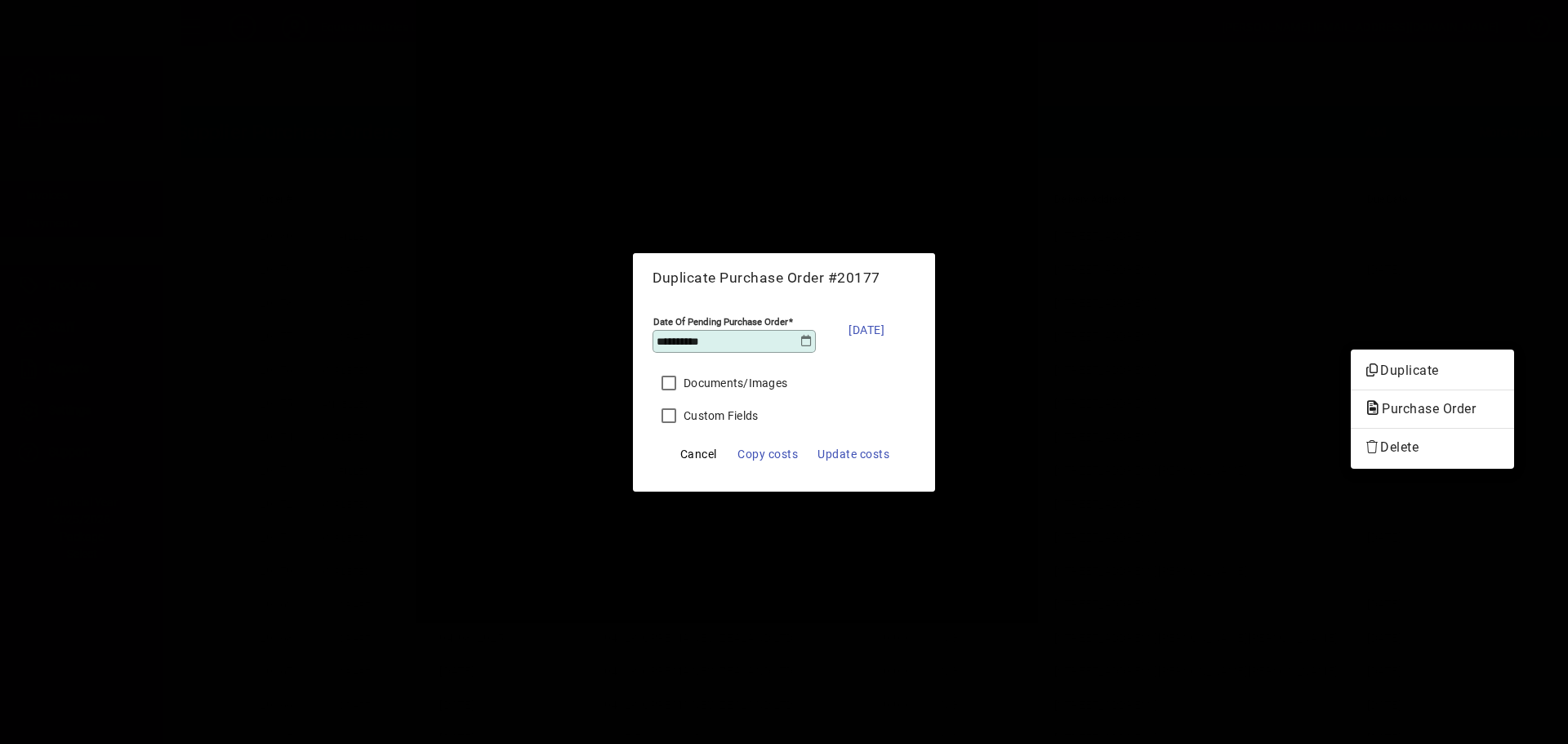
click at [1500, 324] on button "button" at bounding box center [1513, 336] width 26 height 27
click at [1351, 356] on button "Duplicate" at bounding box center [1432, 371] width 164 height 29
click at [1500, 324] on button "button" at bounding box center [1513, 336] width 26 height 27
click at [1351, 356] on button "Duplicate" at bounding box center [1432, 371] width 164 height 29
click at [1500, 324] on button "button" at bounding box center [1513, 336] width 26 height 27
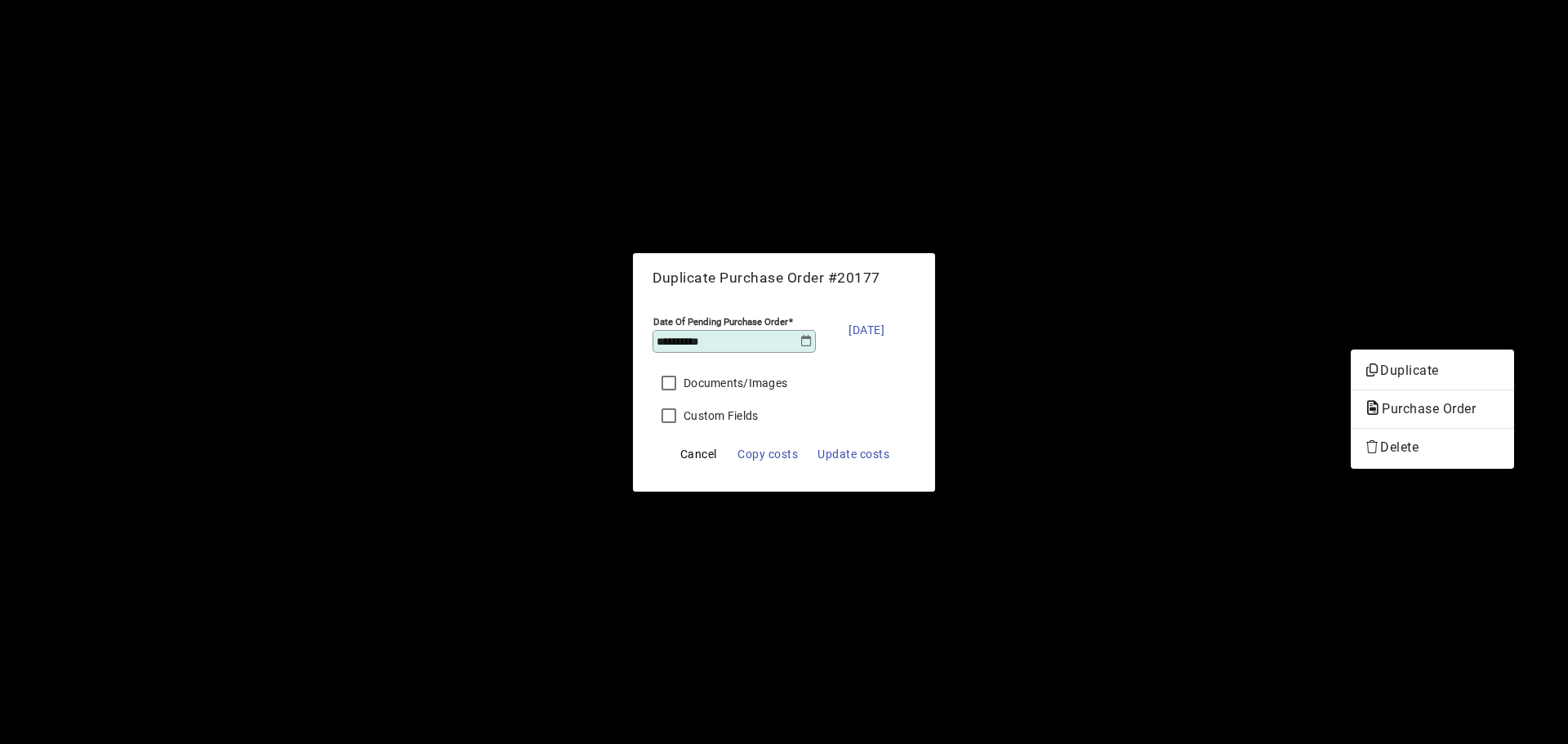
click at [1351, 356] on button "Duplicate" at bounding box center [1432, 371] width 164 height 29
click at [1500, 324] on button "button" at bounding box center [1513, 336] width 26 height 27
click at [1351, 356] on button "Duplicate" at bounding box center [1432, 371] width 164 height 29
click at [1500, 324] on button "button" at bounding box center [1513, 336] width 26 height 27
click at [1351, 356] on button "Duplicate" at bounding box center [1432, 371] width 164 height 29
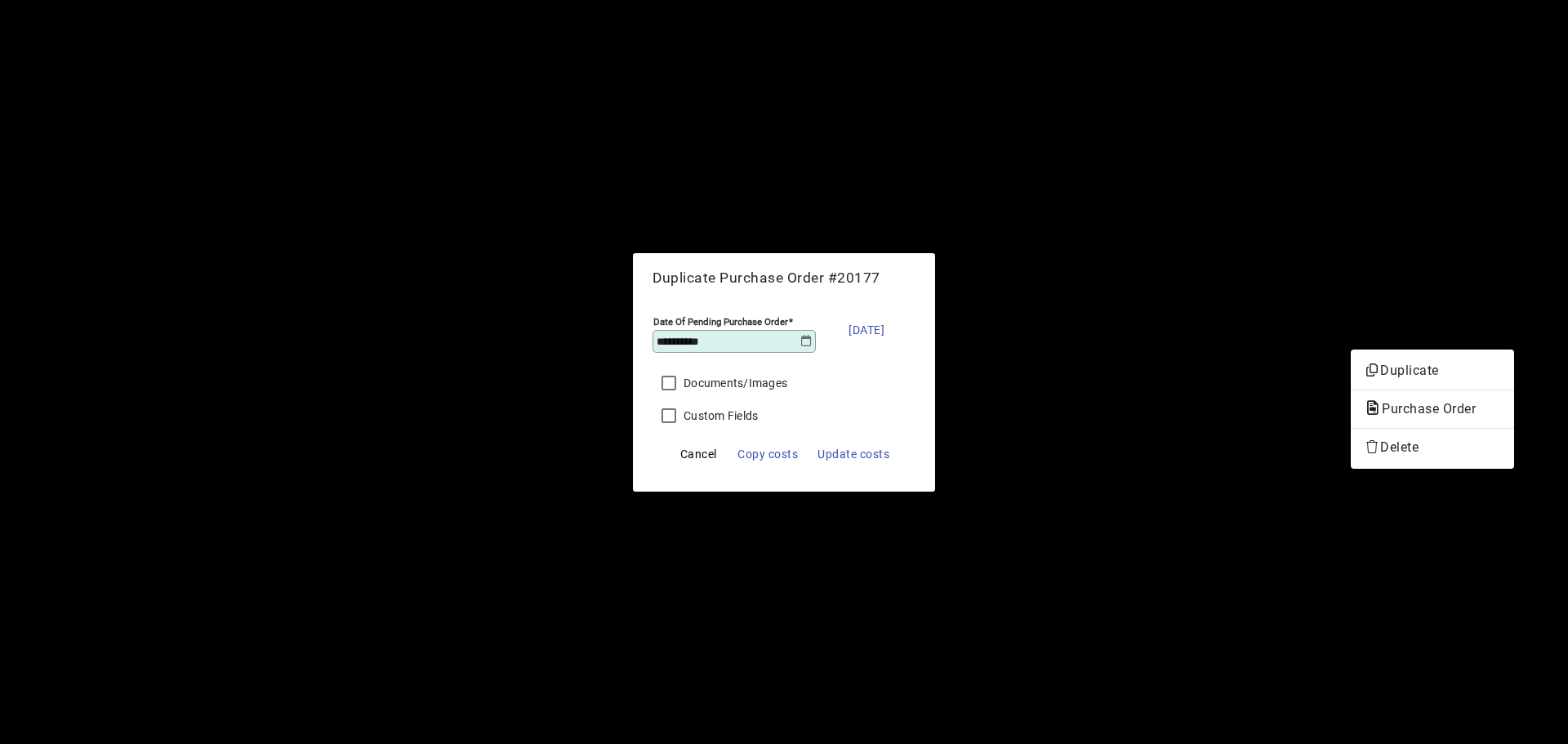
click at [1500, 324] on button "button" at bounding box center [1513, 336] width 26 height 27
click button "Purchase Order" at bounding box center [1432, 409] width 164 height 29
click at [1500, 324] on button "button" at bounding box center [1513, 336] width 26 height 27
click button "Duplicate" at bounding box center [1432, 371] width 164 height 29
click at [1500, 324] on button "button" at bounding box center [1513, 336] width 26 height 27
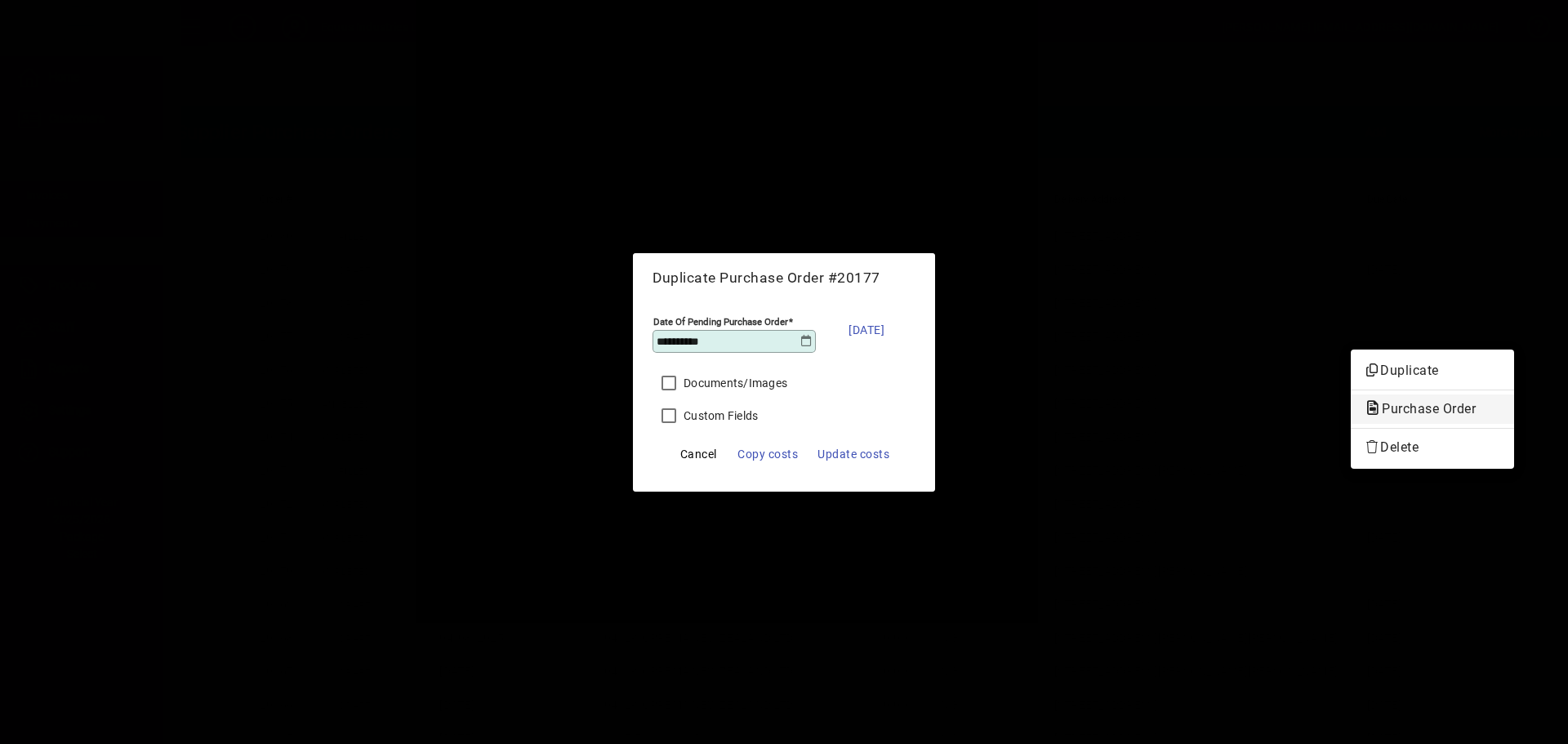
click button "Duplicate" at bounding box center [1432, 371] width 164 height 29
click at [1500, 324] on button "button" at bounding box center [1513, 336] width 26 height 27
click button "Duplicate" at bounding box center [1432, 371] width 164 height 29
click at [1500, 324] on button "button" at bounding box center [1513, 336] width 26 height 27
click button "Duplicate" at bounding box center [1432, 371] width 164 height 29
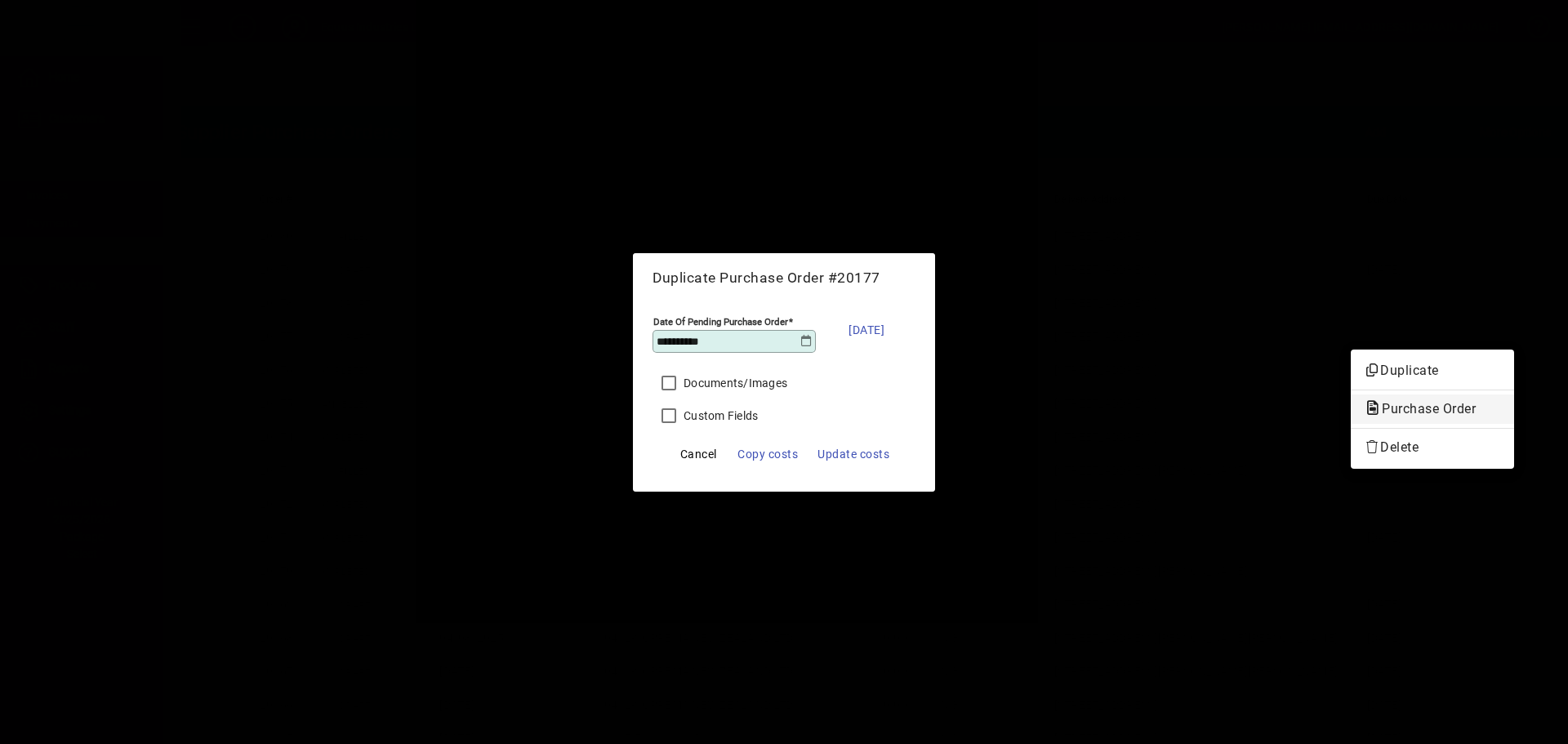
click at [1500, 324] on button "button" at bounding box center [1513, 336] width 26 height 27
click button "Duplicate" at bounding box center [1432, 371] width 164 height 29
click at [1500, 324] on button "button" at bounding box center [1513, 336] width 26 height 27
click button "Duplicate" at bounding box center [1432, 371] width 164 height 29
click at [1500, 324] on button "button" at bounding box center [1513, 336] width 26 height 27
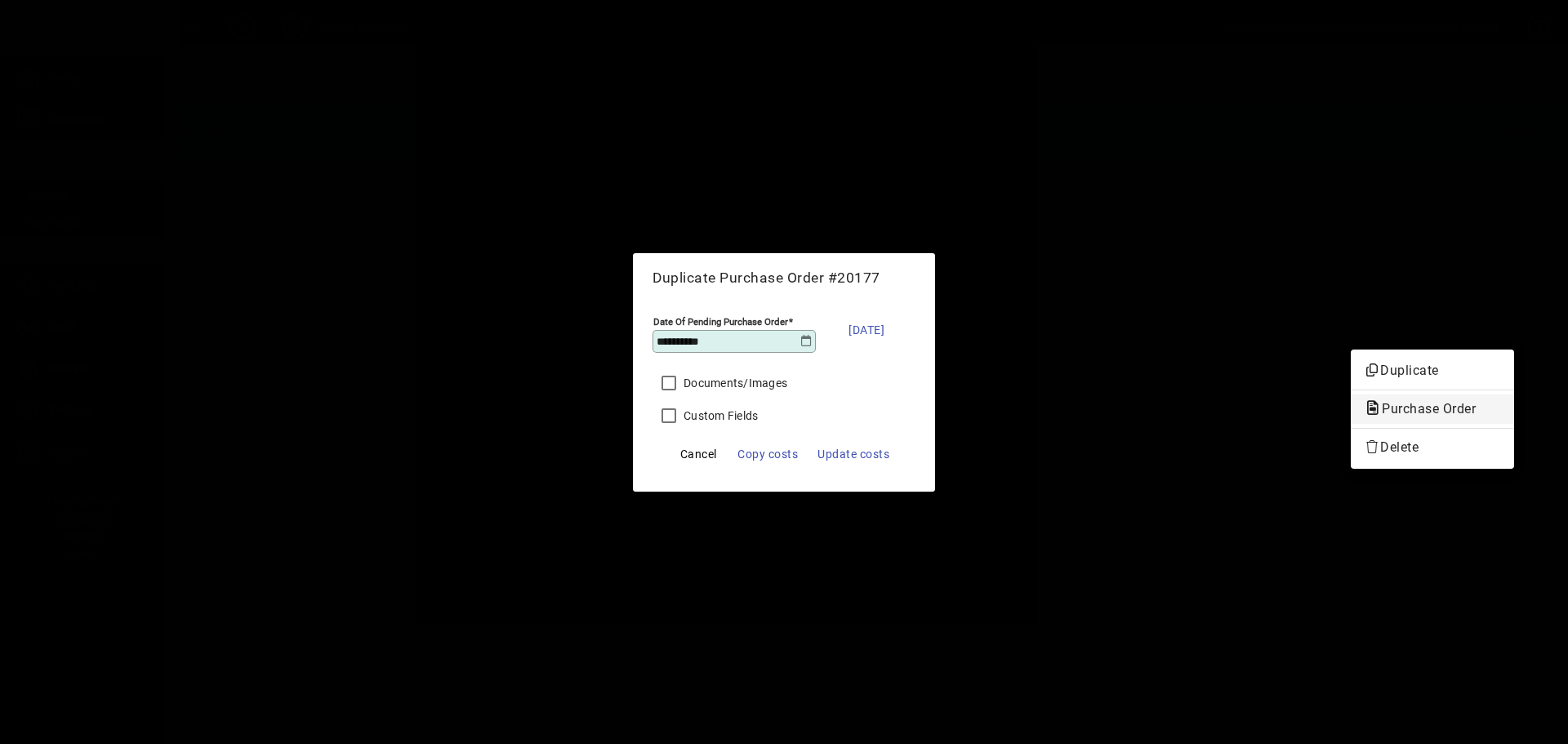
click button "Duplicate" at bounding box center [1432, 371] width 164 height 29
click at [1500, 324] on button "button" at bounding box center [1513, 336] width 26 height 27
click button "Duplicate" at bounding box center [1432, 371] width 164 height 29
click at [1500, 324] on button "button" at bounding box center [1513, 336] width 26 height 27
click button "Duplicate" at bounding box center [1432, 371] width 164 height 29
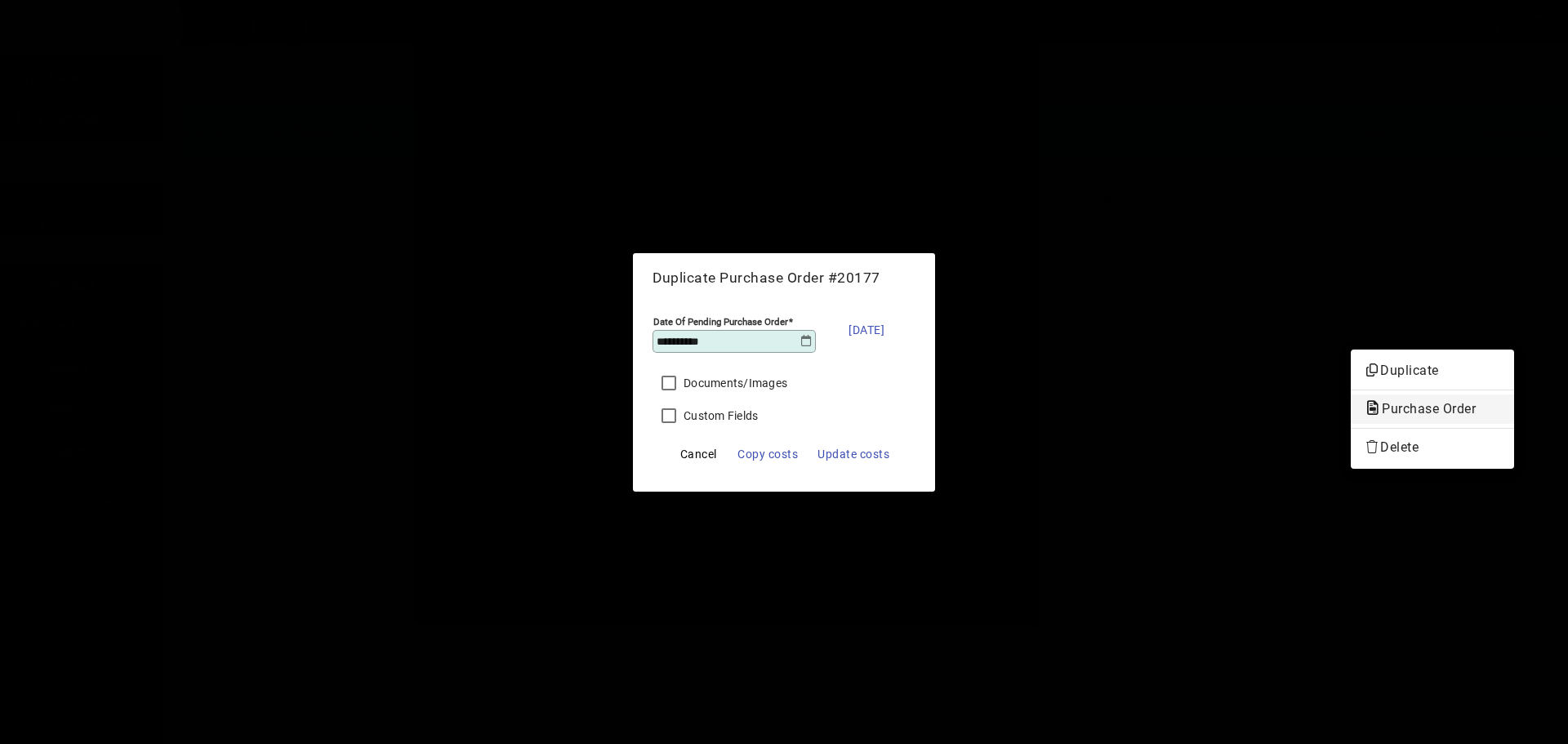
click at [1500, 324] on button "button" at bounding box center [1513, 336] width 26 height 27
click button "Duplicate" at bounding box center [1432, 371] width 164 height 29
click at [1500, 324] on button "button" at bounding box center [1513, 336] width 26 height 27
click button "Duplicate" at bounding box center [1432, 371] width 164 height 29
click at [1500, 324] on button "button" at bounding box center [1513, 336] width 26 height 27
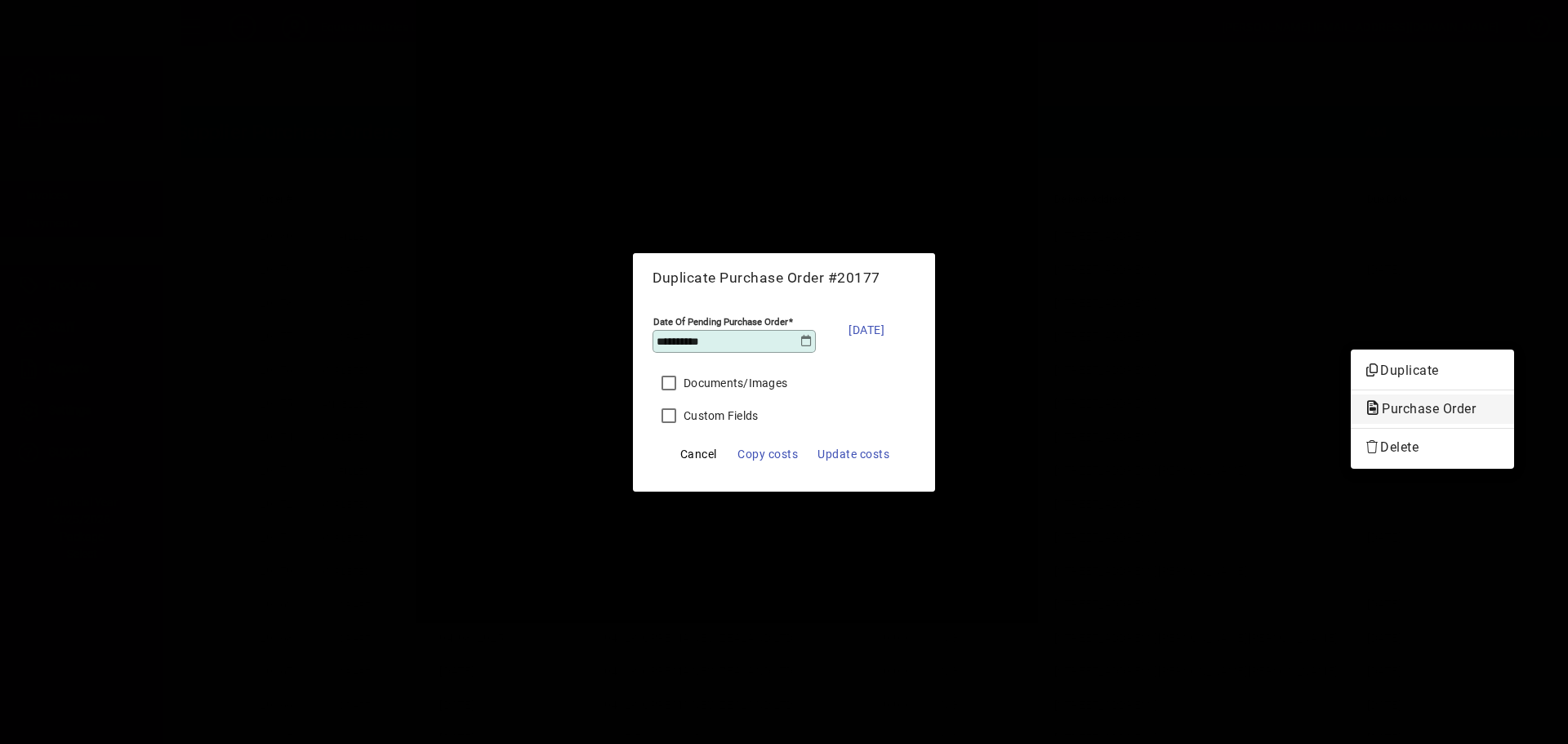
click button "Duplicate" at bounding box center [1432, 371] width 164 height 29
click at [1500, 324] on button "button" at bounding box center [1513, 336] width 26 height 27
click button "Duplicate" at bounding box center [1432, 371] width 164 height 29
click at [1500, 324] on button "button" at bounding box center [1513, 336] width 26 height 27
click button "Duplicate" at bounding box center [1432, 371] width 164 height 29
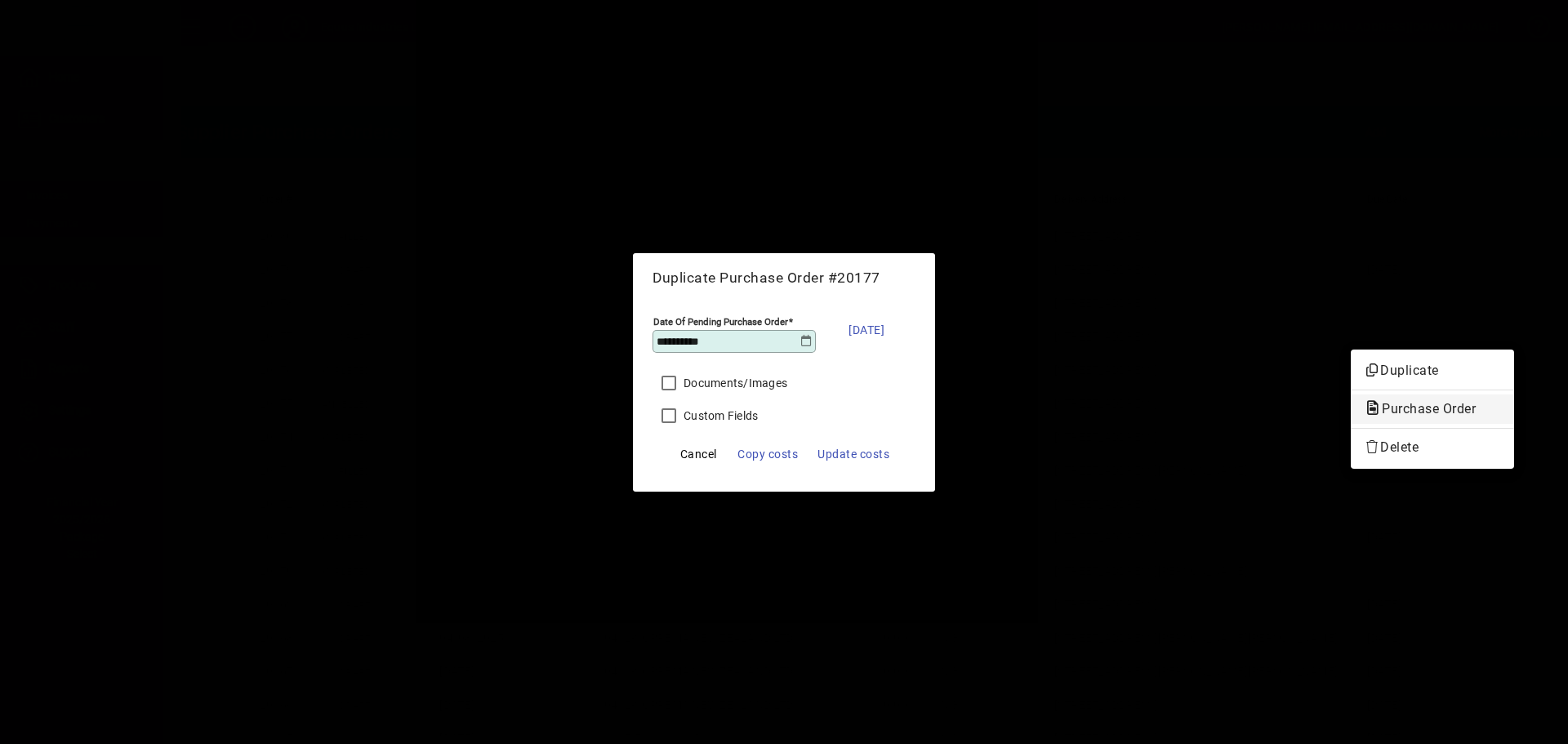
click at [1500, 324] on button "button" at bounding box center [1513, 336] width 26 height 27
click button "Duplicate" at bounding box center [1432, 371] width 164 height 29
click at [1500, 324] on button "button" at bounding box center [1513, 336] width 26 height 27
click button "Duplicate" at bounding box center [1432, 371] width 164 height 29
click at [1500, 324] on button "button" at bounding box center [1513, 336] width 26 height 27
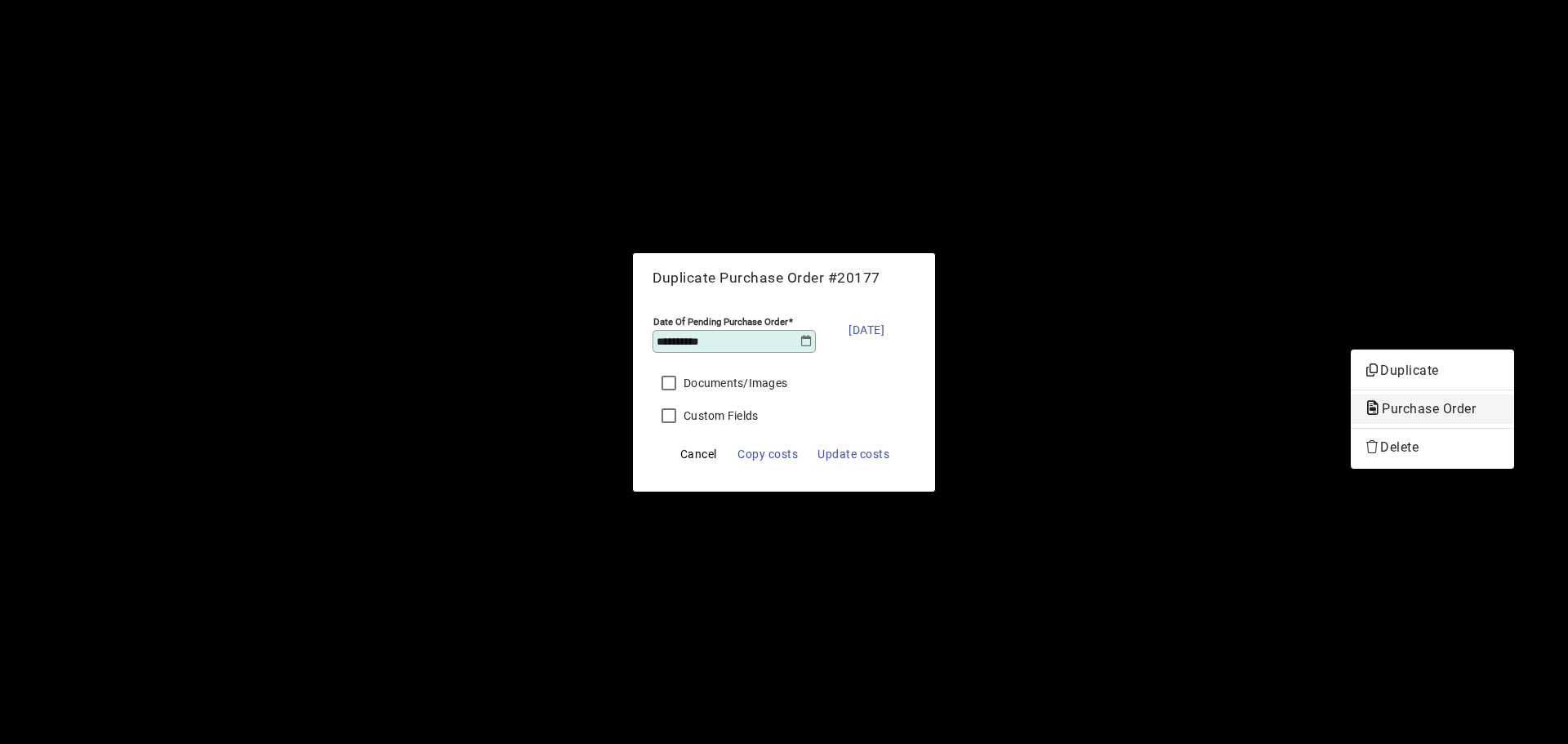
click button "Duplicate" at bounding box center [1432, 371] width 164 height 29
click at [1500, 324] on button "button" at bounding box center [1513, 336] width 26 height 27
click button "Duplicate" at bounding box center [1432, 371] width 164 height 29
click at [1500, 324] on button "button" at bounding box center [1513, 336] width 26 height 27
click button "Duplicate" at bounding box center [1432, 371] width 164 height 29
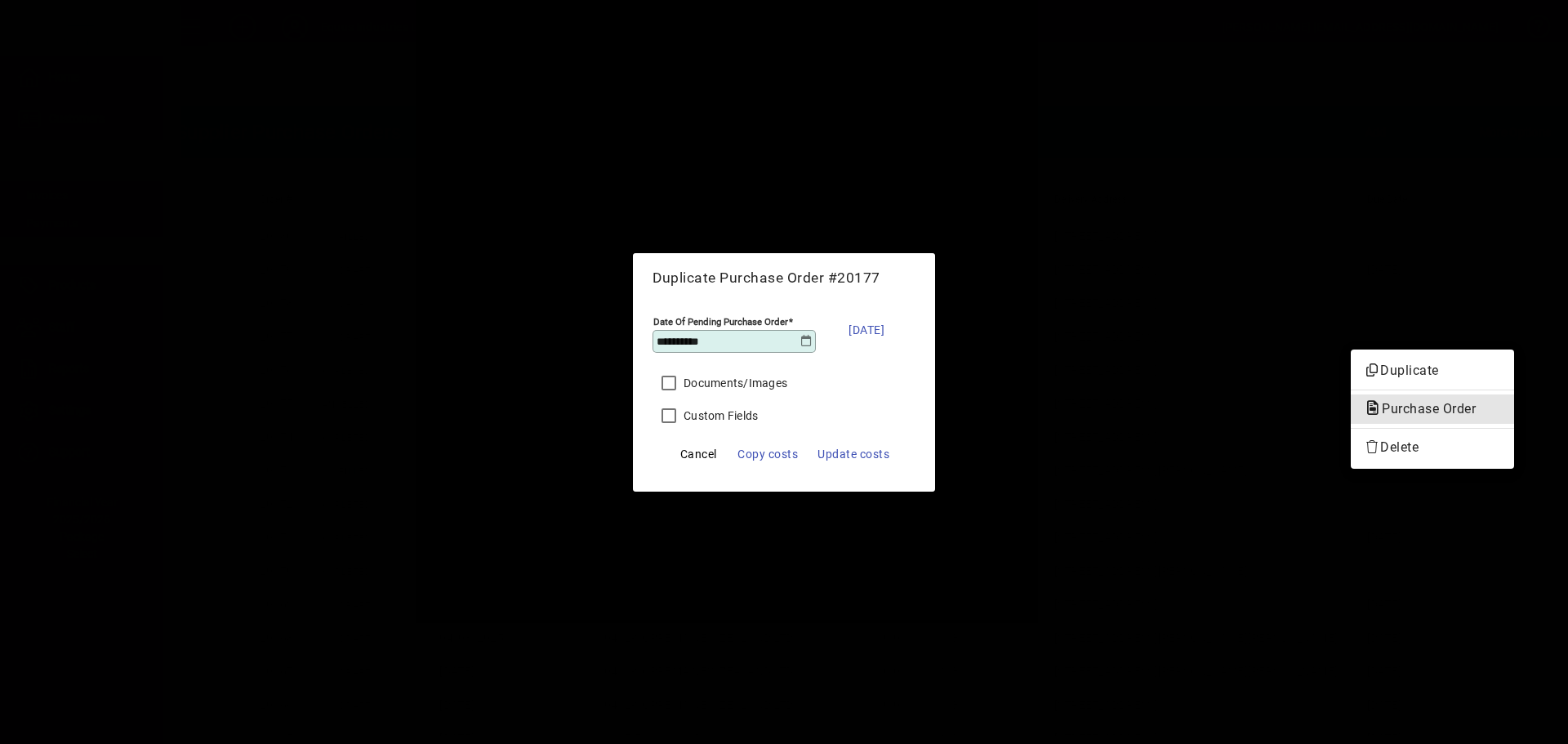
click at [1500, 324] on button "button" at bounding box center [1513, 336] width 26 height 27
click button "Duplicate" at bounding box center [1432, 371] width 164 height 29
click at [1500, 324] on button "button" at bounding box center [1513, 336] width 26 height 27
click button "Duplicate" at bounding box center [1432, 371] width 164 height 29
click at [1500, 324] on button "button" at bounding box center [1513, 336] width 26 height 27
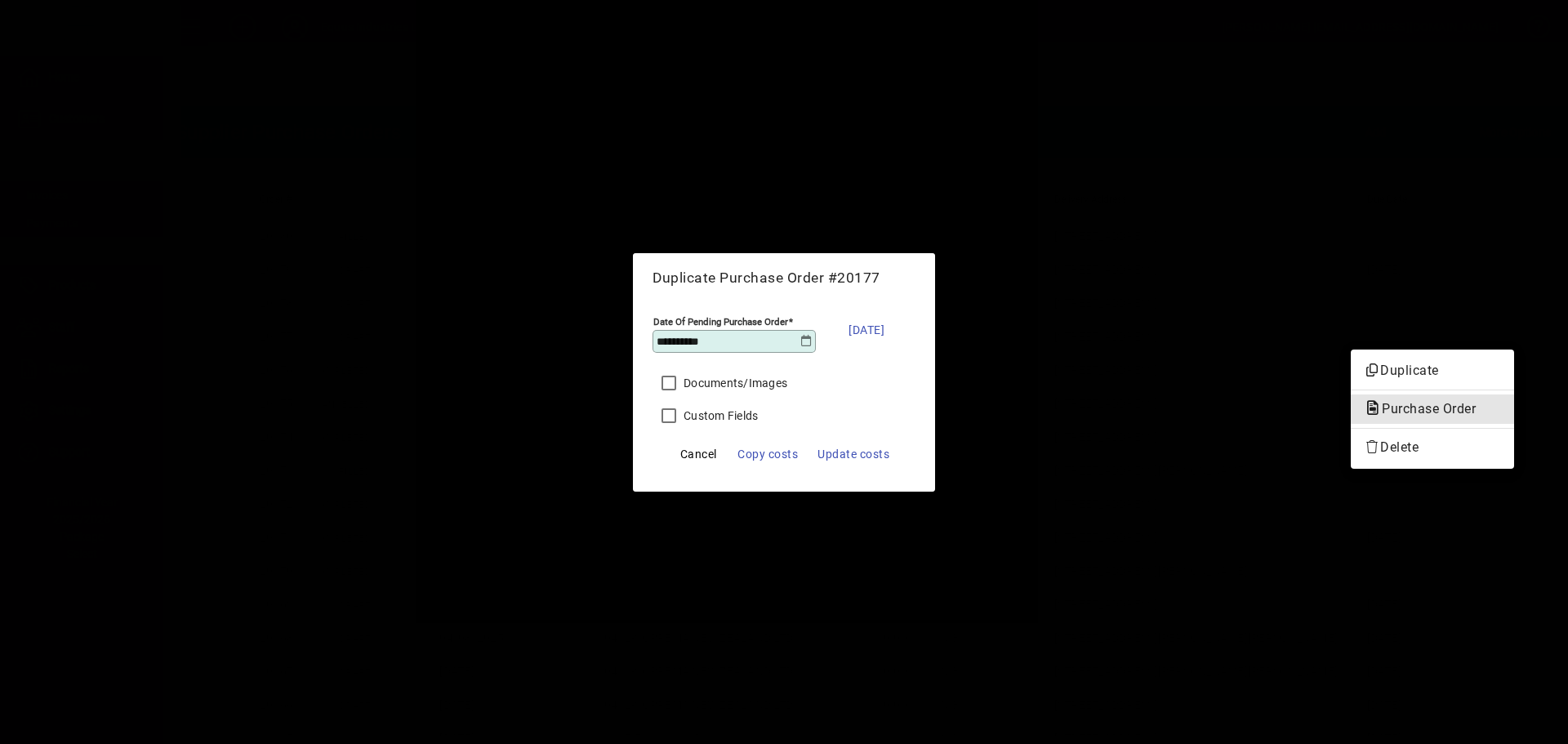
click button "Duplicate" at bounding box center [1432, 371] width 164 height 29
click at [1500, 324] on button "button" at bounding box center [1513, 336] width 26 height 27
click button "Duplicate" at bounding box center [1432, 371] width 164 height 29
click at [1500, 324] on button "button" at bounding box center [1513, 336] width 26 height 27
click button "Duplicate" at bounding box center [1432, 371] width 164 height 29
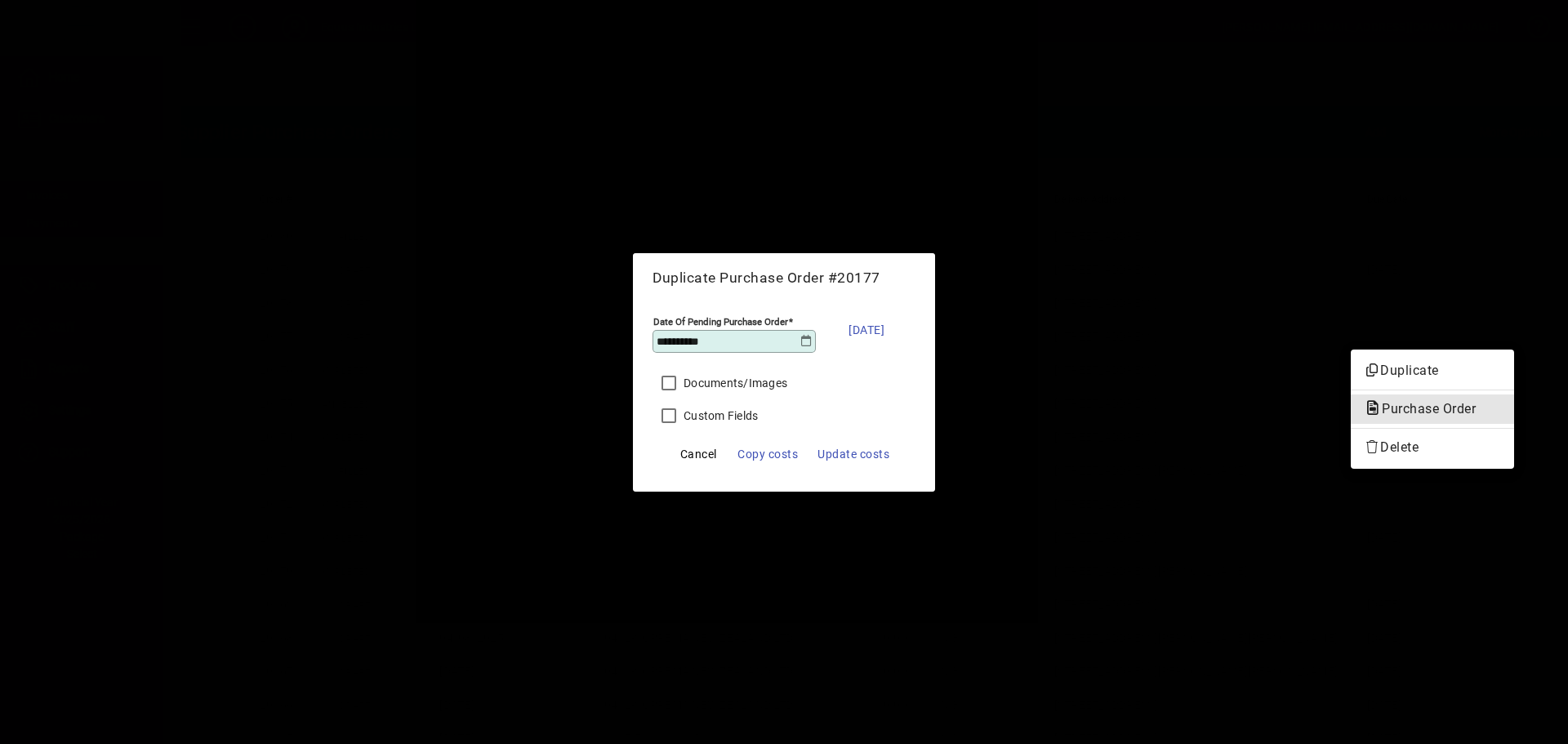
click at [1500, 324] on button "button" at bounding box center [1513, 336] width 26 height 27
click button "Duplicate" at bounding box center [1432, 371] width 164 height 29
click at [1500, 324] on button "button" at bounding box center [1513, 336] width 26 height 27
click button "Duplicate" at bounding box center [1432, 371] width 164 height 29
click at [1500, 324] on button "button" at bounding box center [1513, 336] width 26 height 27
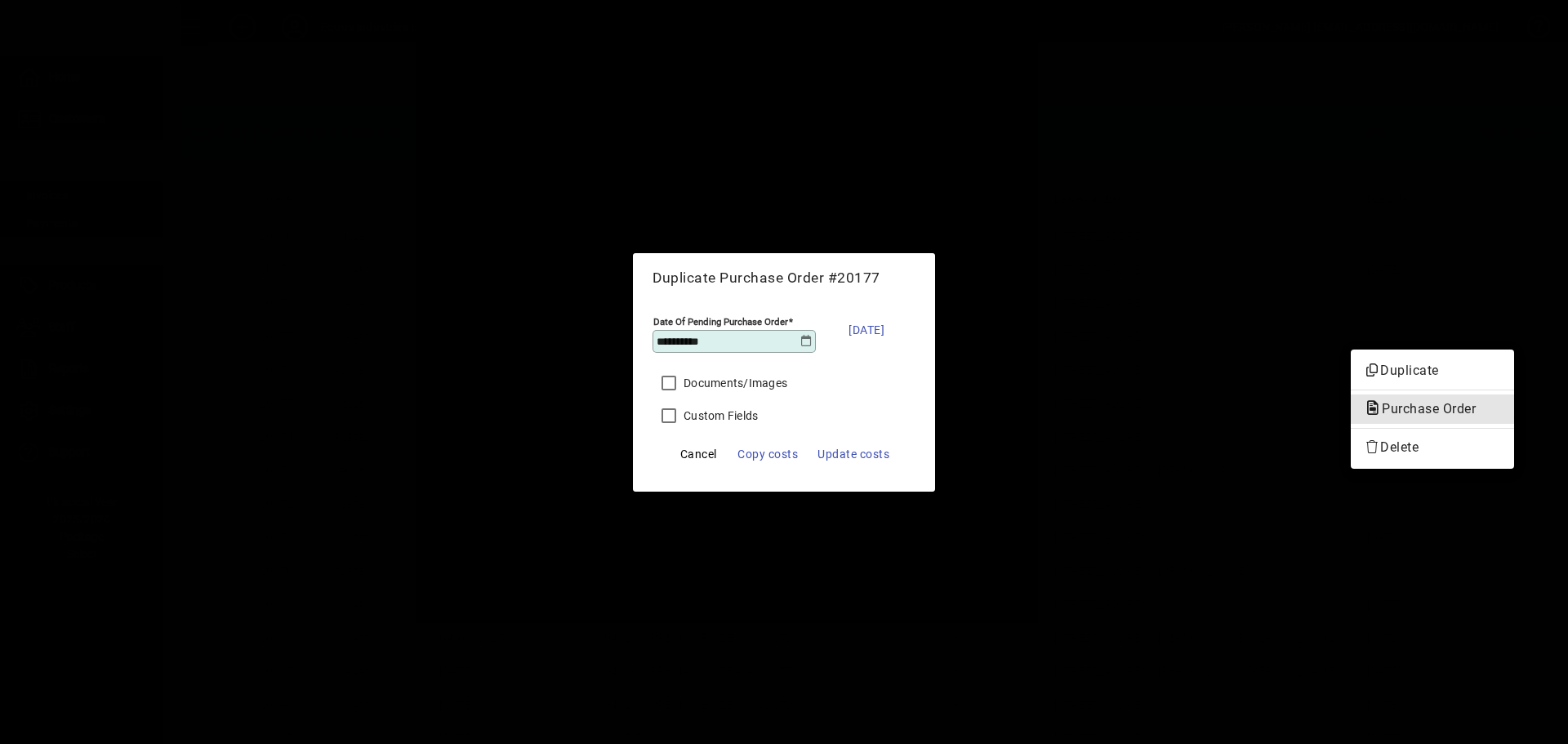
click button "Duplicate" at bounding box center [1432, 371] width 164 height 29
click at [1500, 324] on button "button" at bounding box center [1513, 336] width 26 height 27
click button "Duplicate" at bounding box center [1432, 371] width 164 height 29
click at [1500, 324] on button "button" at bounding box center [1513, 336] width 26 height 27
click button "Duplicate" at bounding box center [1432, 371] width 164 height 29
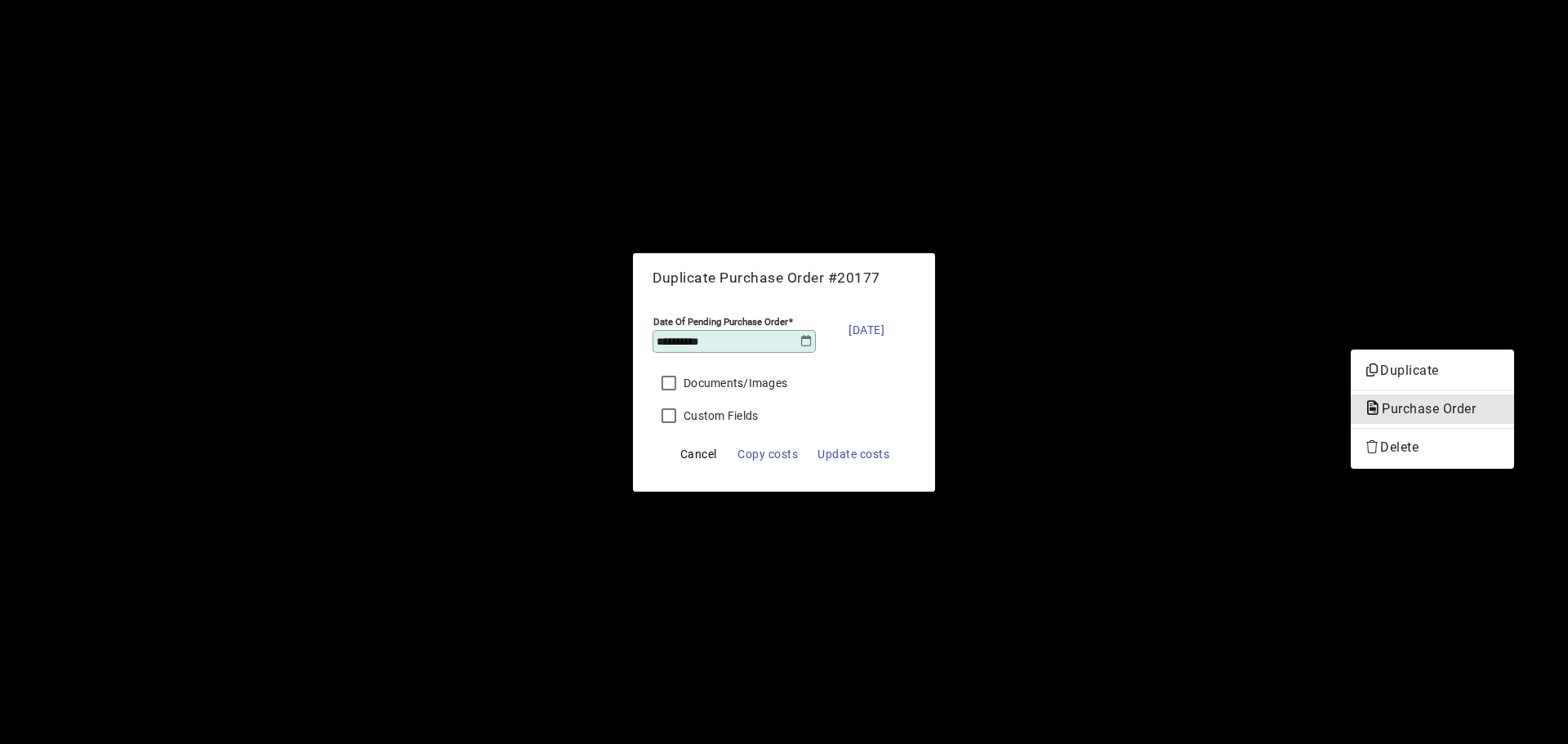
click at [1500, 324] on button "button" at bounding box center [1513, 336] width 26 height 27
click button "Duplicate" at bounding box center [1432, 371] width 164 height 29
click at [1500, 324] on button "button" at bounding box center [1513, 336] width 26 height 27
click button "Duplicate" at bounding box center [1432, 371] width 164 height 29
click button "Cancel" at bounding box center [698, 454] width 52 height 29
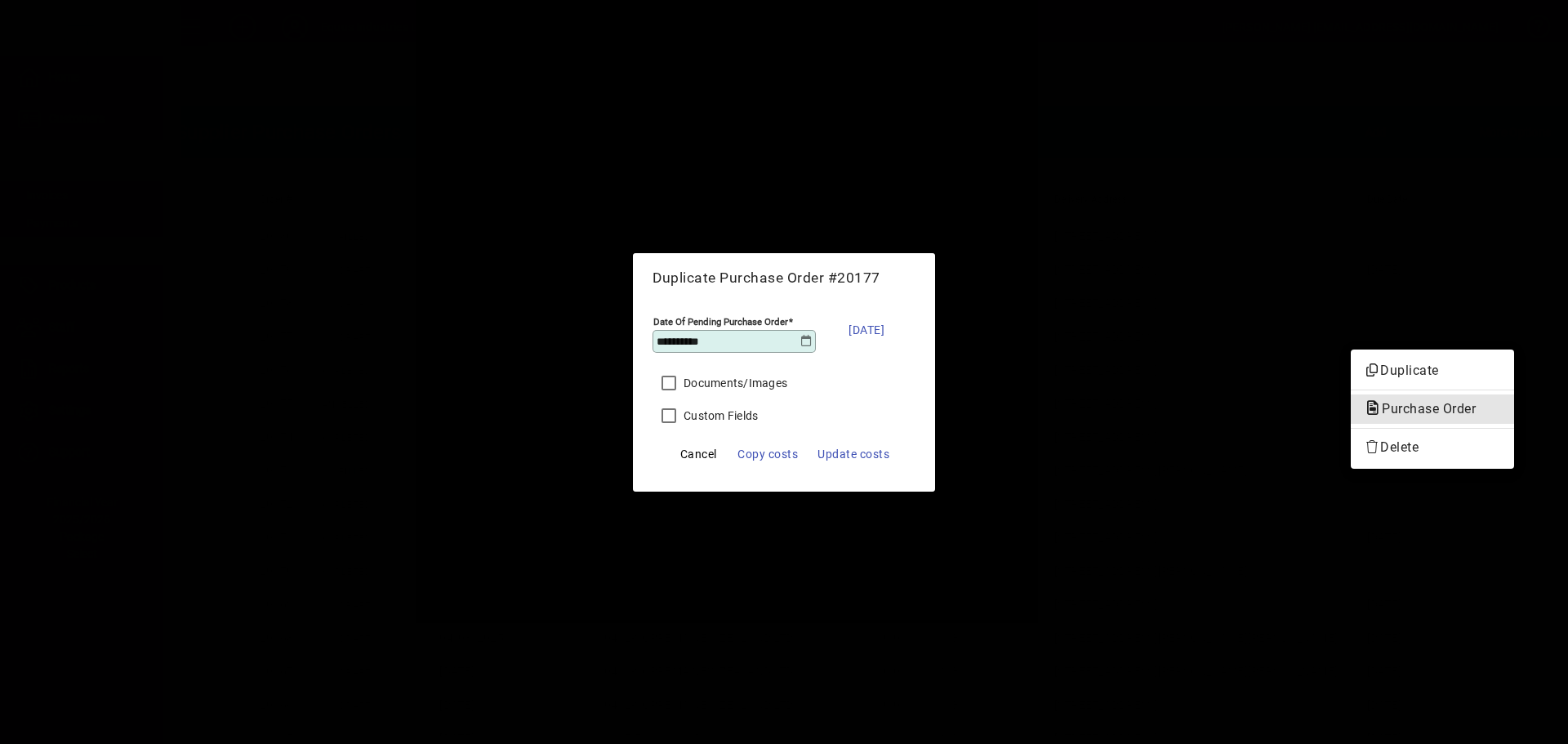
click button "Cancel" at bounding box center [698, 454] width 52 height 29
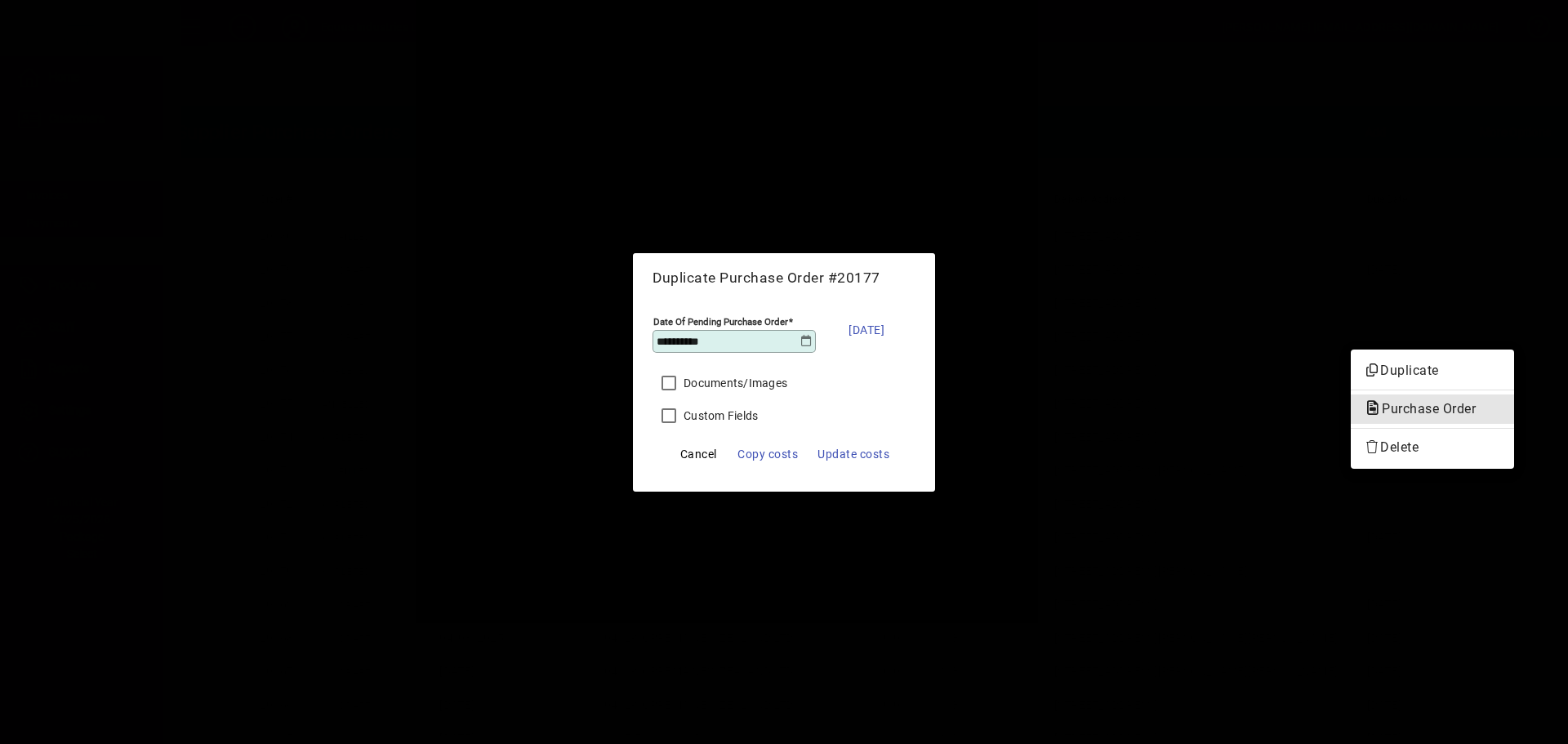
click button "Cancel" at bounding box center [698, 454] width 52 height 29
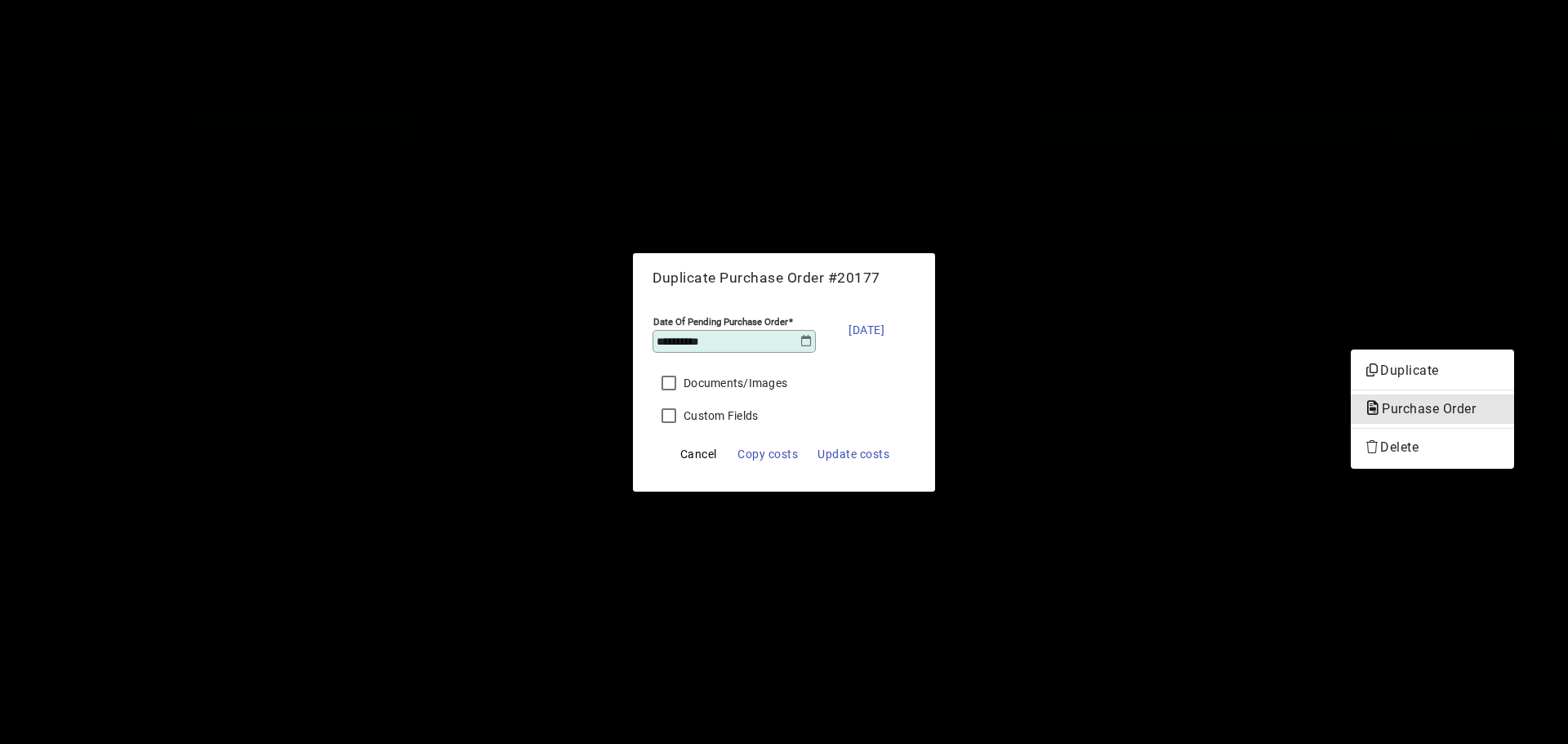
click at [701, 451] on span "button" at bounding box center [698, 453] width 52 height 39
click button "Cancel" at bounding box center [698, 454] width 52 height 29
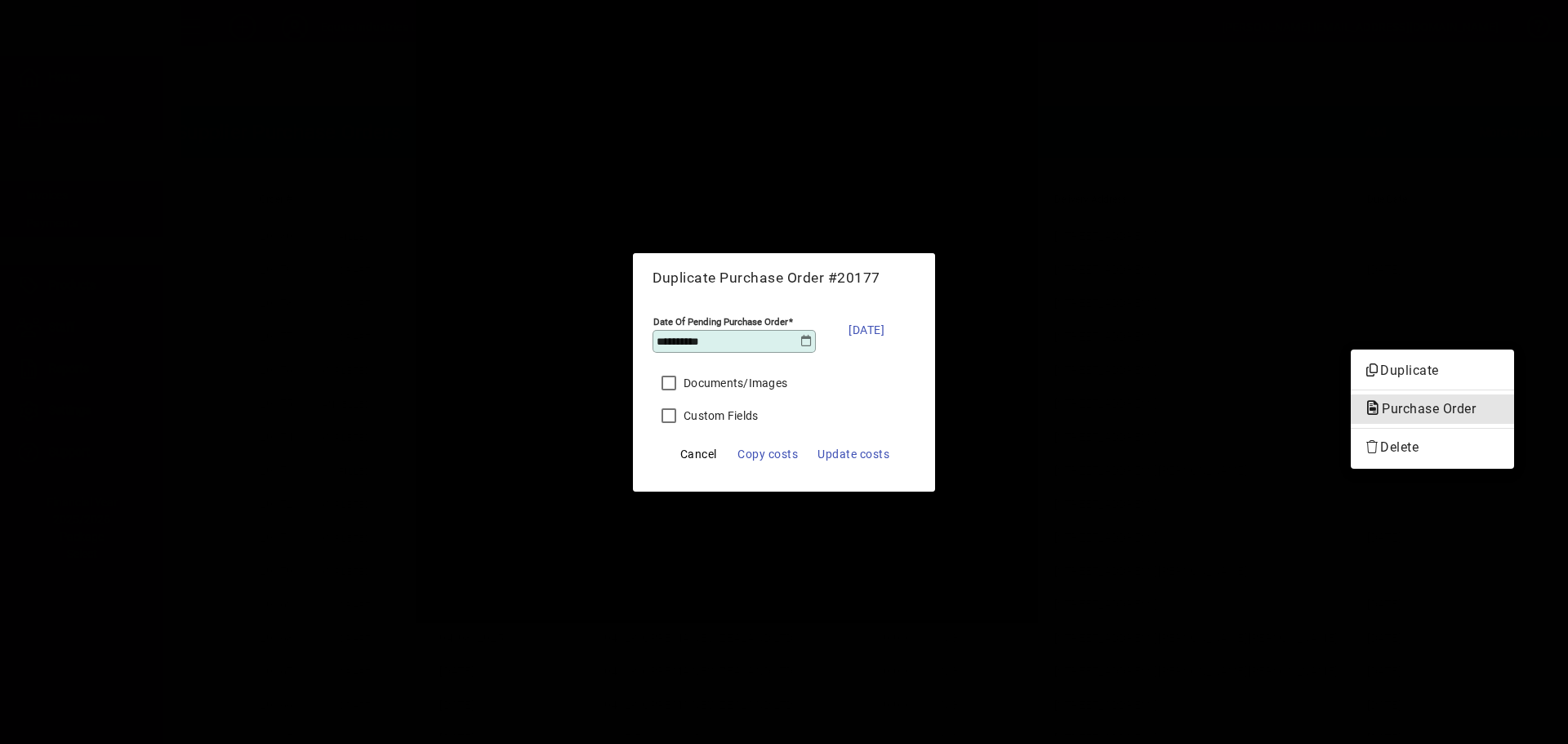
click button "Cancel" at bounding box center [698, 454] width 52 height 29
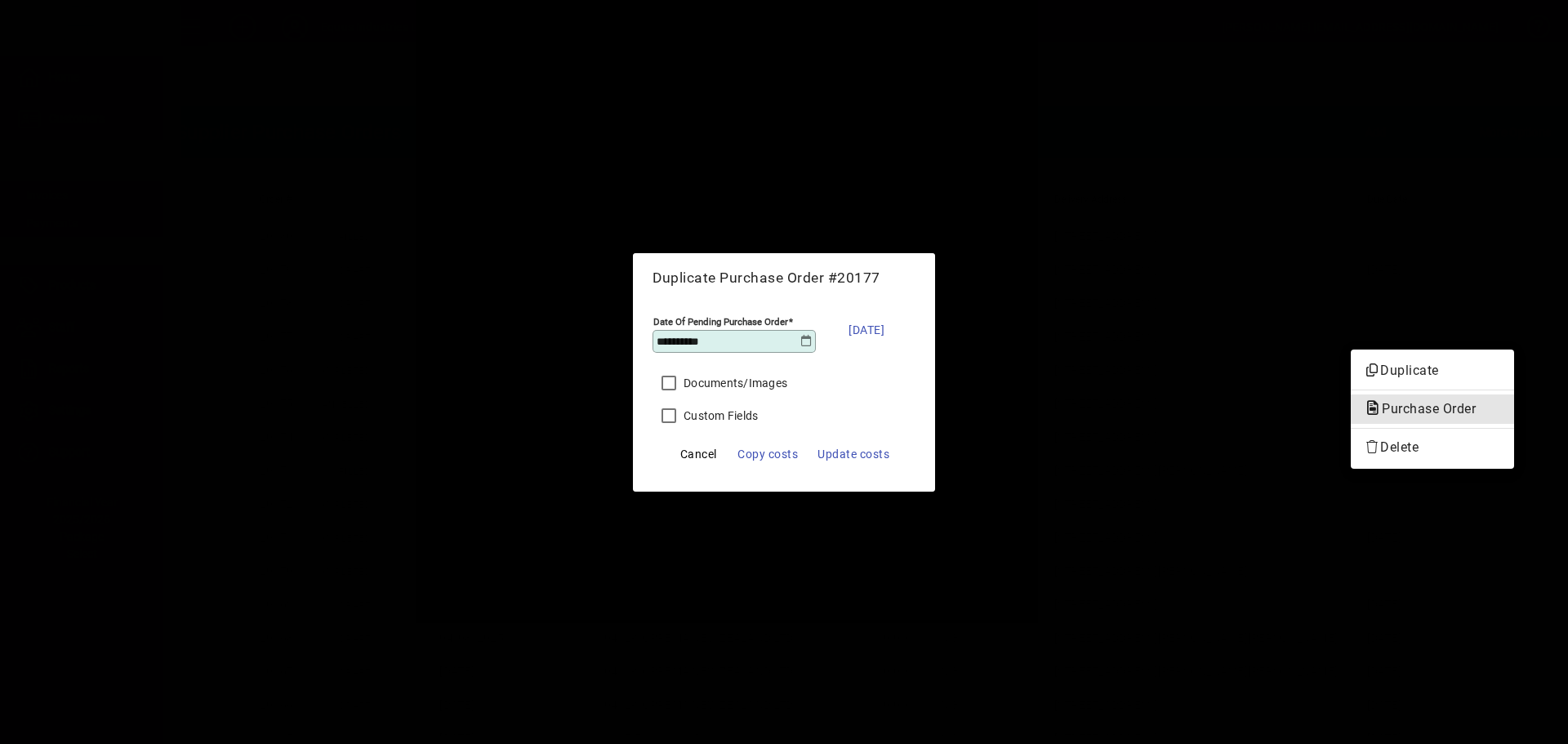
click button "Cancel" at bounding box center [698, 454] width 52 height 29
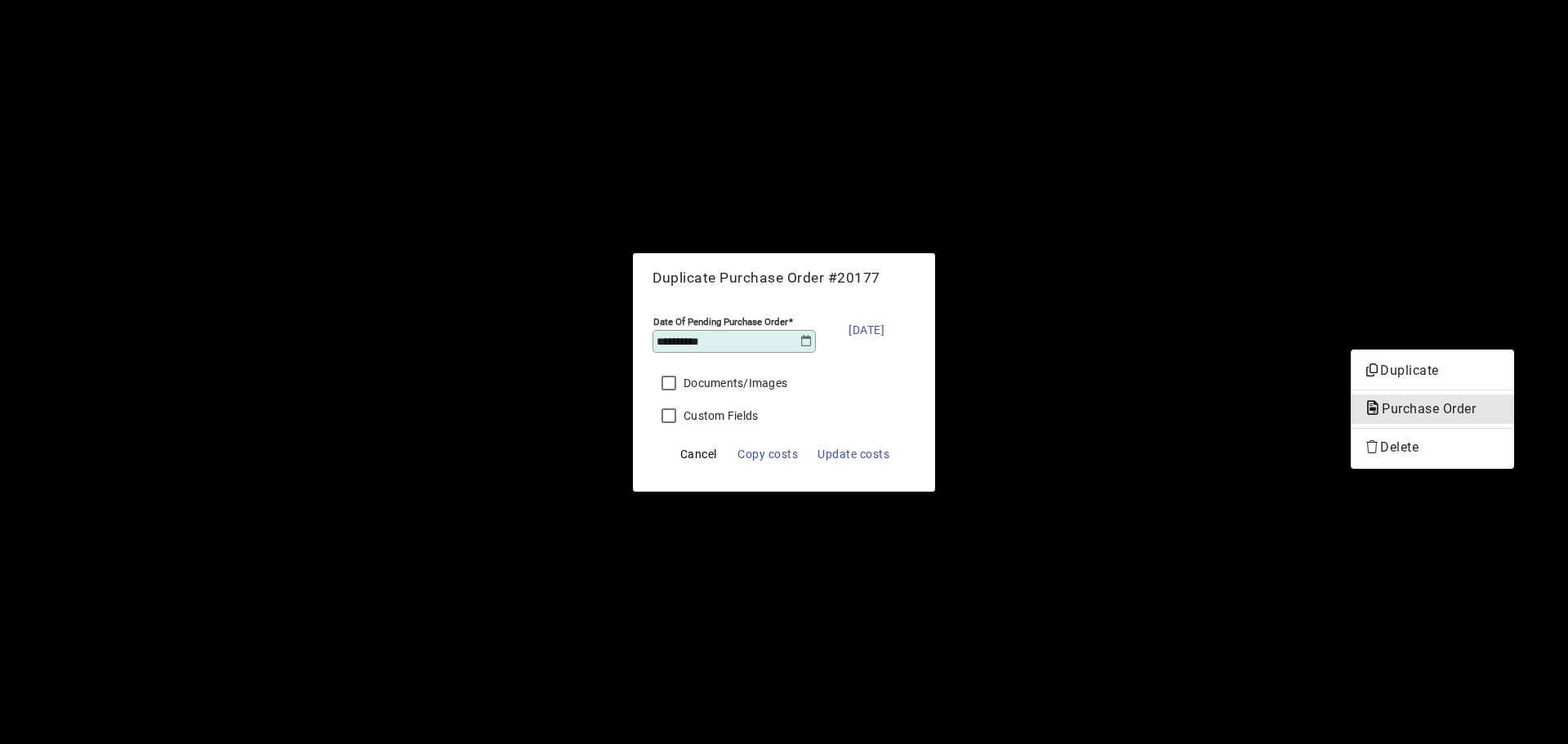
click button "Cancel" at bounding box center [698, 454] width 52 height 29
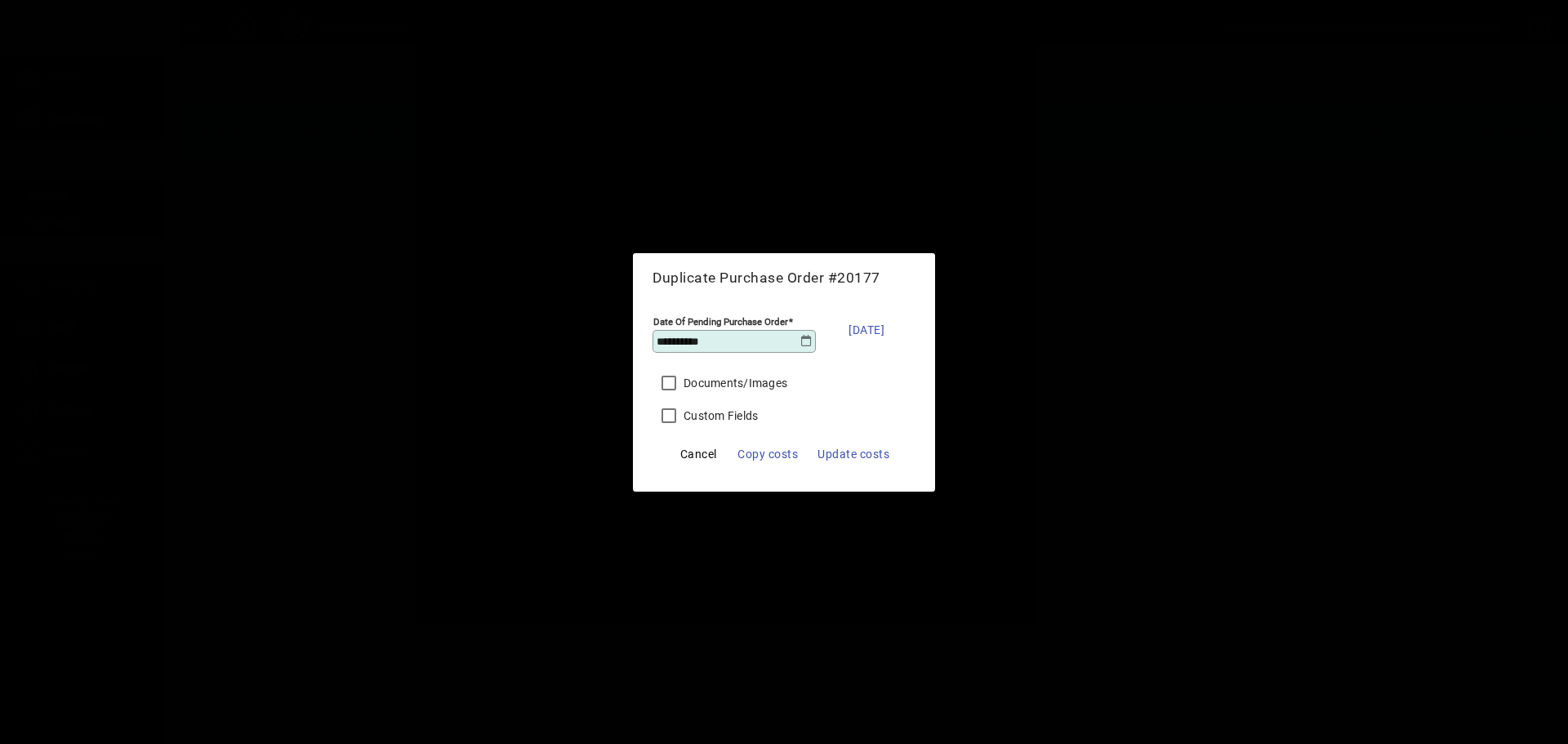
click button "Cancel" at bounding box center [698, 454] width 52 height 29
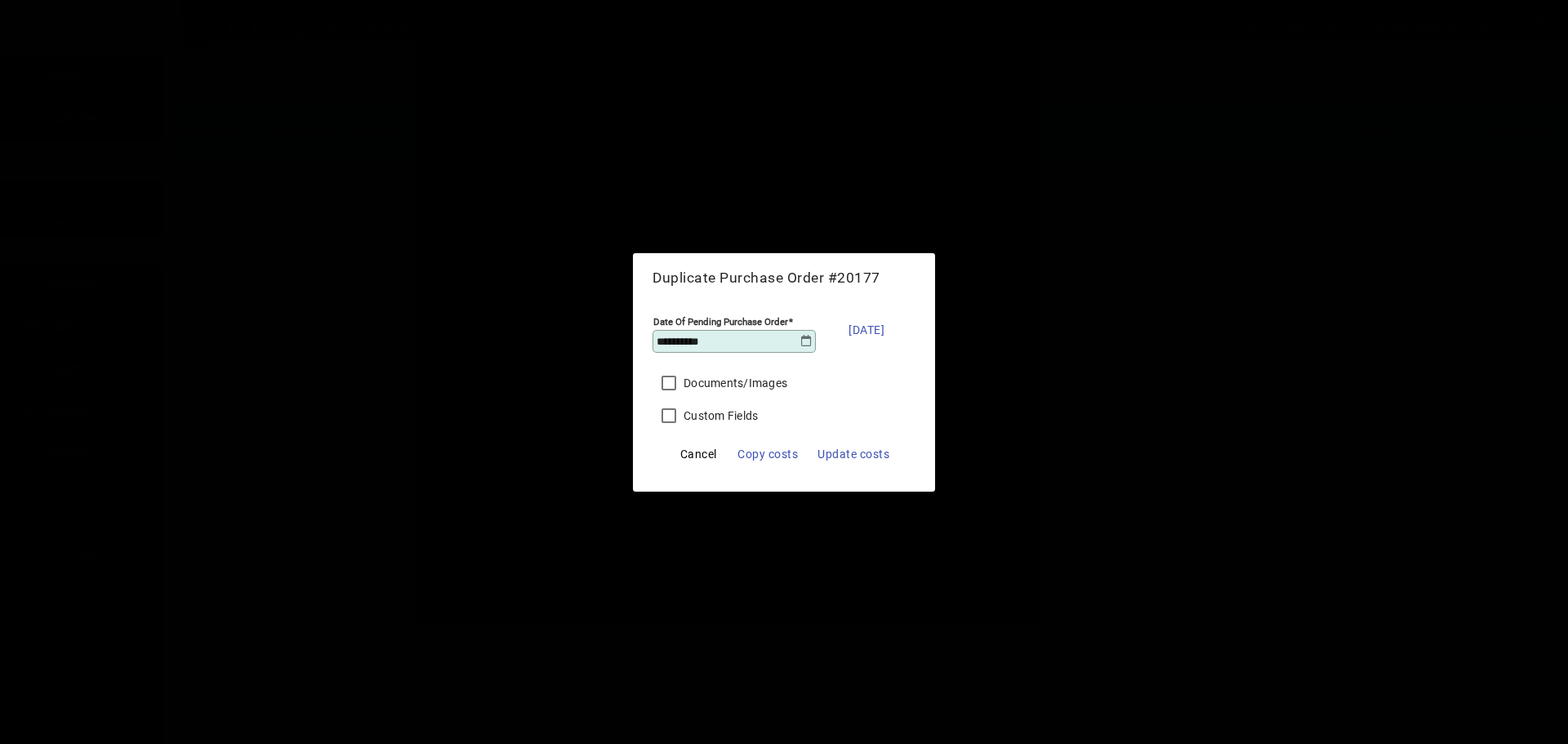
click button "Cancel" at bounding box center [698, 454] width 52 height 29
click at [577, 459] on div "**********" at bounding box center [784, 372] width 1568 height 744
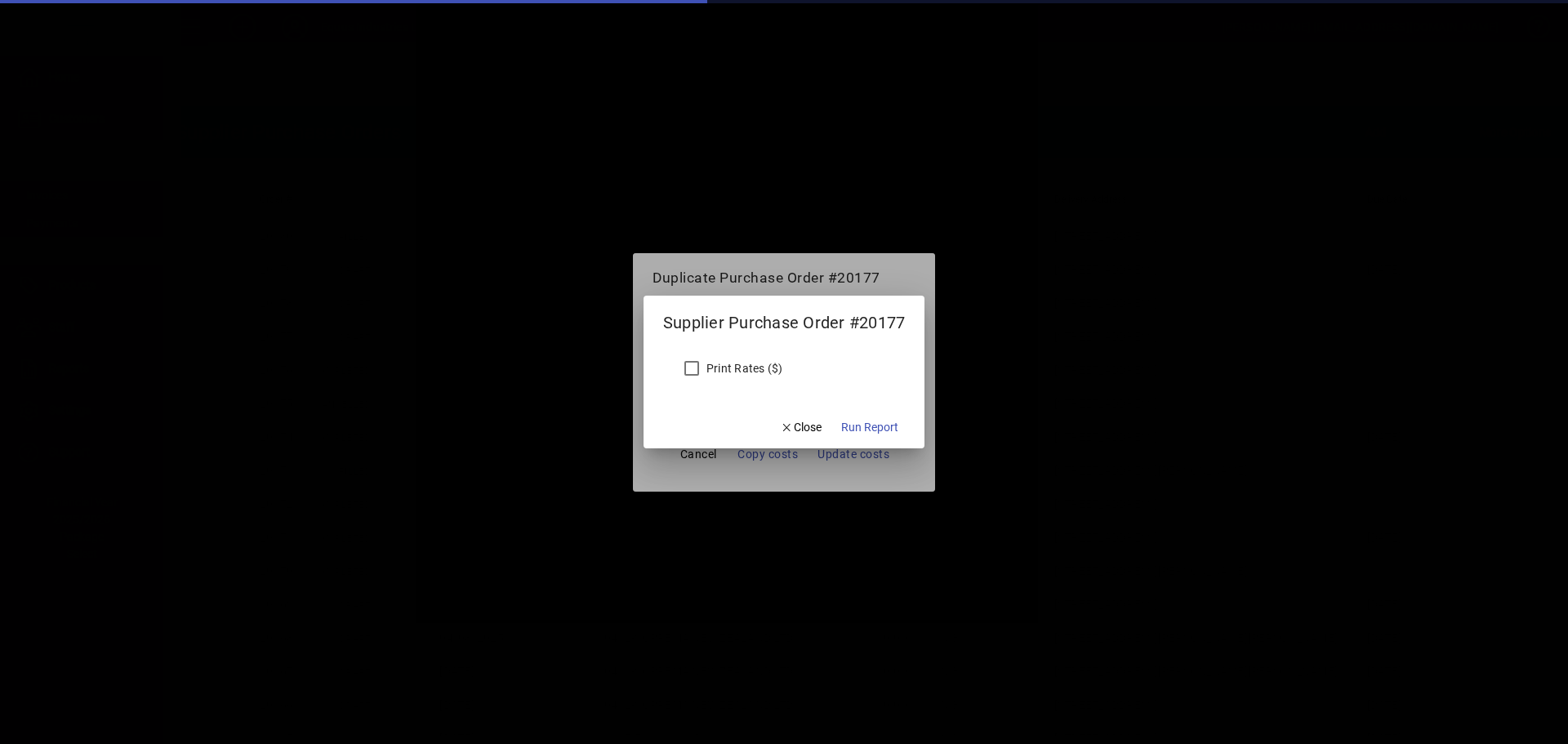
click at [834, 412] on button "Run Report" at bounding box center [869, 427] width 70 height 29
click at [867, 420] on mat-dialog-actions "Close Run Report" at bounding box center [840, 426] width 172 height 43
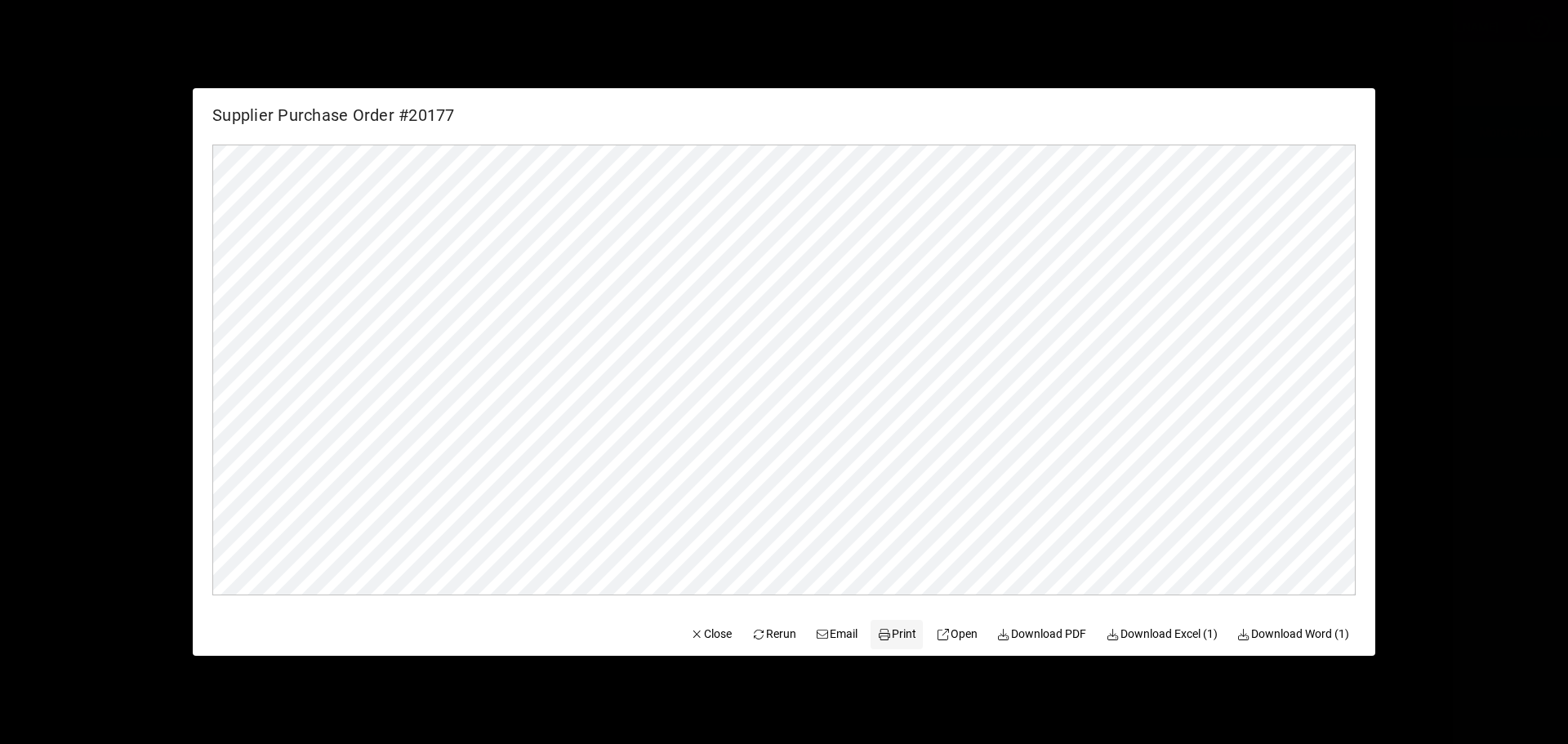
click at [871, 620] on button "Print" at bounding box center [896, 634] width 52 height 29
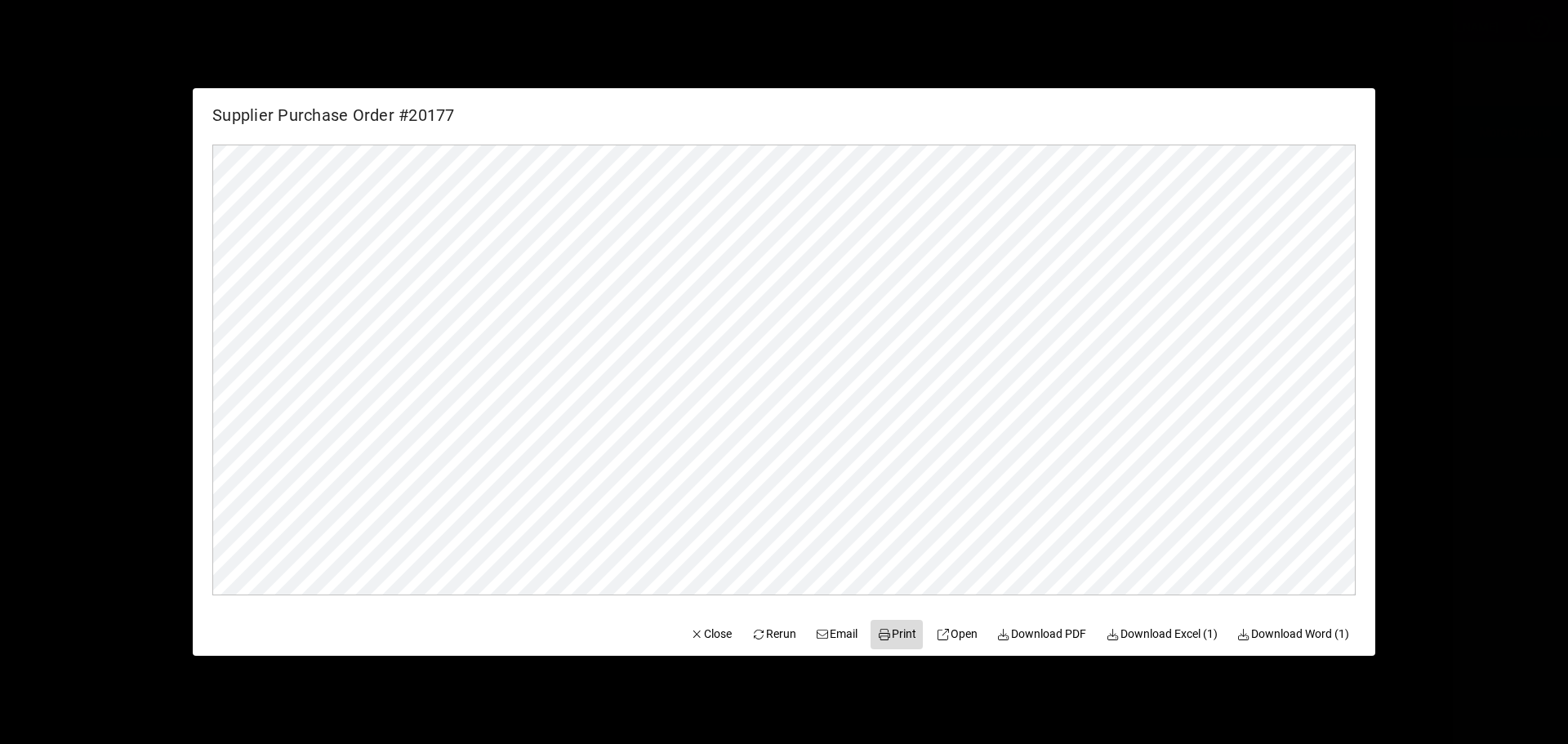
click at [885, 630] on span "Print" at bounding box center [896, 634] width 39 height 17
click at [884, 640] on span "Print" at bounding box center [896, 634] width 39 height 17
click at [690, 633] on span "Close" at bounding box center [711, 634] width 42 height 17
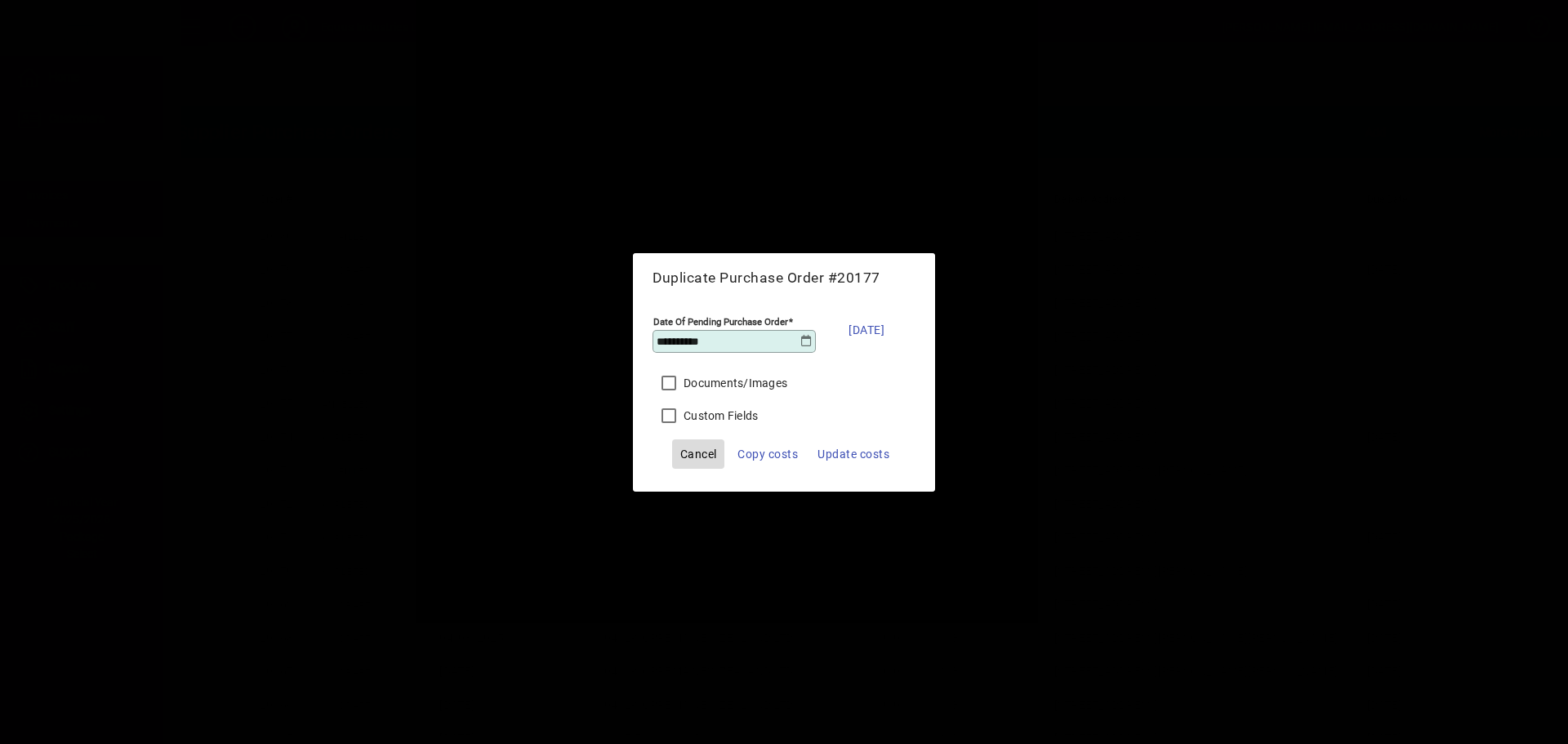
click at [688, 451] on span "Cancel" at bounding box center [698, 453] width 37 height 19
drag, startPoint x: 691, startPoint y: 452, endPoint x: 299, endPoint y: 185, distance: 474.3
click at [691, 452] on span "Cancel" at bounding box center [698, 453] width 37 height 19
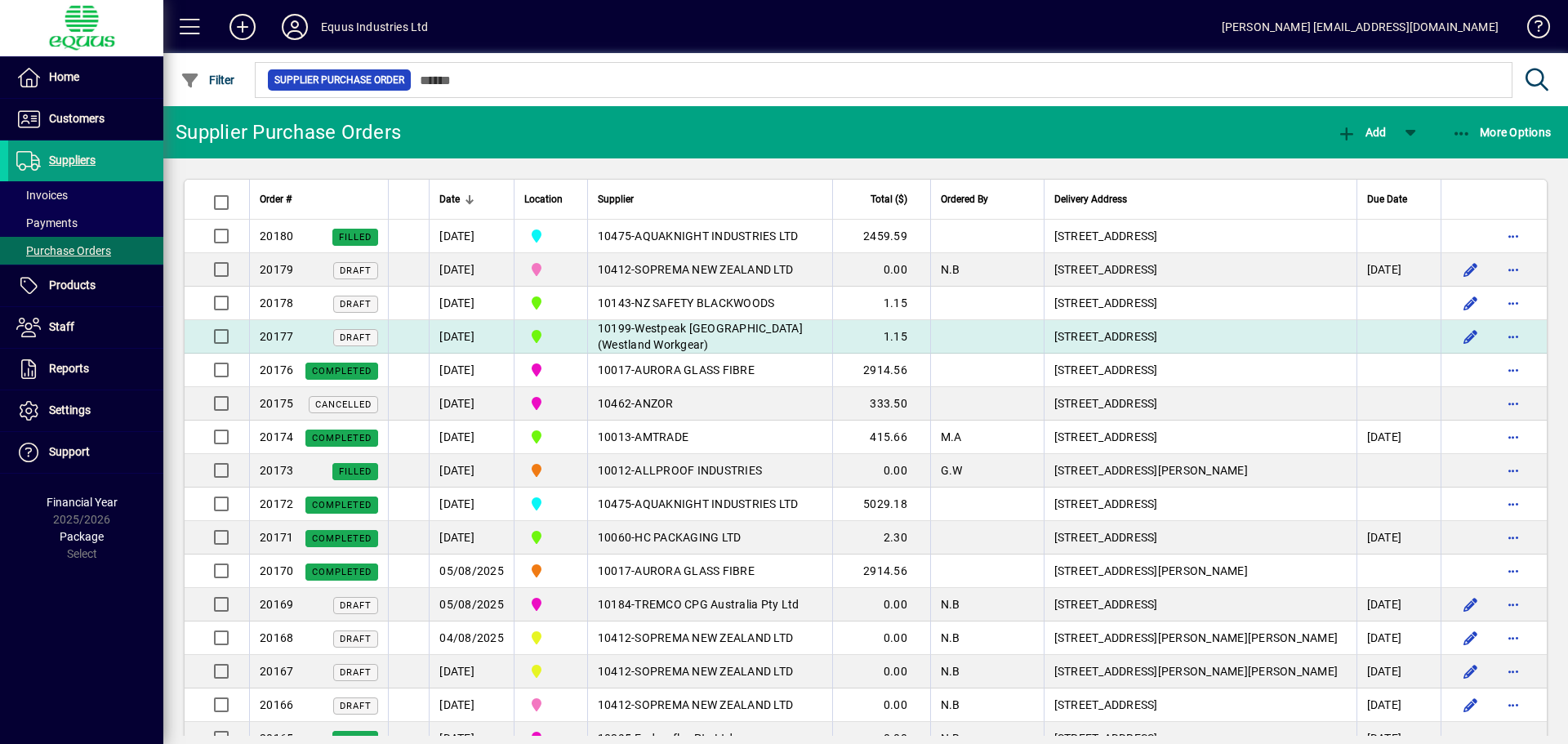
click at [628, 339] on span "Westpeak [GEOGRAPHIC_DATA] (Westland Workgear)" at bounding box center [700, 336] width 205 height 29
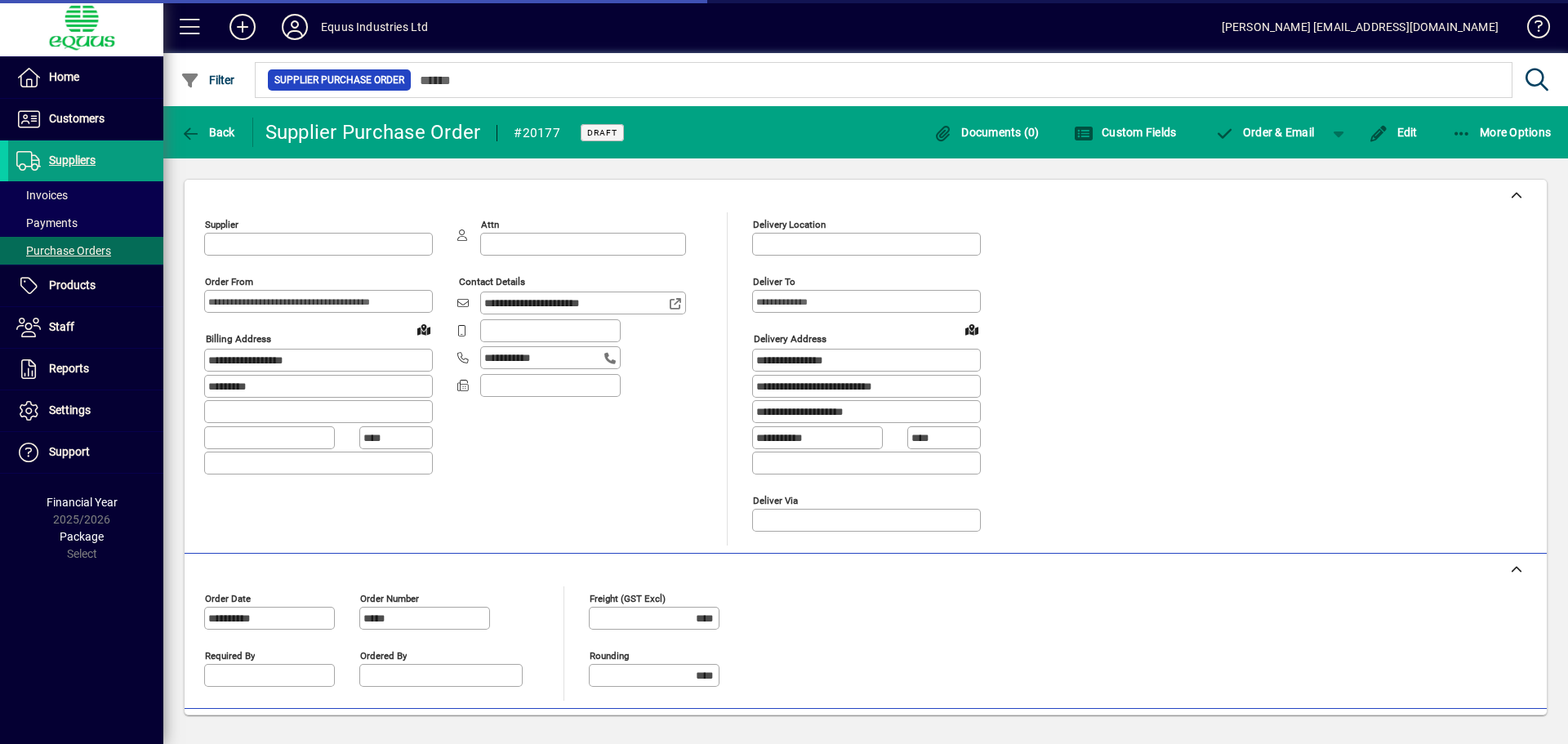
type input "**********"
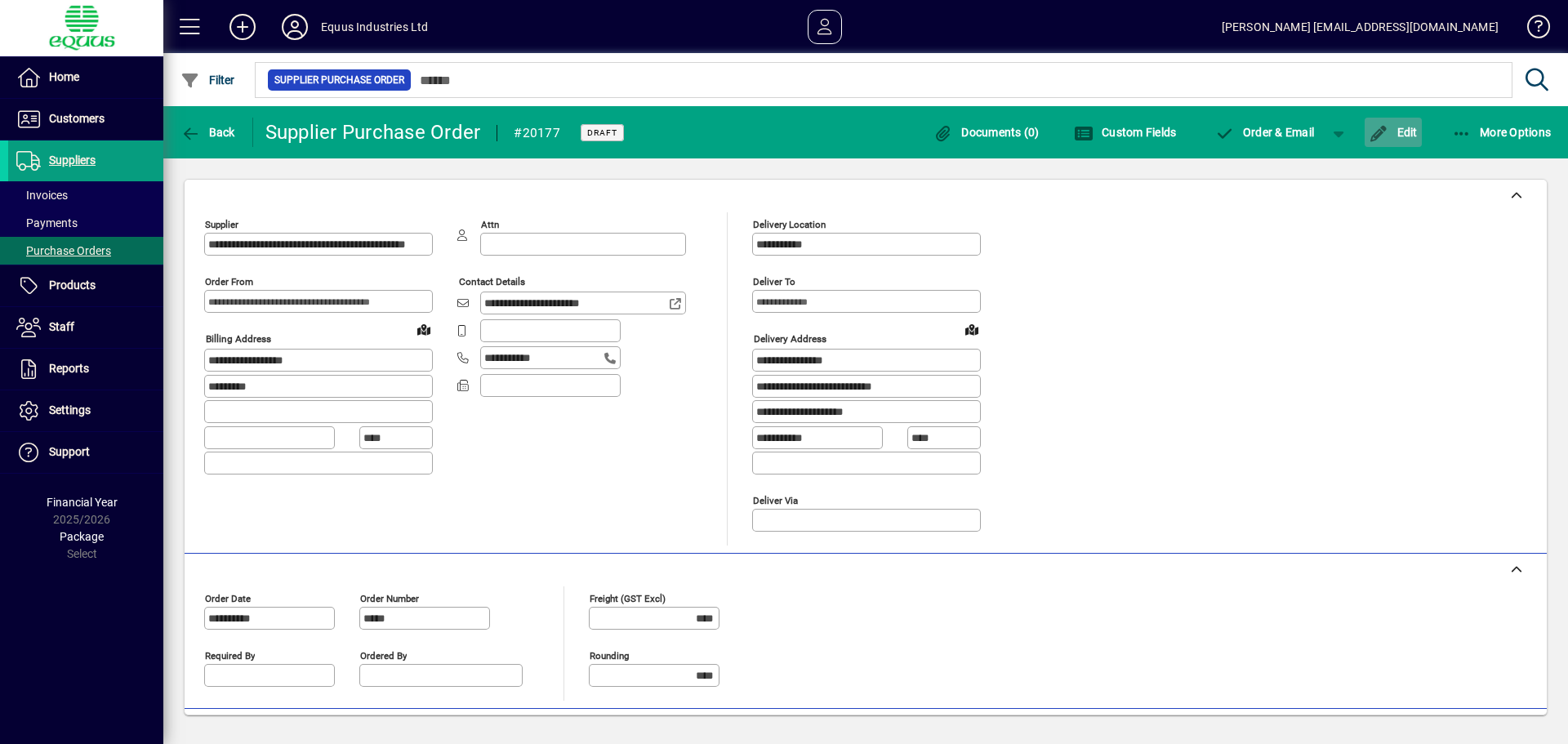
click at [1395, 134] on span "Edit" at bounding box center [1393, 133] width 49 height 13
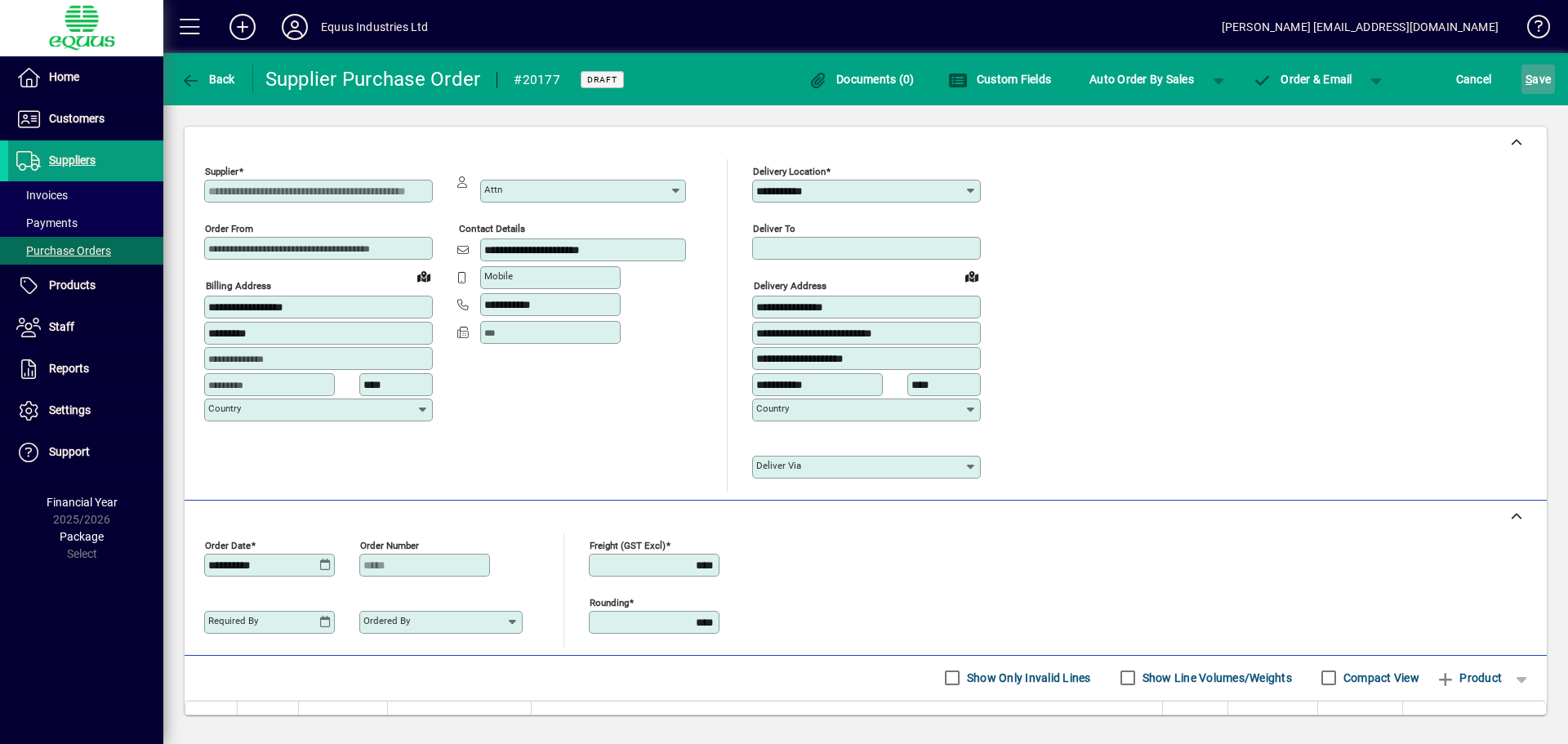
click at [1547, 80] on span "S ave" at bounding box center [1538, 79] width 26 height 27
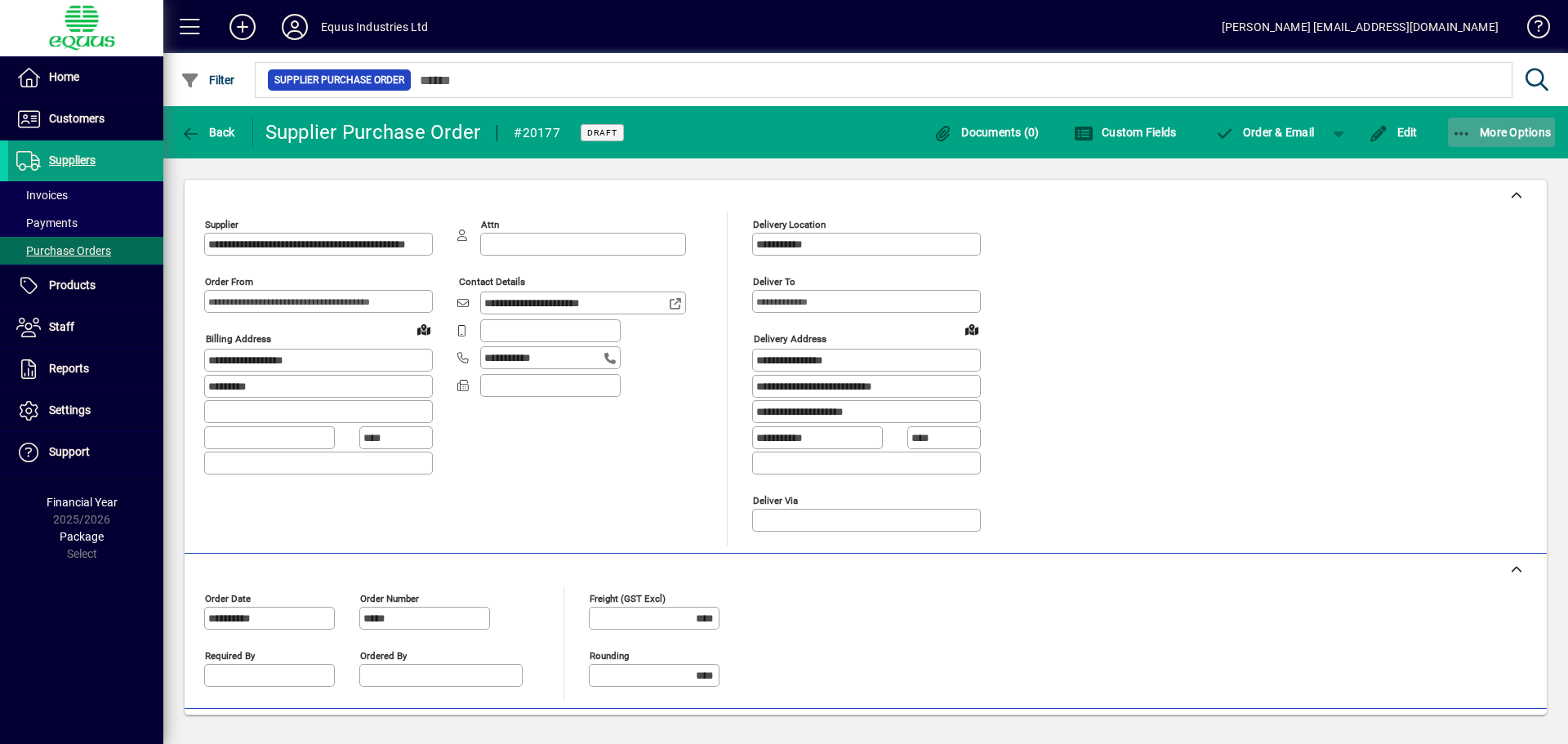
click at [1463, 132] on icon "button" at bounding box center [1462, 134] width 20 height 16
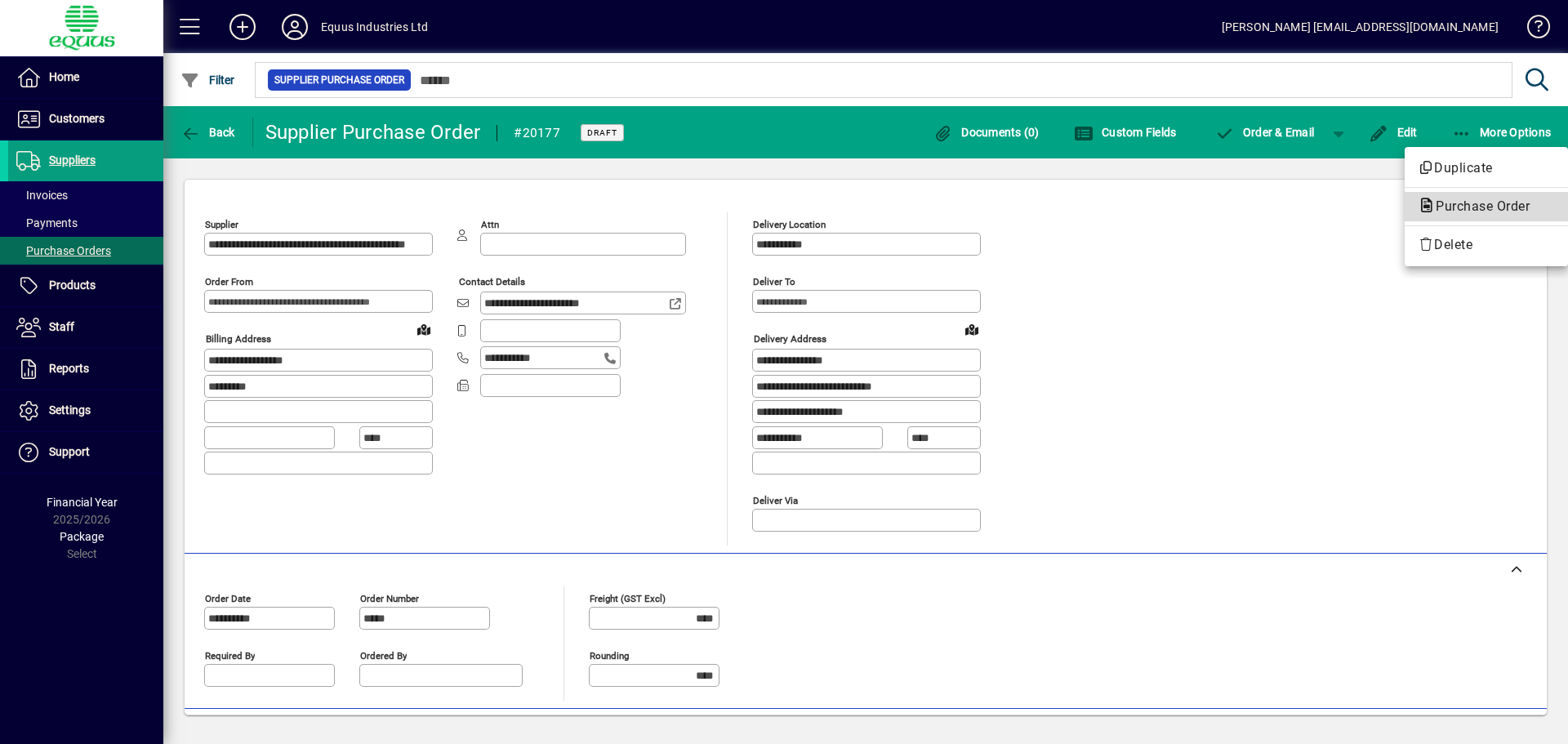
click at [1463, 201] on span "Purchase Order" at bounding box center [1477, 206] width 120 height 16
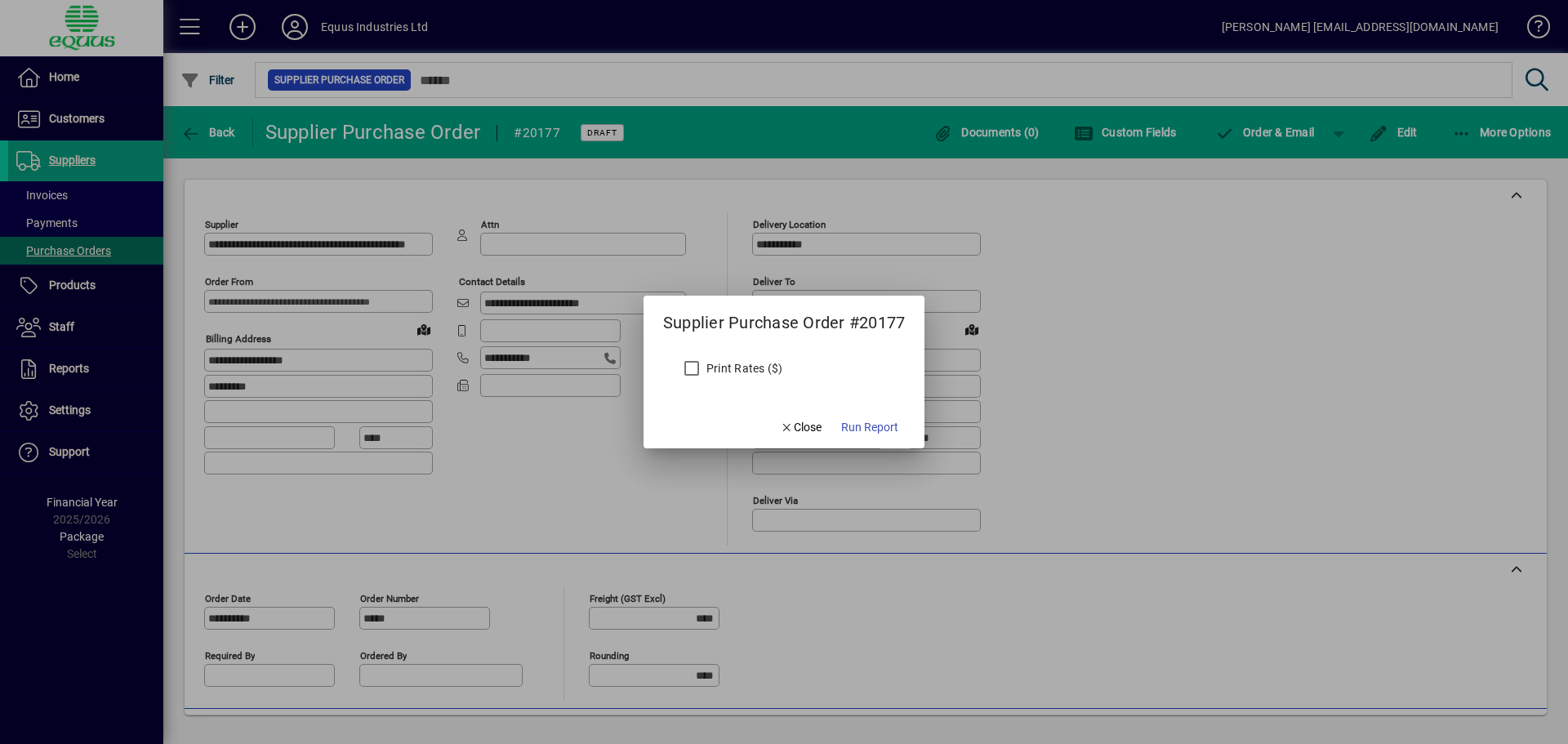
click at [874, 424] on span "Run Report" at bounding box center [870, 427] width 58 height 17
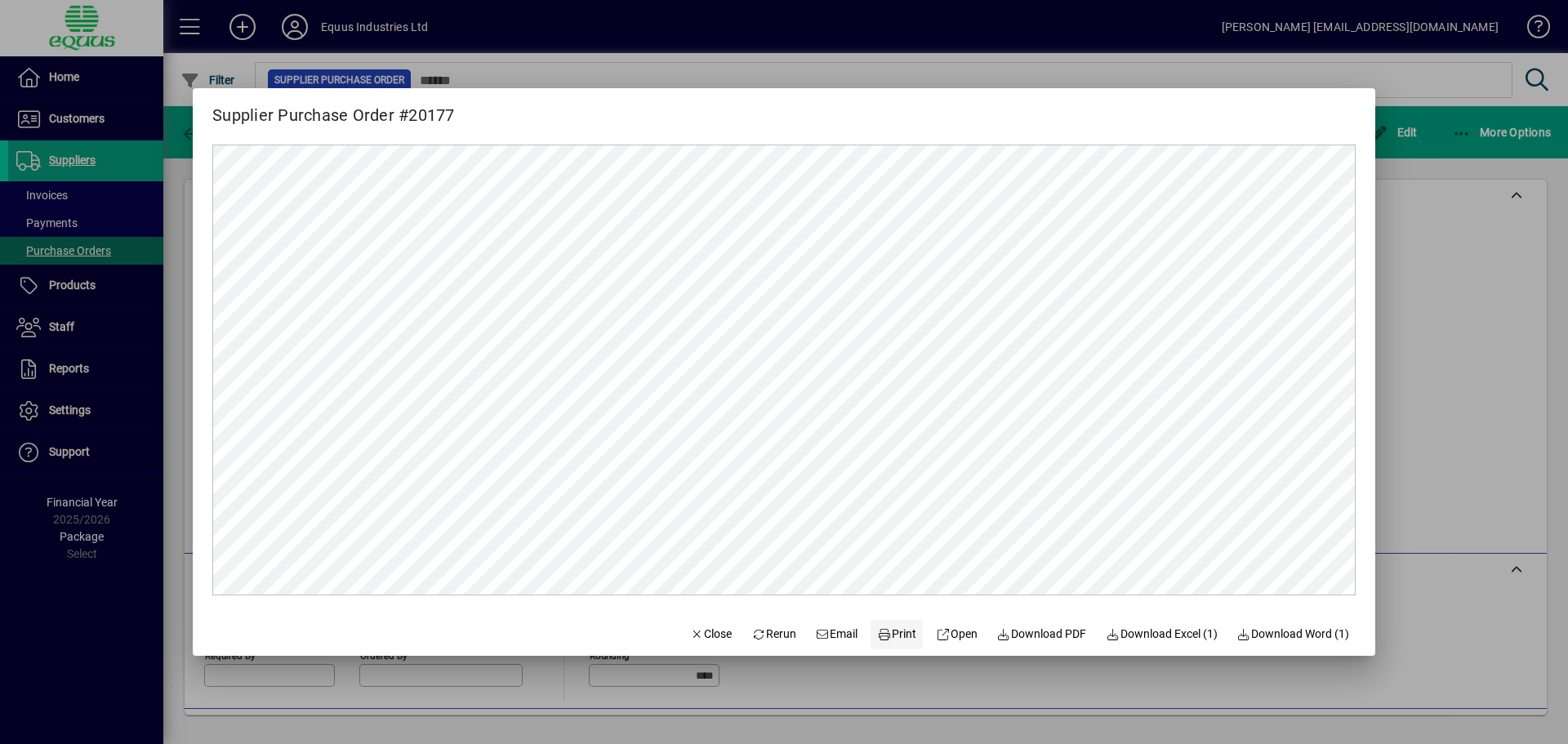
click at [892, 634] on span "Print" at bounding box center [896, 634] width 39 height 17
click at [694, 632] on span "Close" at bounding box center [711, 634] width 42 height 17
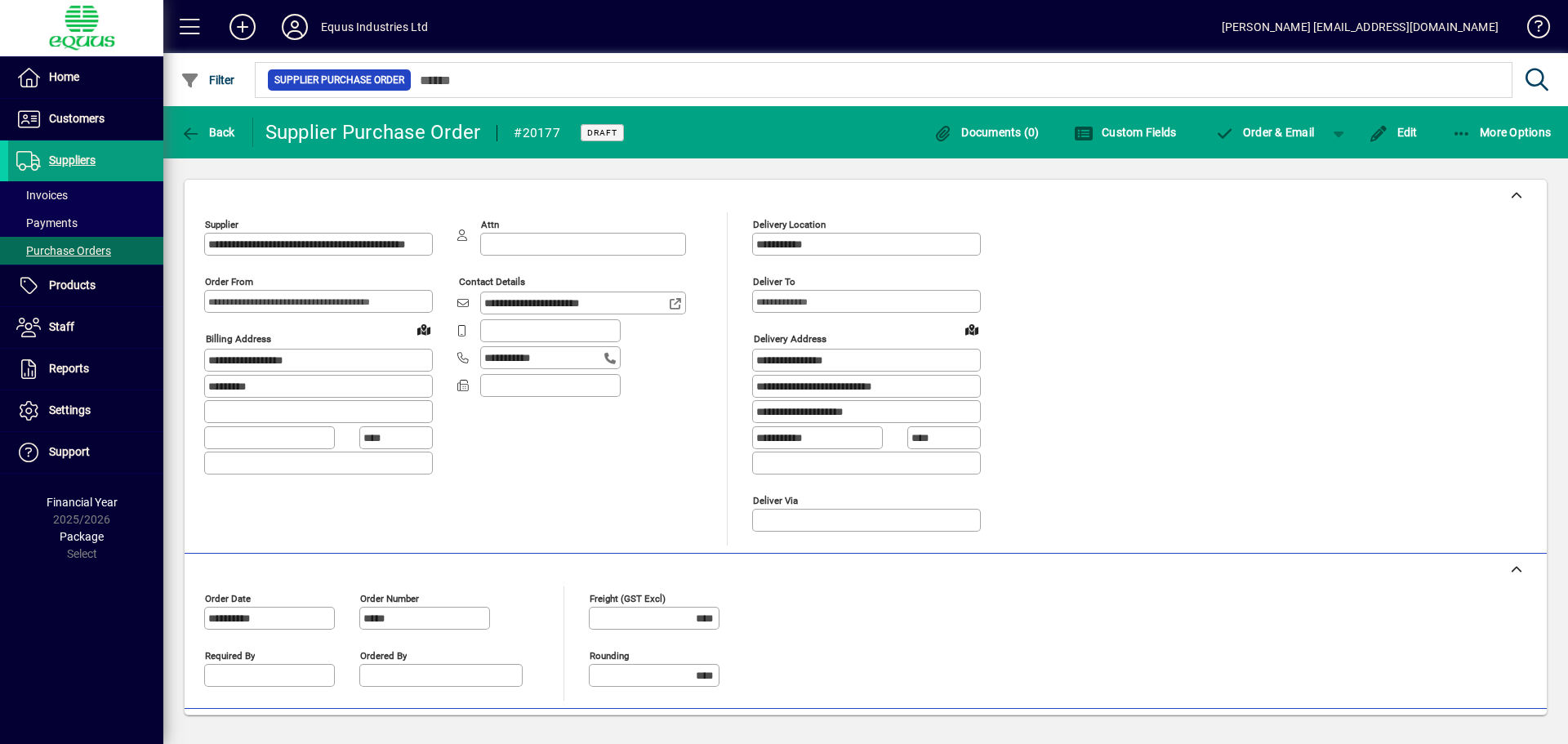
click at [1402, 300] on div "**********" at bounding box center [865, 378] width 1323 height 334
click at [219, 132] on span "Back" at bounding box center [208, 133] width 55 height 13
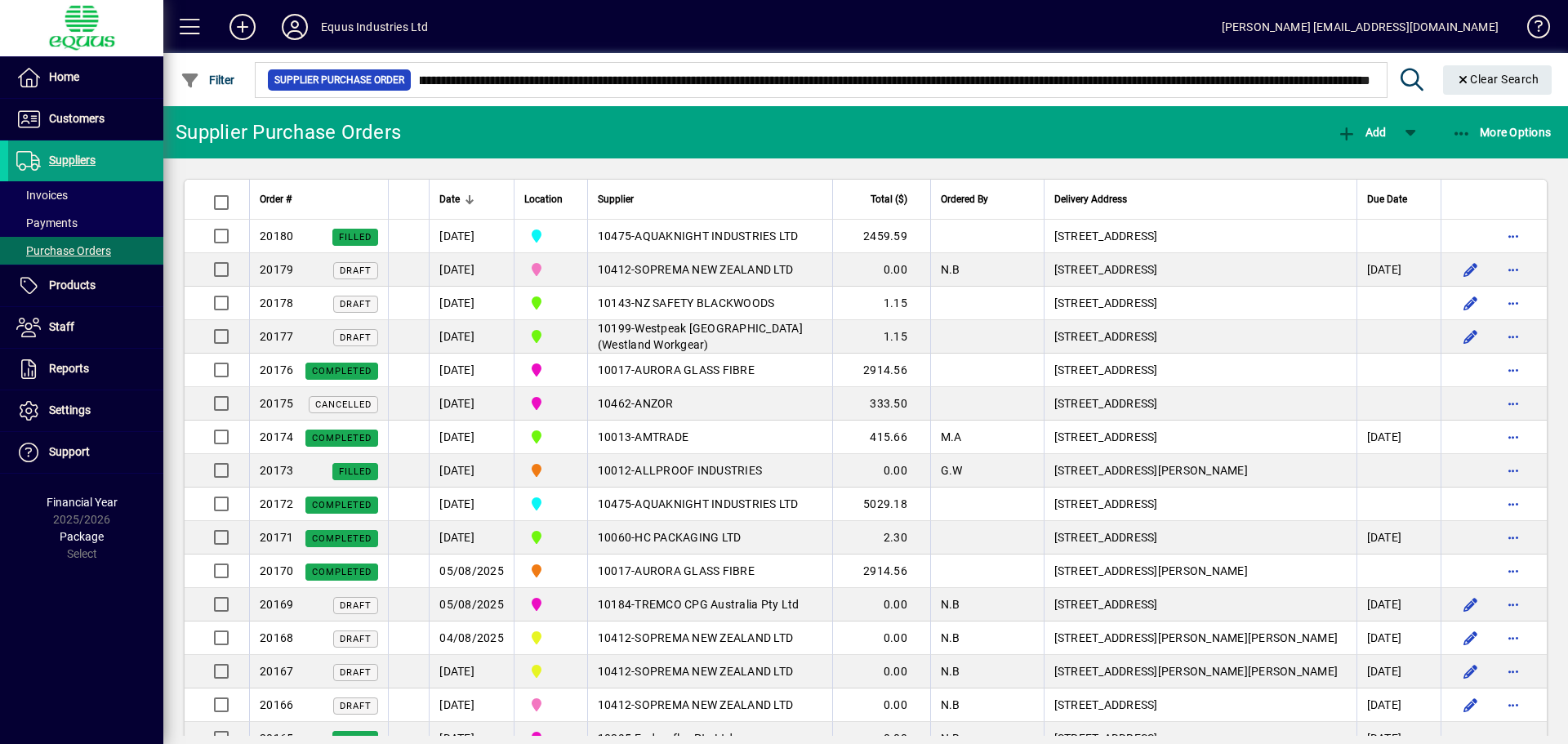
scroll to position [0, 2427]
click at [623, 87] on input "**********" at bounding box center [890, 80] width 959 height 23
type input "**********"
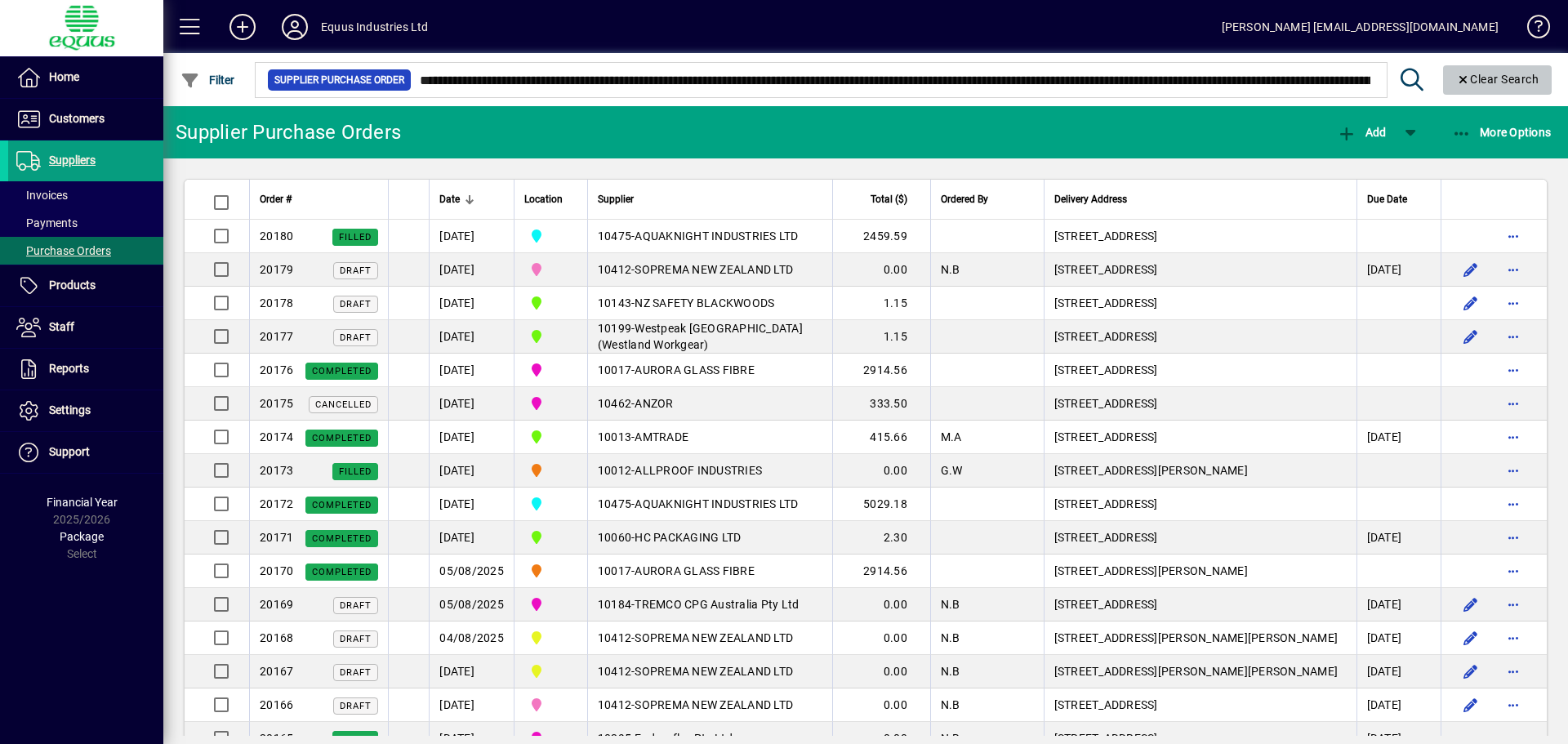
click at [1495, 80] on span "Clear Search" at bounding box center [1497, 80] width 83 height 13
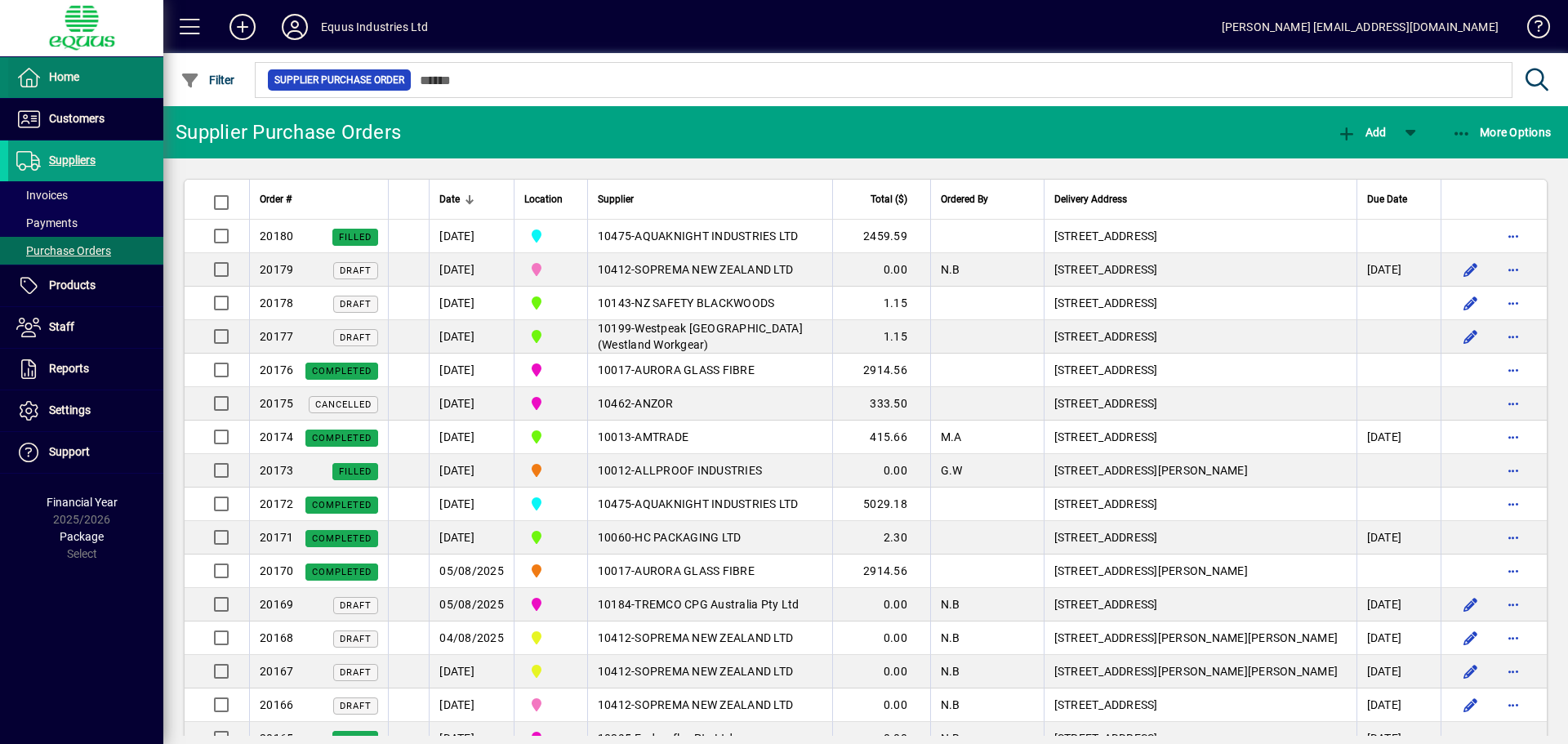
click at [73, 69] on span "Home" at bounding box center [44, 77] width 71 height 19
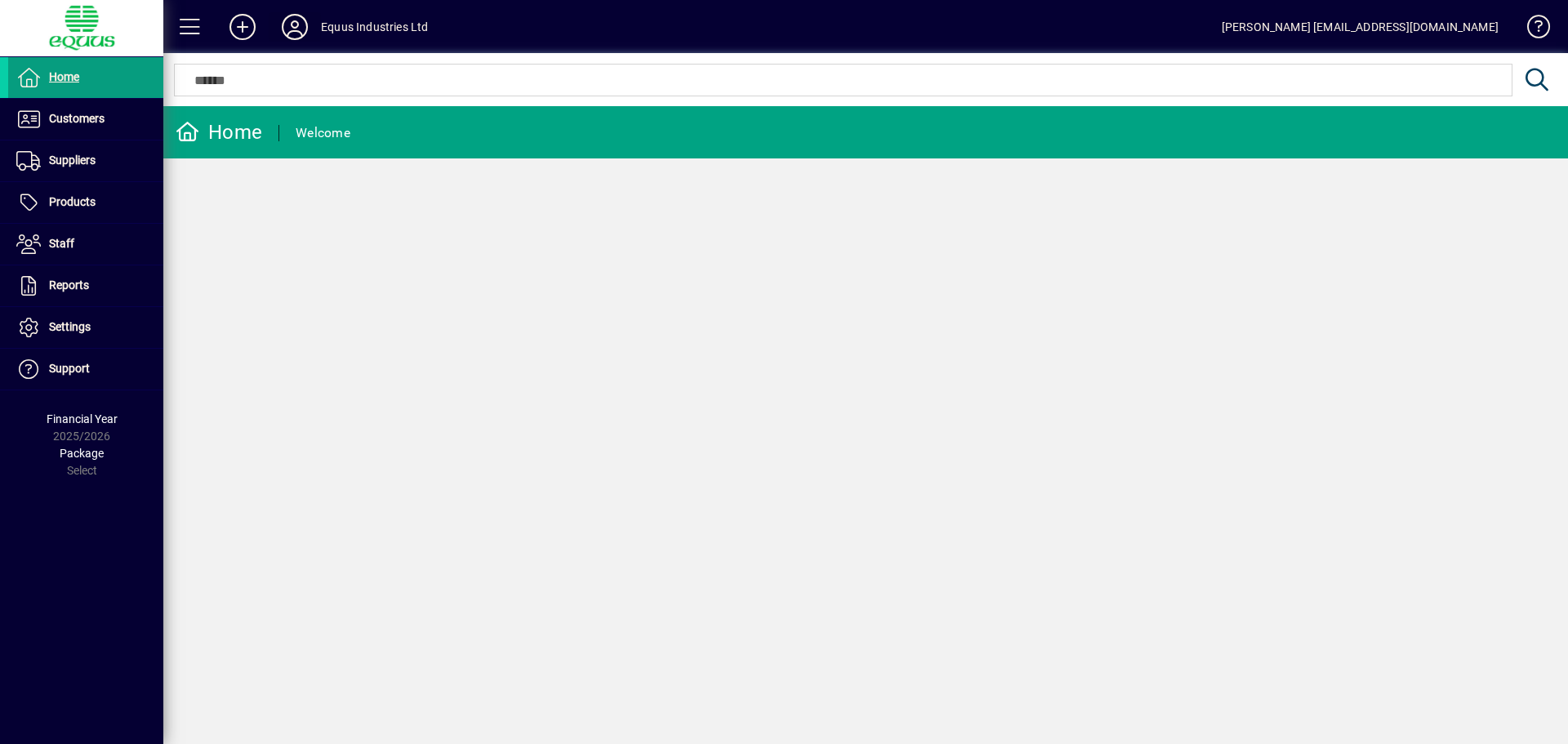
click at [291, 17] on icon at bounding box center [295, 27] width 33 height 27
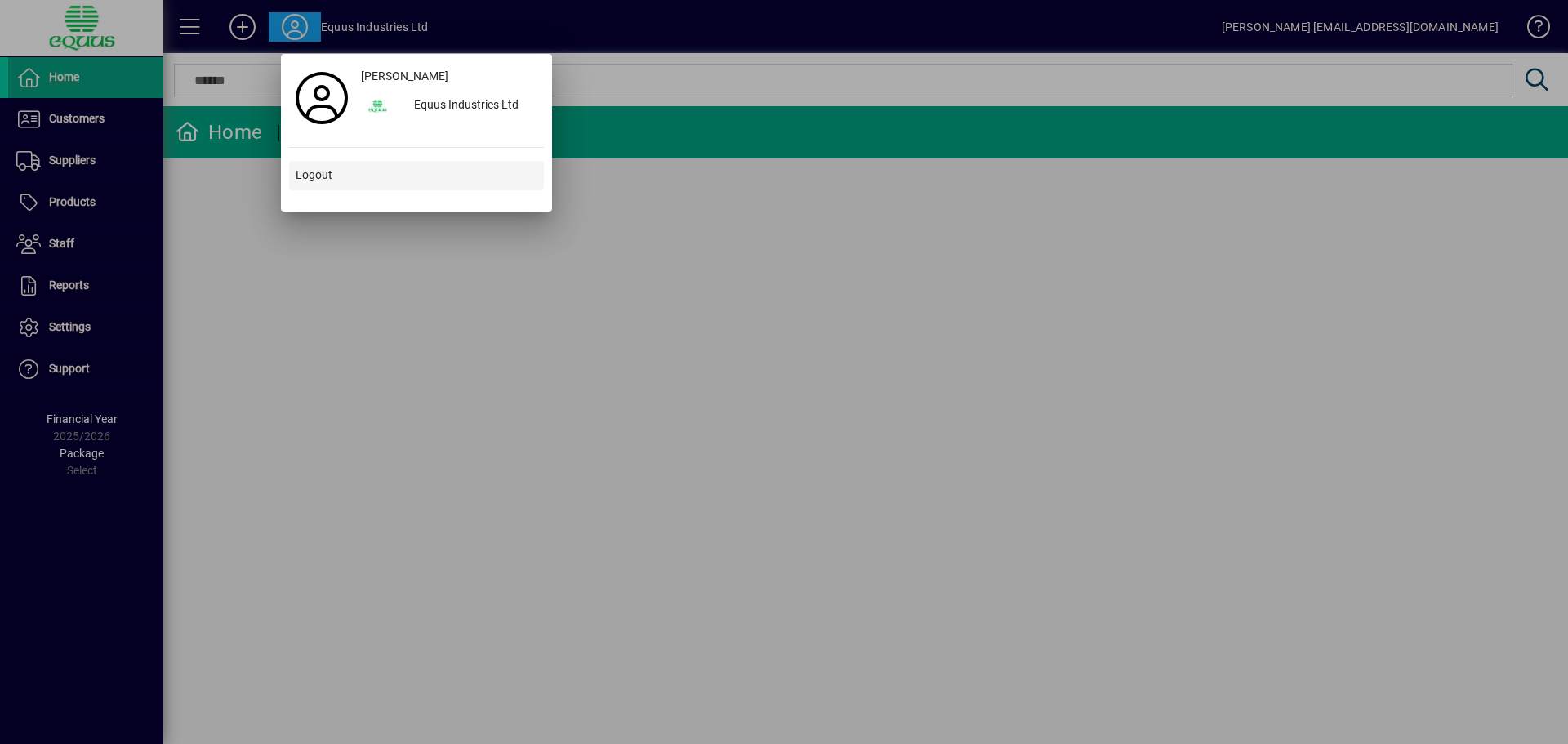
click at [302, 179] on span "Logout" at bounding box center [314, 175] width 37 height 17
